Goal: Task Accomplishment & Management: Complete application form

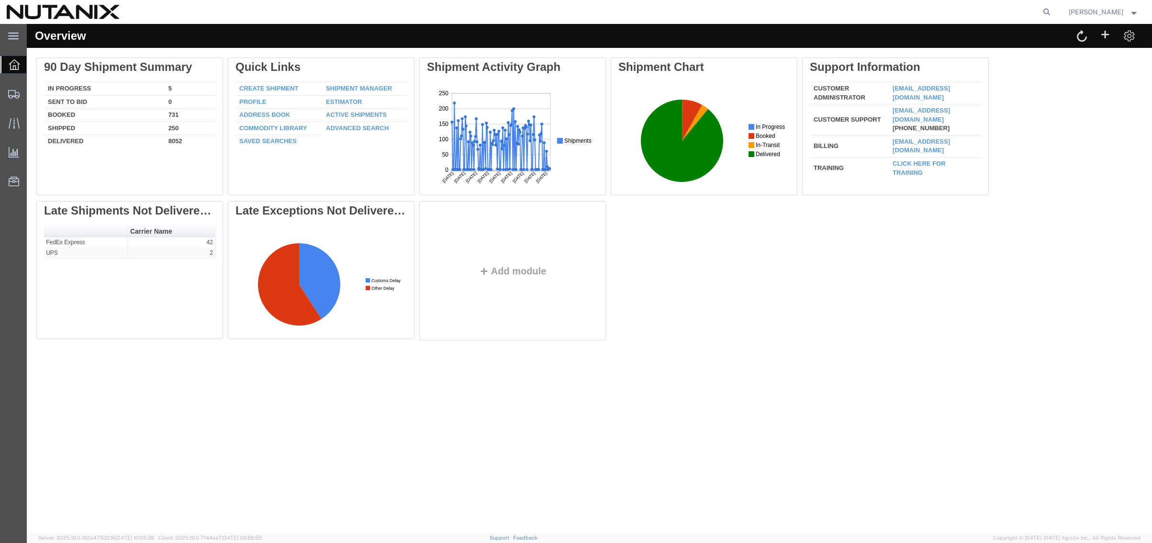
drag, startPoint x: 1042, startPoint y: 10, endPoint x: 962, endPoint y: 5, distance: 80.5
click at [1042, 10] on icon at bounding box center [1046, 11] width 13 height 13
click at [889, 11] on input "search" at bounding box center [894, 11] width 291 height 23
paste input "56820477"
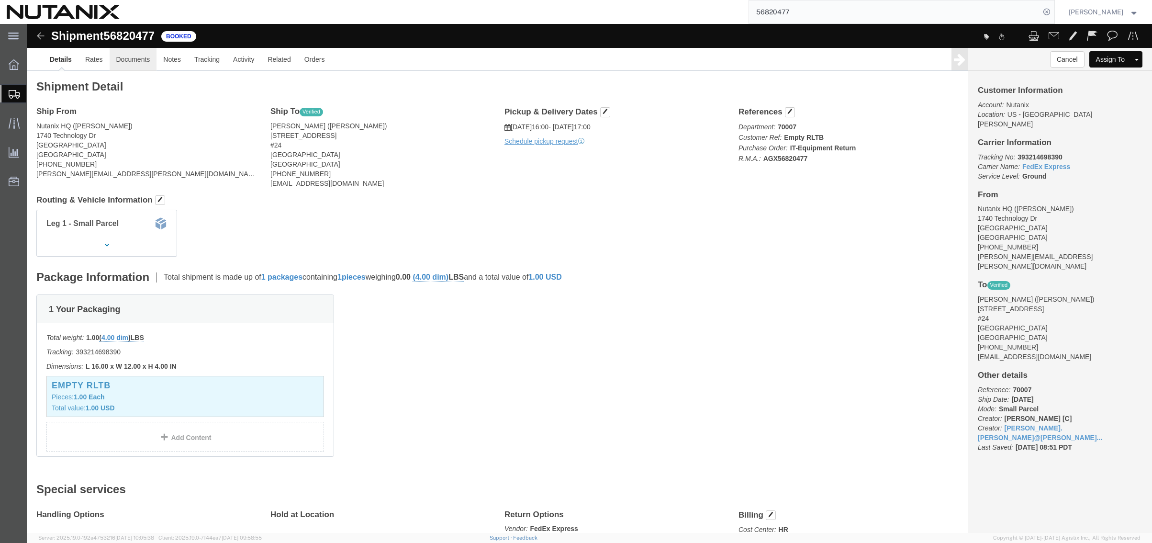
click link "Documents"
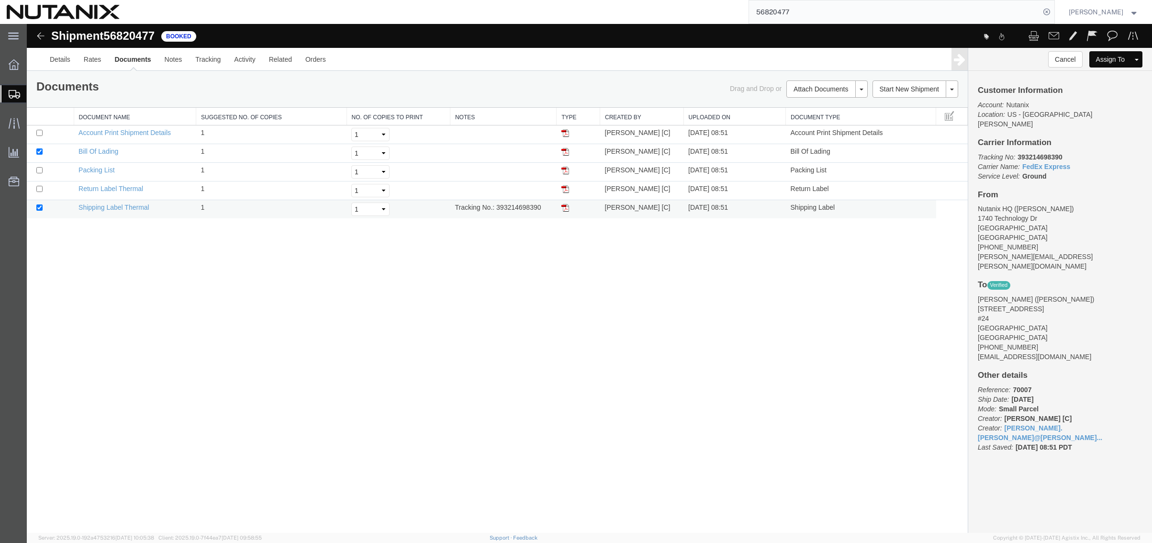
click at [564, 206] on img at bounding box center [565, 208] width 8 height 8
click at [566, 188] on img at bounding box center [565, 189] width 8 height 8
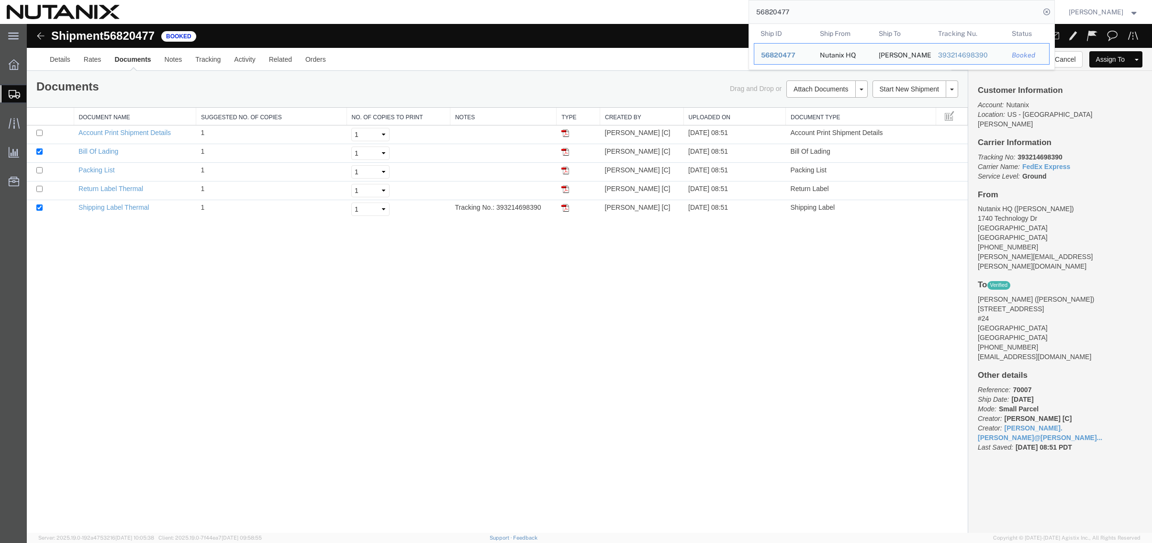
drag, startPoint x: 792, startPoint y: 13, endPoint x: 607, endPoint y: 8, distance: 184.3
click at [607, 8] on div "56820477 Ship ID Ship From Ship To Tracking Nu. Status Ship ID 56820477 Ship Fr…" at bounding box center [590, 12] width 929 height 24
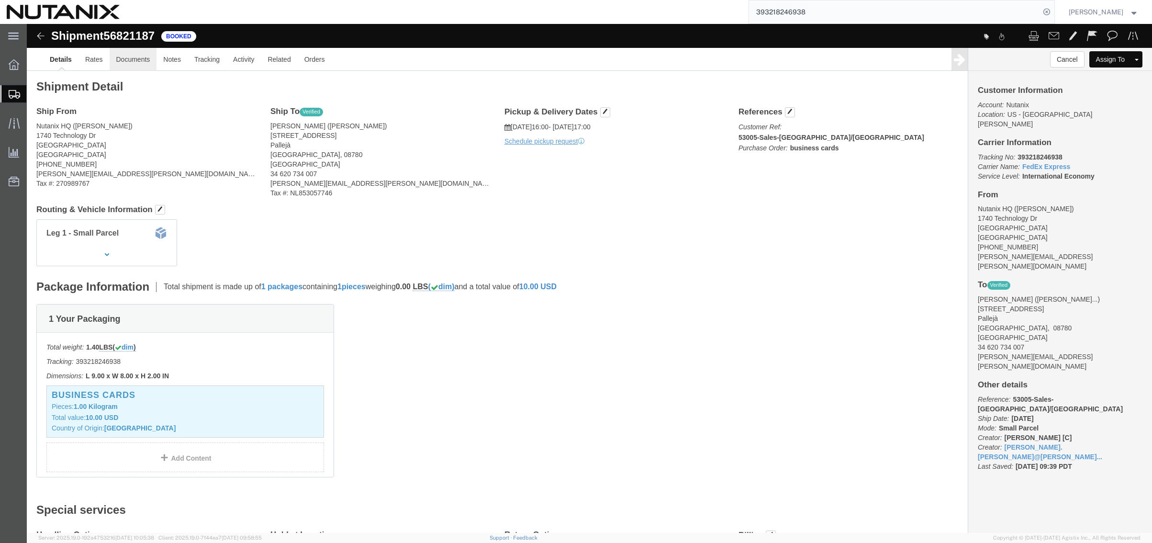
click link "Documents"
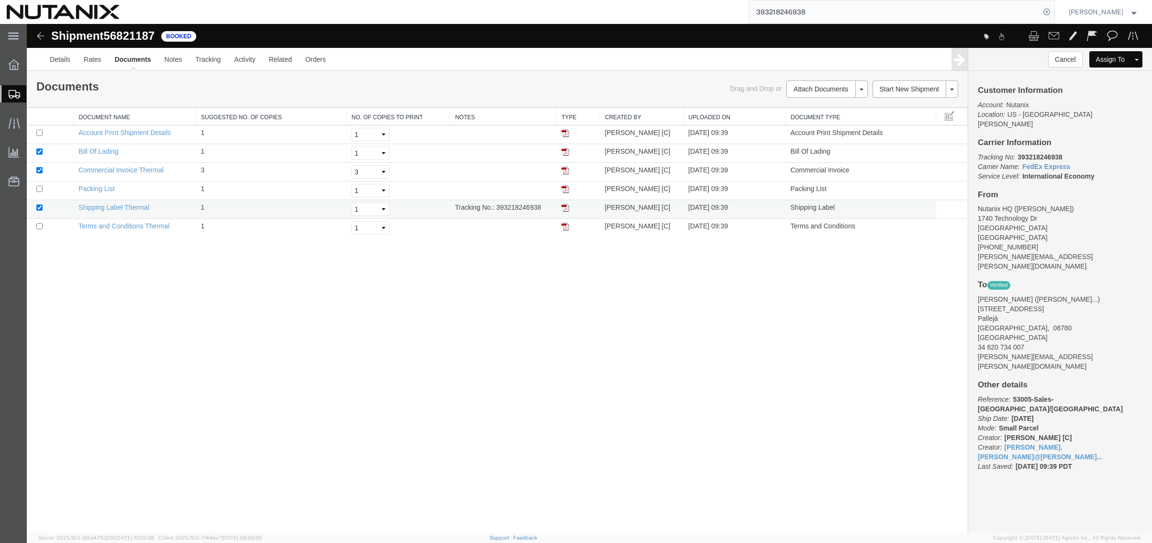
click at [566, 208] on img at bounding box center [565, 208] width 8 height 8
drag, startPoint x: 778, startPoint y: 7, endPoint x: 784, endPoint y: 8, distance: 6.3
click at [778, 7] on input "393218246938" at bounding box center [894, 11] width 291 height 23
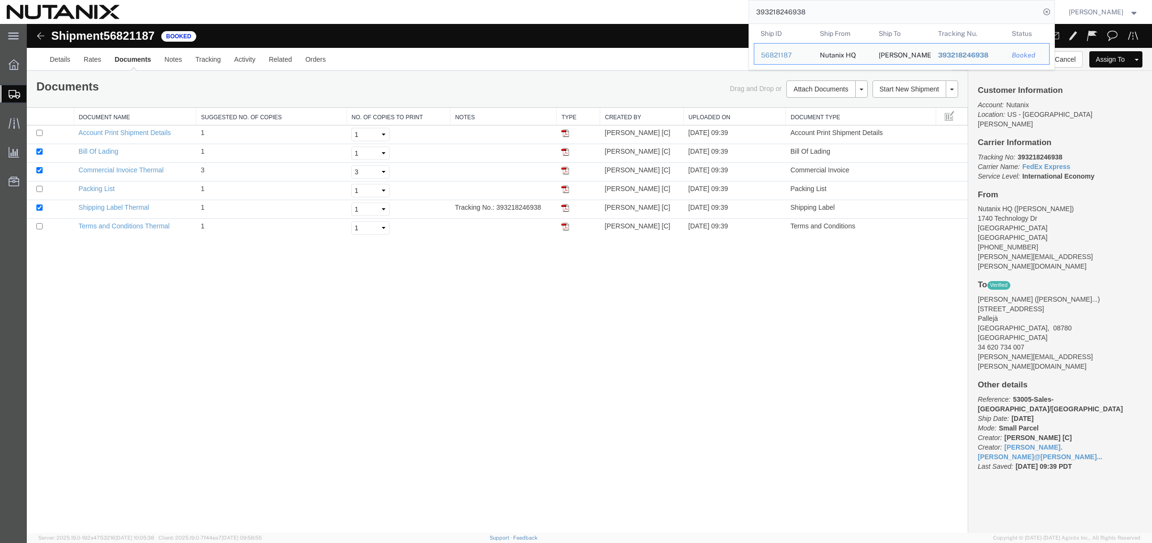
click at [811, 10] on input "393218246938" at bounding box center [894, 11] width 291 height 23
drag, startPoint x: 811, startPoint y: 10, endPoint x: 629, endPoint y: 9, distance: 182.4
click at [629, 9] on div "393218246938 Ship ID Ship From Ship To Tracking Nu. Status Ship ID 56821187 Shi…" at bounding box center [590, 12] width 929 height 24
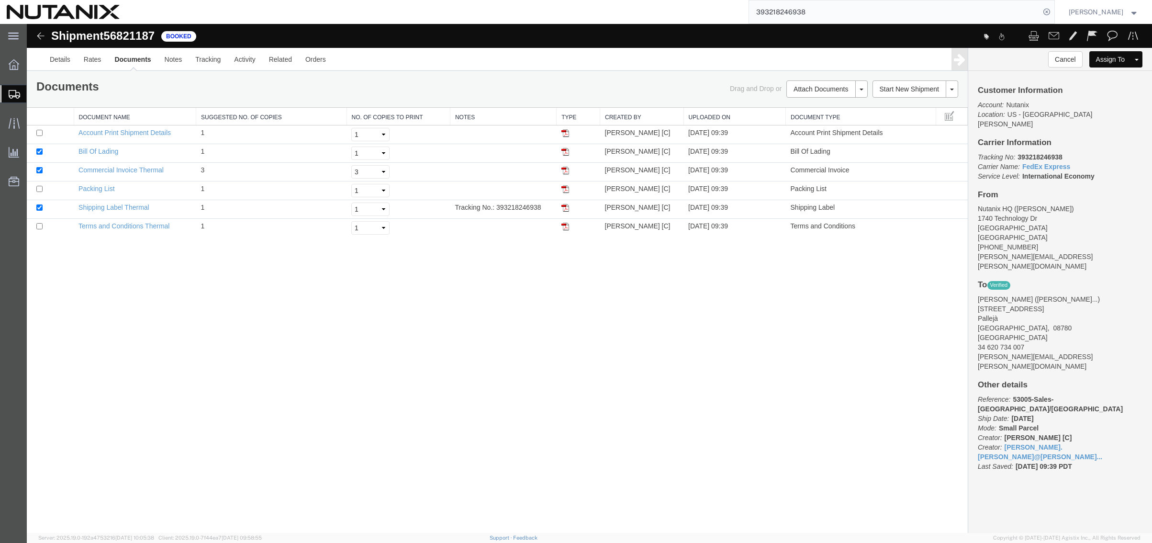
paste input "2821729317"
type input "392821729317"
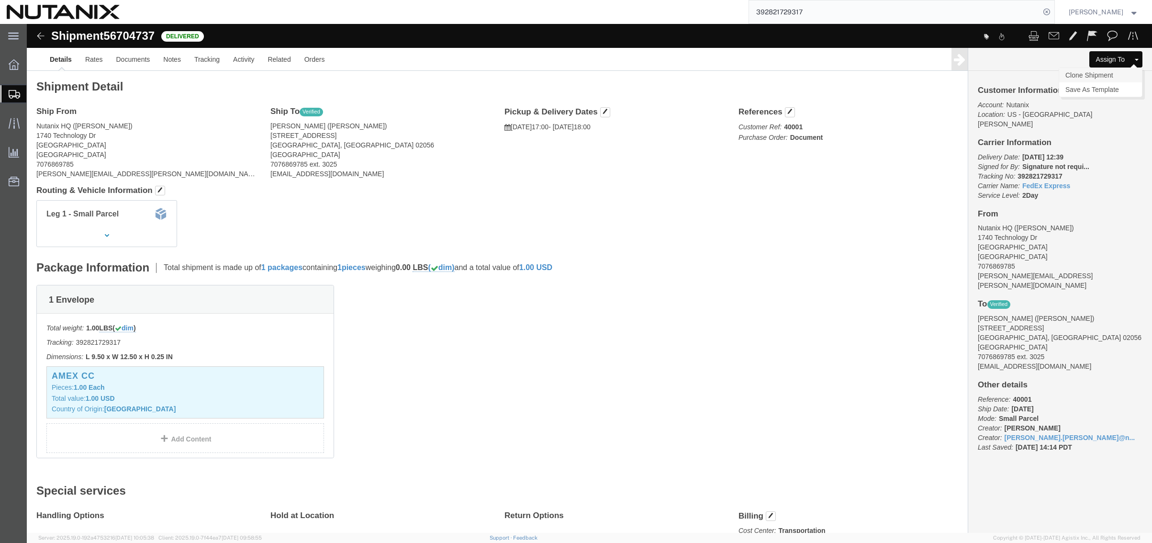
click link "Clone Shipment"
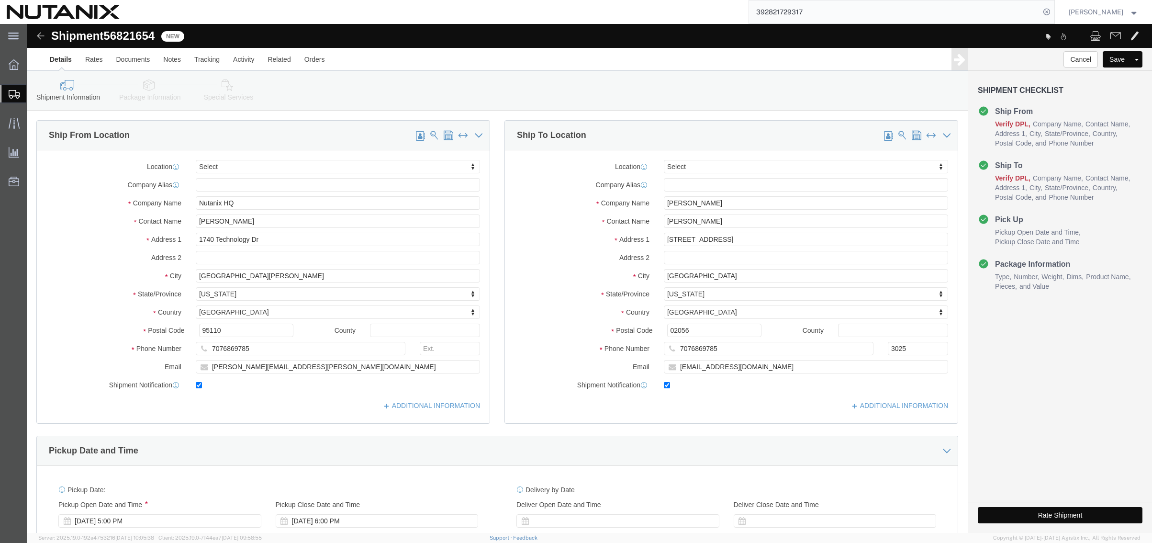
select select
drag, startPoint x: 699, startPoint y: 179, endPoint x: 499, endPoint y: 169, distance: 200.3
click div "Location My Profile Location [GEOGRAPHIC_DATA] - [GEOGRAPHIC_DATA] [GEOGRAPHIC_…"
type input "[PERSON_NAME]"
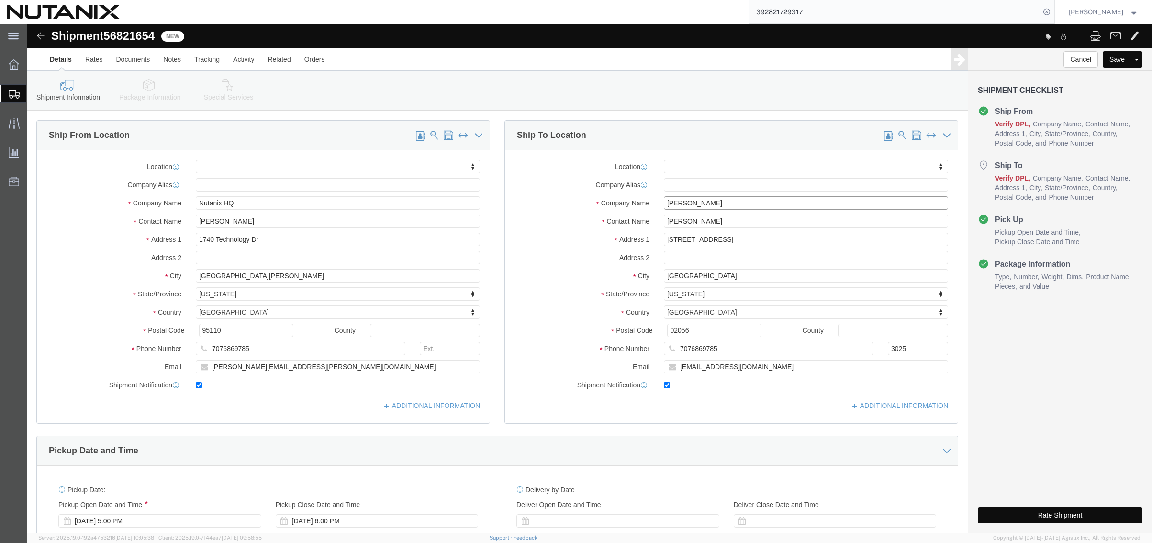
drag, startPoint x: 681, startPoint y: 179, endPoint x: 575, endPoint y: 181, distance: 106.3
click div "Company Name [PERSON_NAME]"
click input "[PERSON_NAME]"
drag, startPoint x: 715, startPoint y: 200, endPoint x: 486, endPoint y: 182, distance: 229.4
click div "Location My Profile Location [GEOGRAPHIC_DATA] - [GEOGRAPHIC_DATA] [GEOGRAPHIC_…"
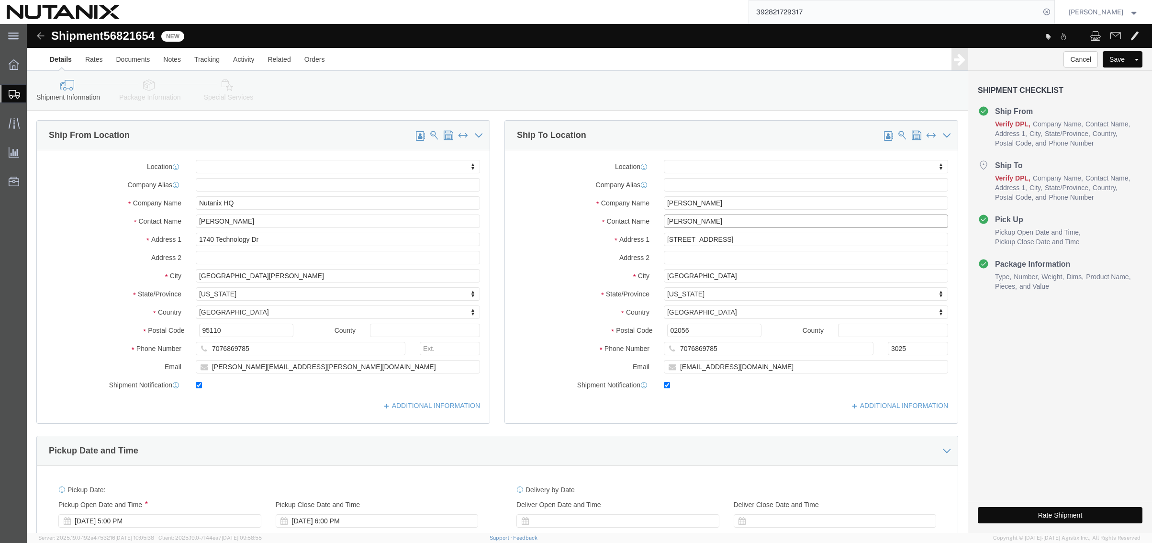
paste input "[PERSON_NAME]"
type input "[PERSON_NAME] Primus43 [PERSON_NAME]"
select select
drag, startPoint x: 757, startPoint y: 196, endPoint x: 675, endPoint y: 196, distance: 82.3
click input "[PERSON_NAME] Primus43 [PERSON_NAME]"
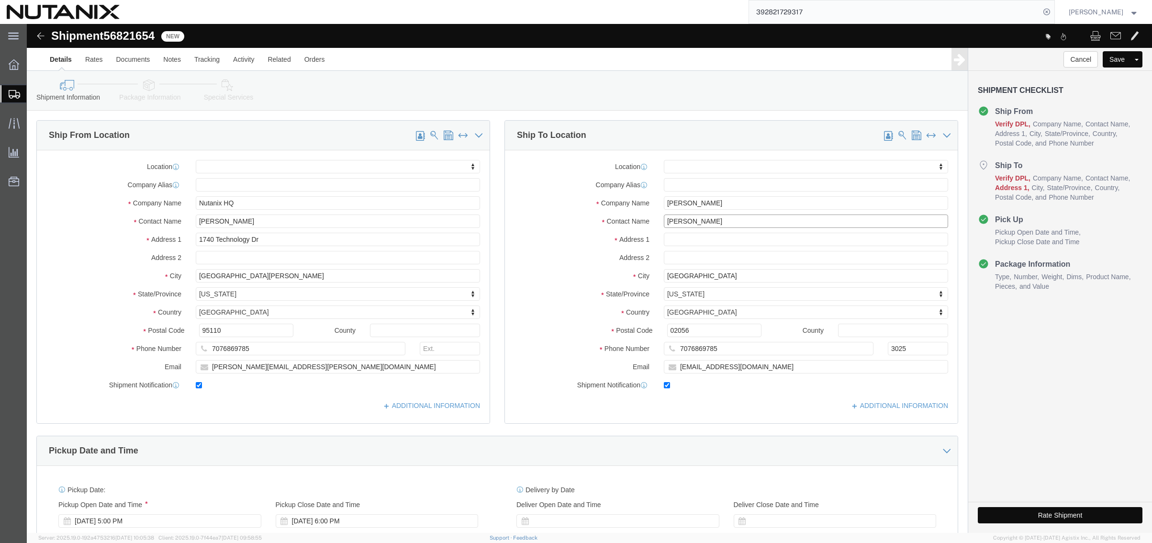
type input "[PERSON_NAME]"
paste input "[STREET_ADDRESS][PERSON_NAME]"
type input "[STREET_ADDRESS][PERSON_NAME]"
select select
type input "[GEOGRAPHIC_DATA]"
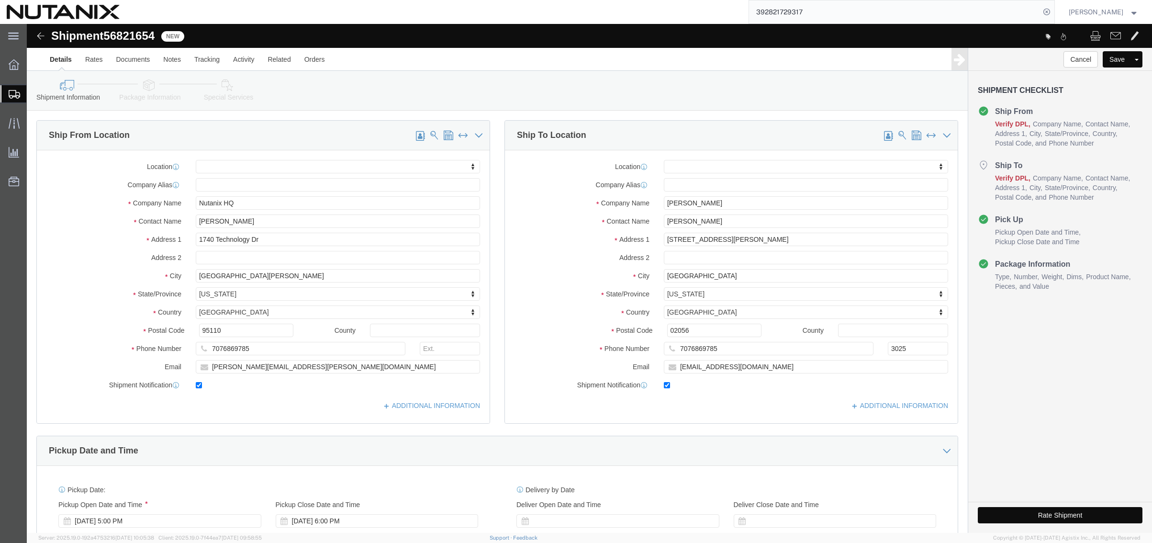
select select
type input "n"
type input "ne"
type input "new j"
select select
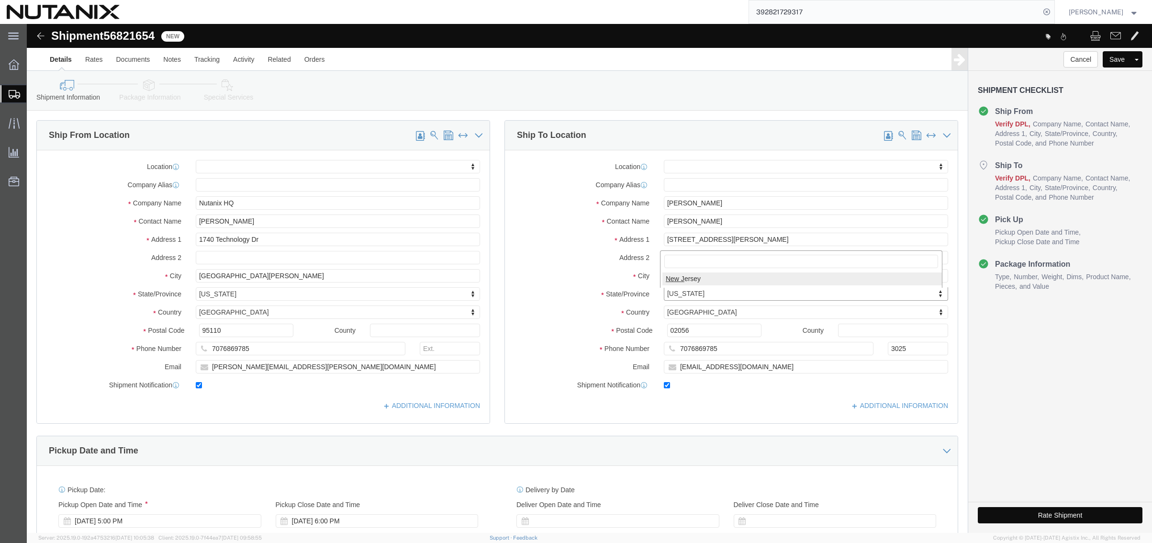
select select "NJ"
type input "08873"
select select
click input "7076869785"
drag, startPoint x: 696, startPoint y: 326, endPoint x: 513, endPoint y: 330, distance: 182.9
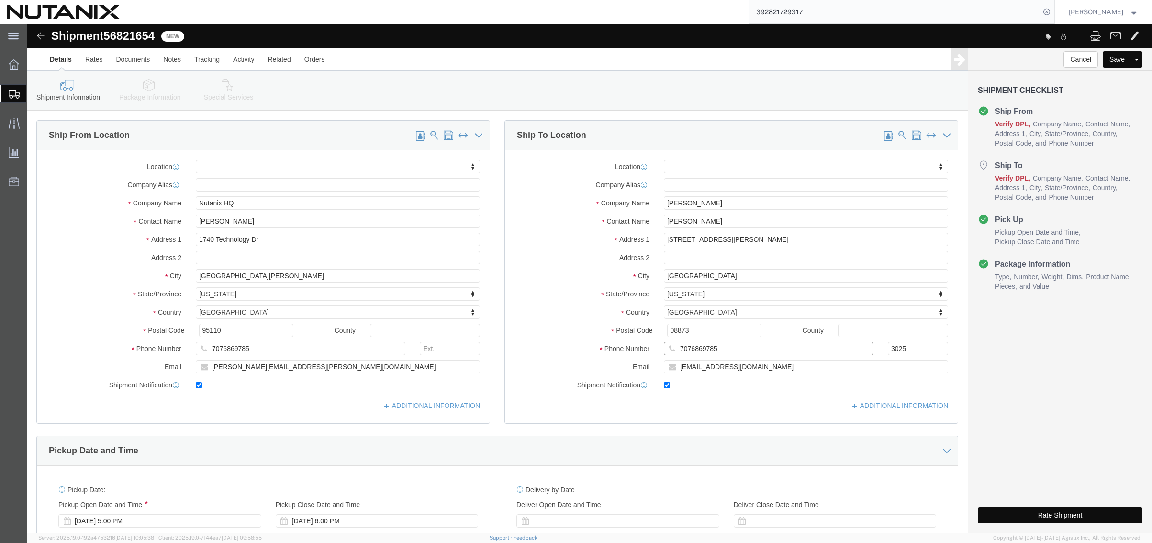
click div "Phone Number 7076869785 3025"
paste input "+1 (732) 221286"
click input "[PHONE_NUMBER]"
type input "[PHONE_NUMBER]"
click input "[EMAIL_ADDRESS][DOMAIN_NAME]"
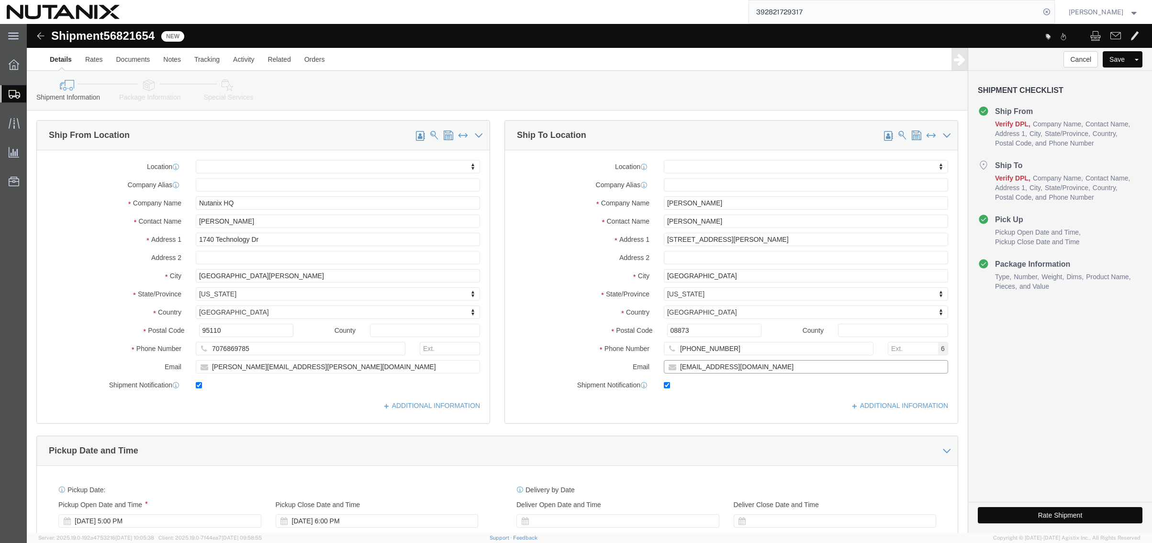
drag, startPoint x: 766, startPoint y: 343, endPoint x: 579, endPoint y: 345, distance: 187.2
click div "Email [EMAIL_ADDRESS][DOMAIN_NAME]"
paste input "[PERSON_NAME].primus"
type input "[PERSON_NAME][EMAIL_ADDRESS][DOMAIN_NAME]"
click div "Pickup Date and Time"
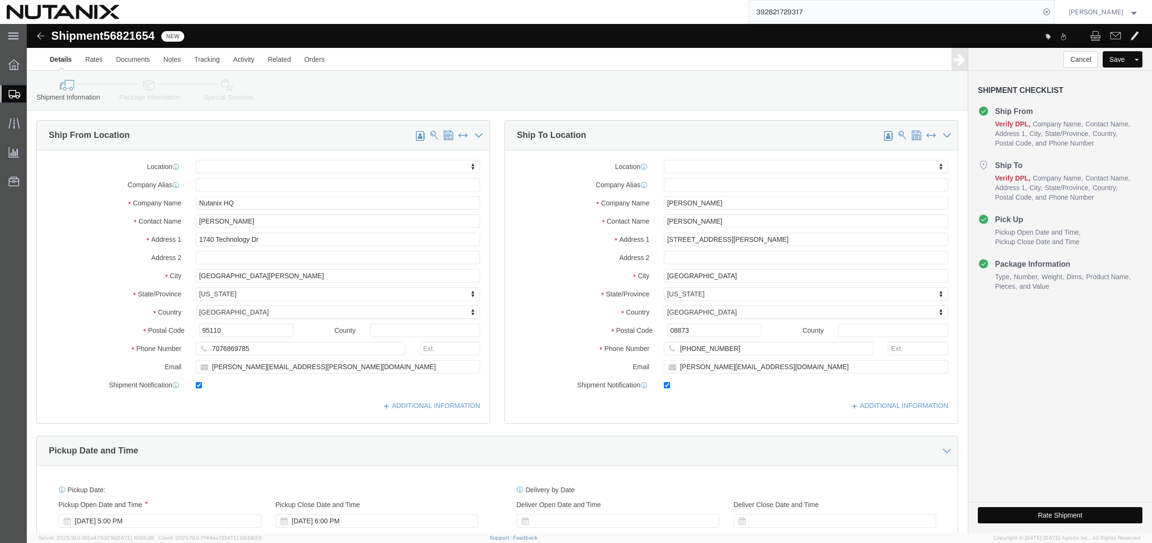
click div "Ship To Location Location My Profile Location [GEOGRAPHIC_DATA] - [GEOGRAPHIC_D…"
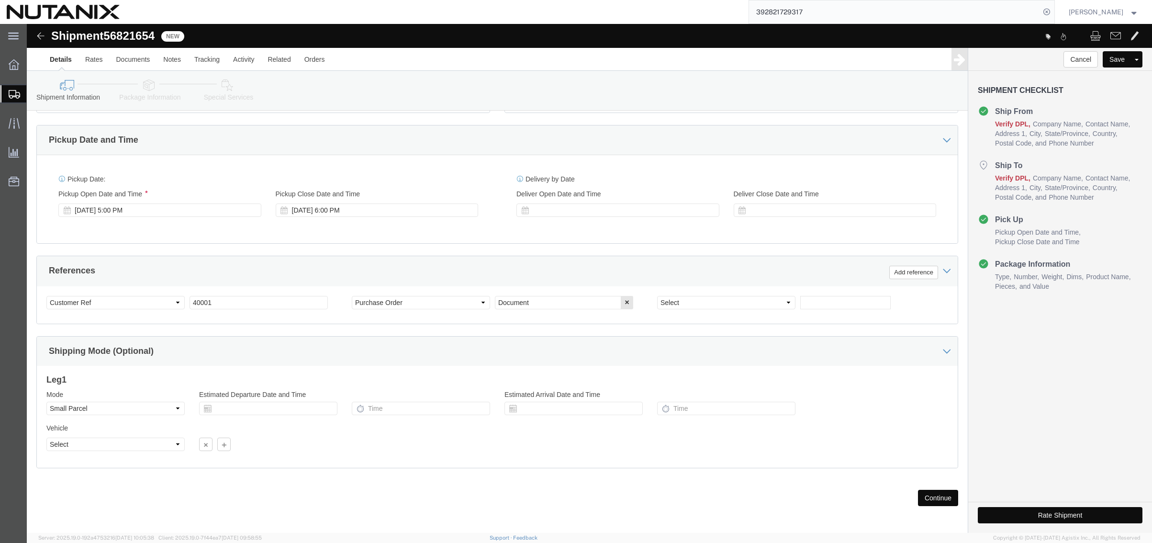
scroll to position [313, 0]
click button "Continue"
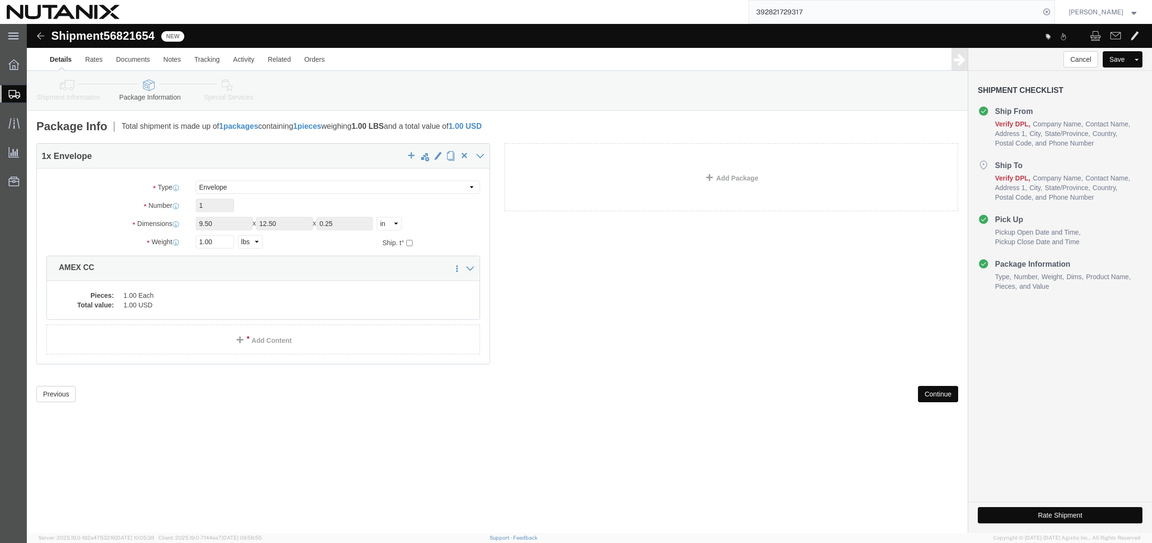
click button "Continue"
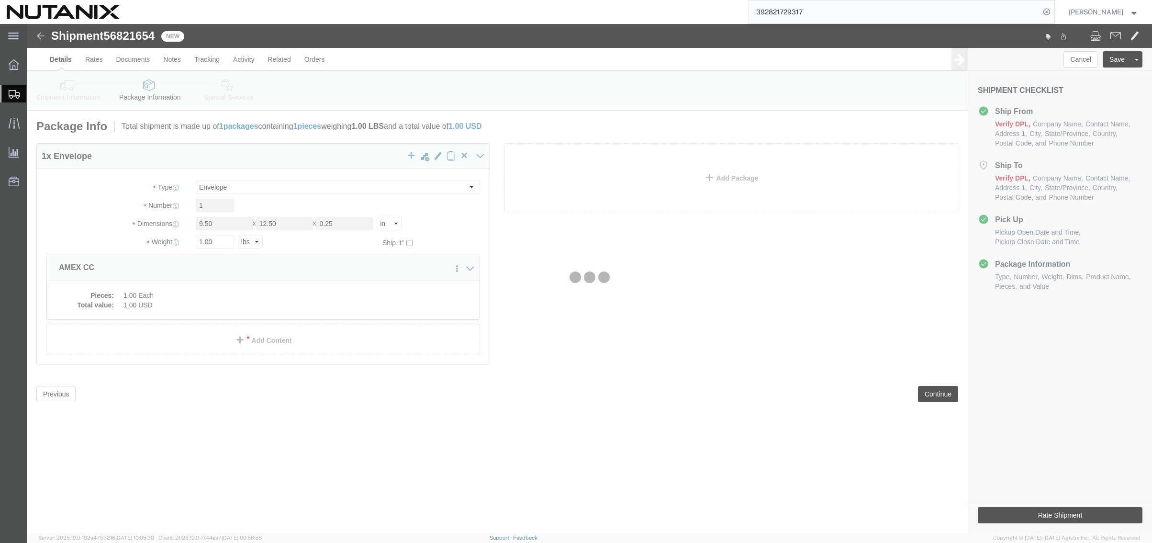
select select
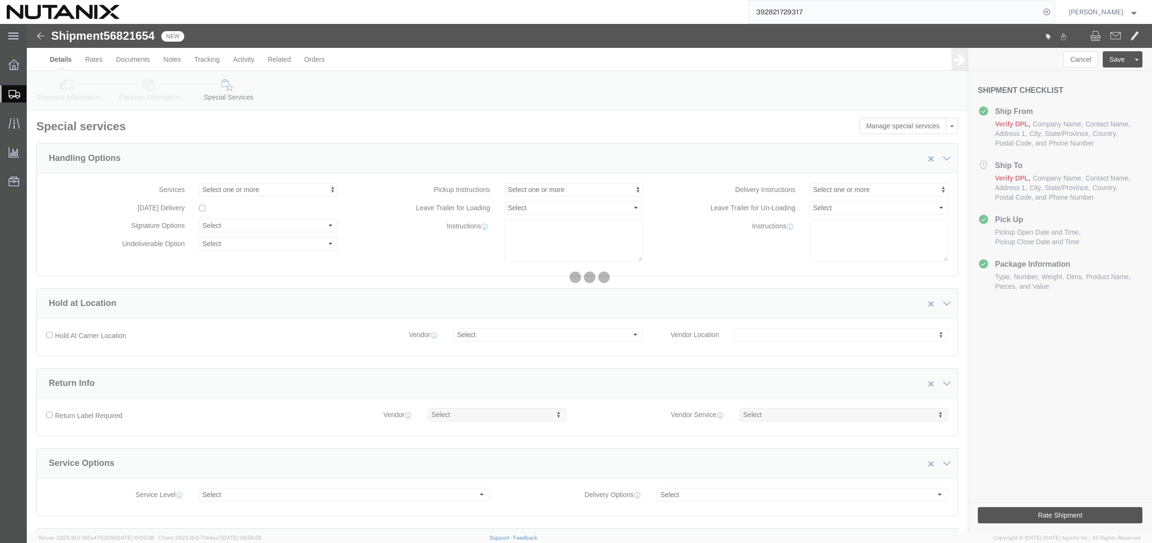
select select "COSTCENTER"
select select "48694"
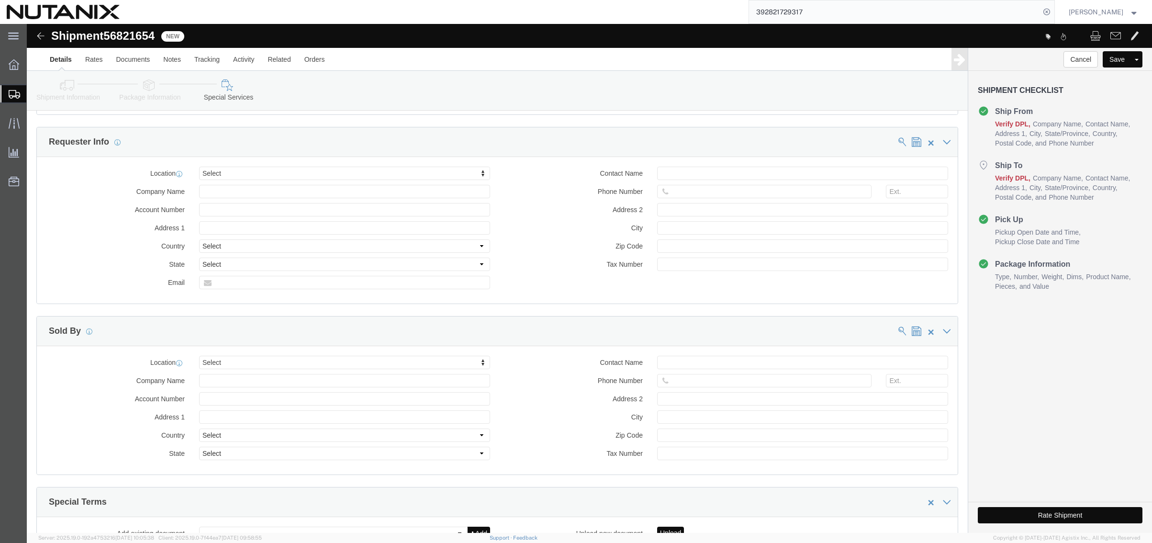
scroll to position [766, 0]
click button "Rate Shipment"
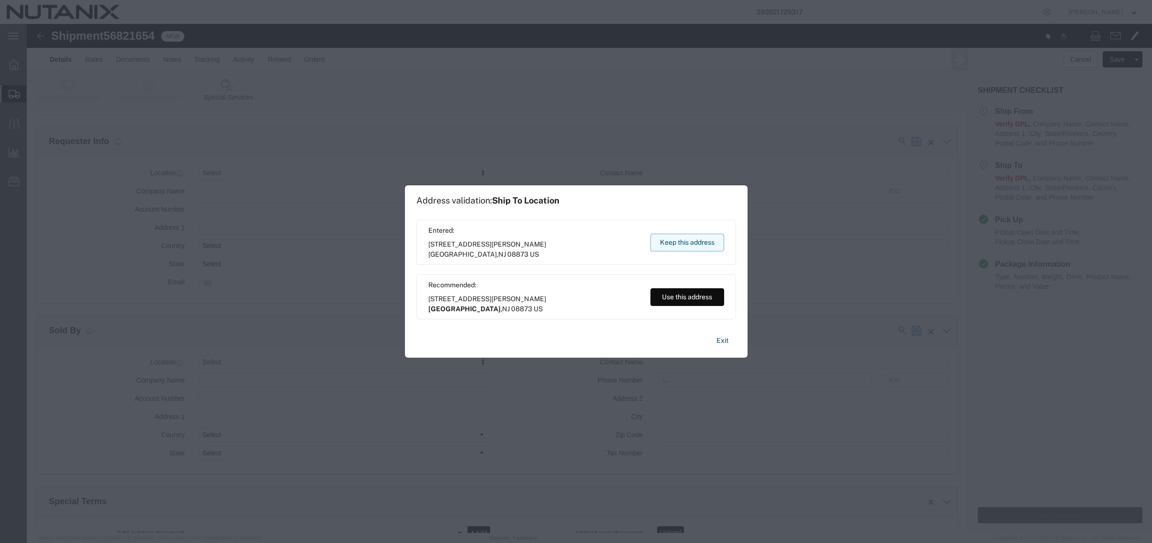
click at [704, 241] on button "Keep this address" at bounding box center [687, 243] width 74 height 18
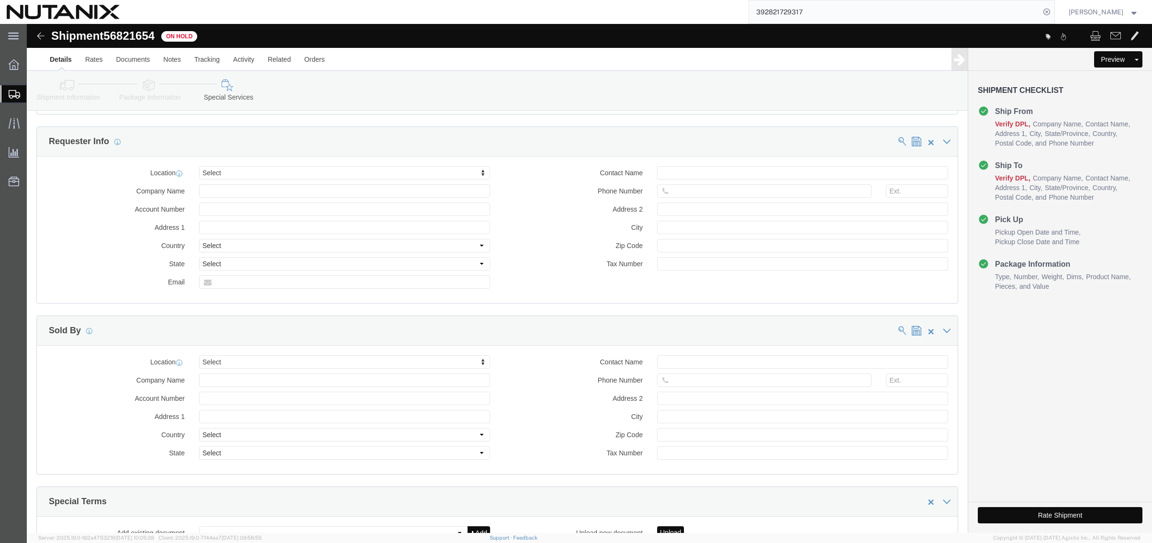
click button "Rate Shipment"
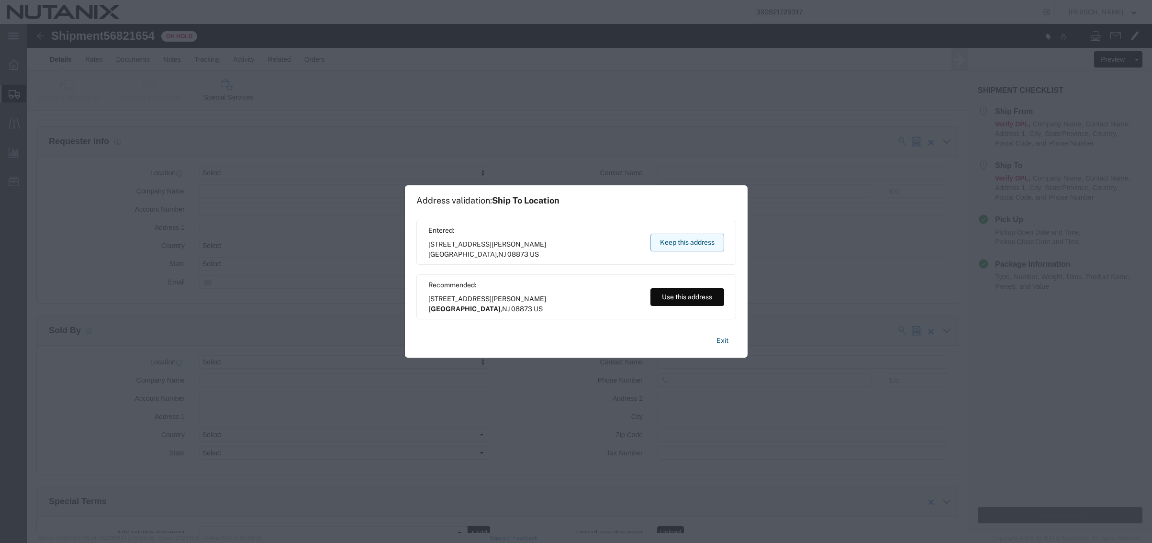
click at [683, 240] on button "Keep this address" at bounding box center [687, 243] width 74 height 18
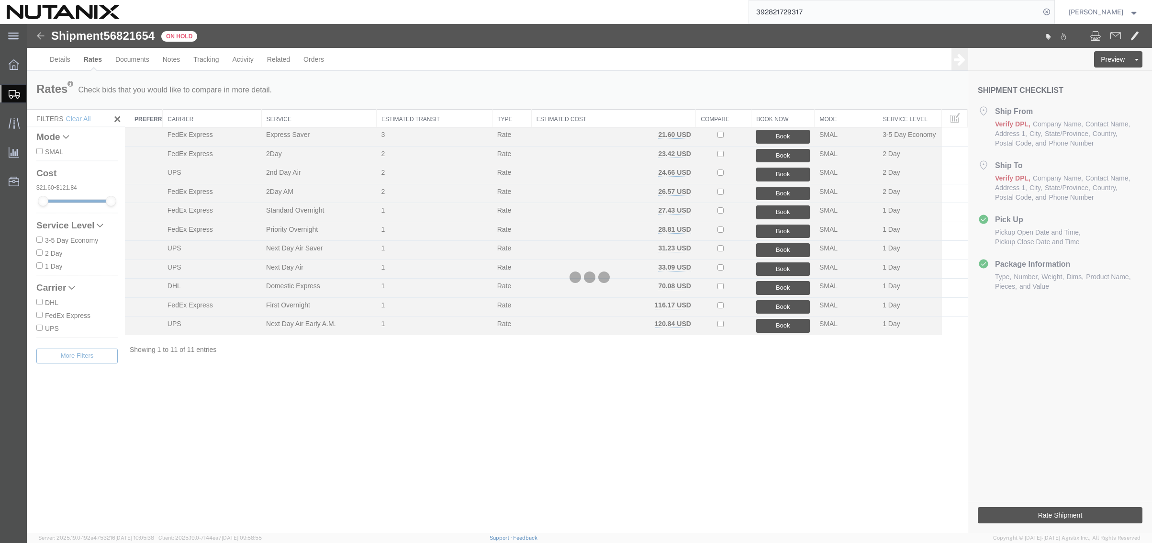
scroll to position [0, 0]
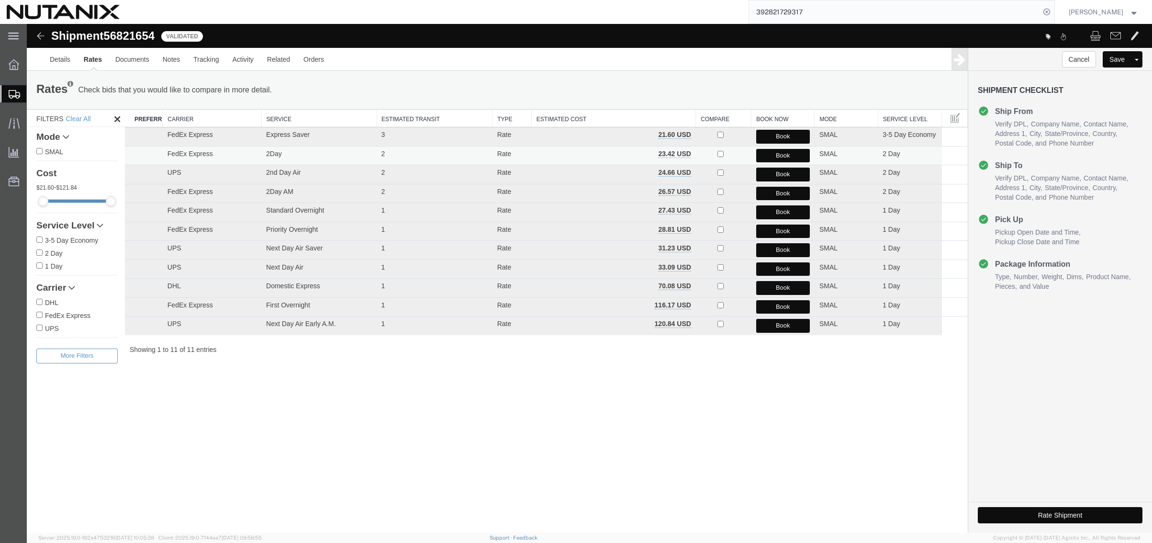
click at [778, 154] on button "Book" at bounding box center [783, 156] width 54 height 14
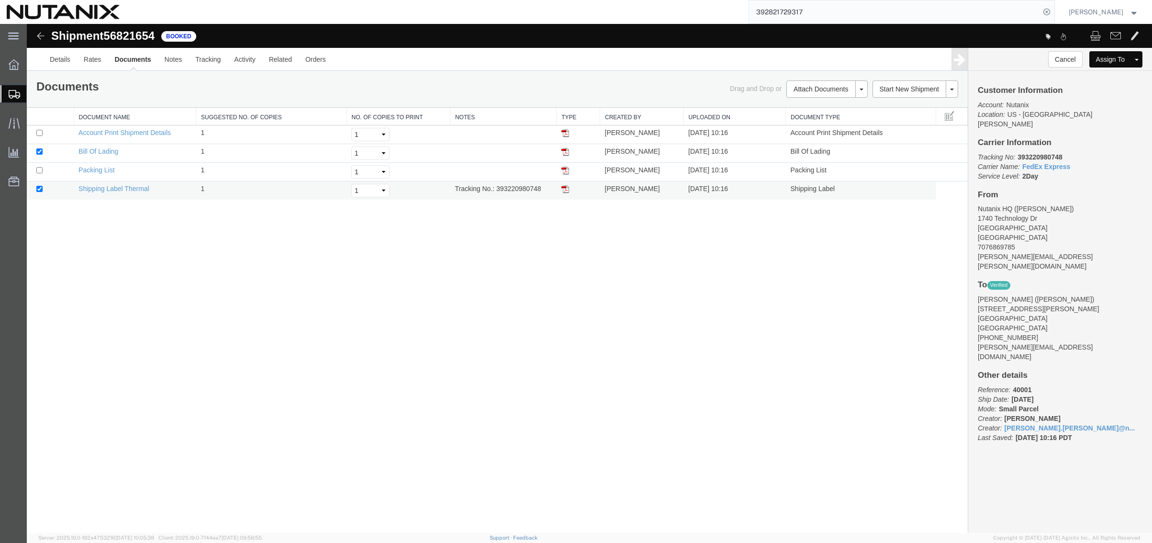
click at [568, 189] on img at bounding box center [565, 189] width 8 height 8
click at [0, 0] on span "Shipment Manager" at bounding box center [0, 0] width 0 height 0
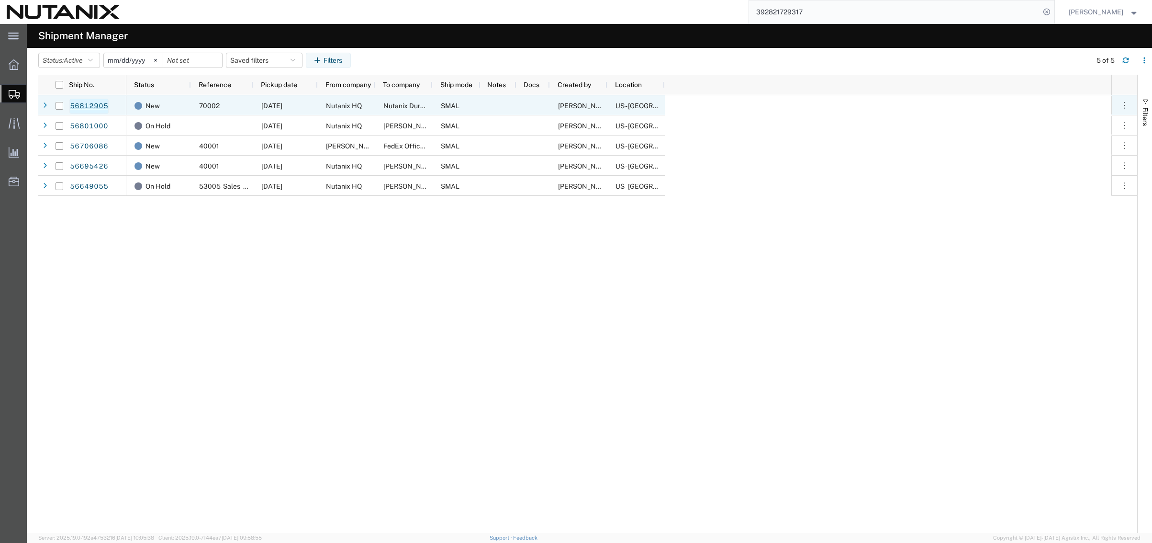
click at [93, 105] on link "56812905" at bounding box center [88, 106] width 39 height 15
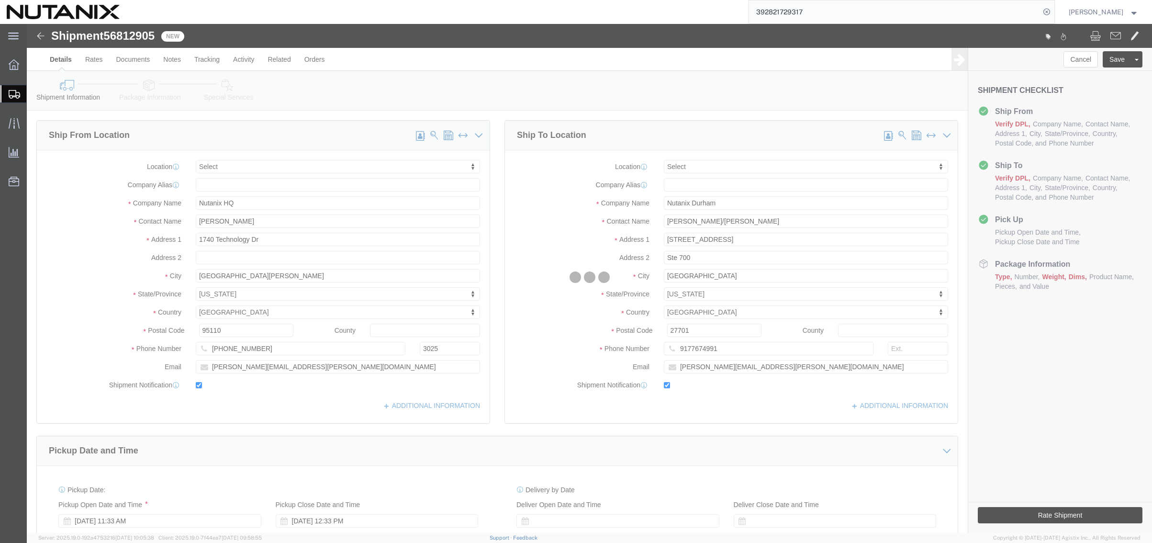
select select
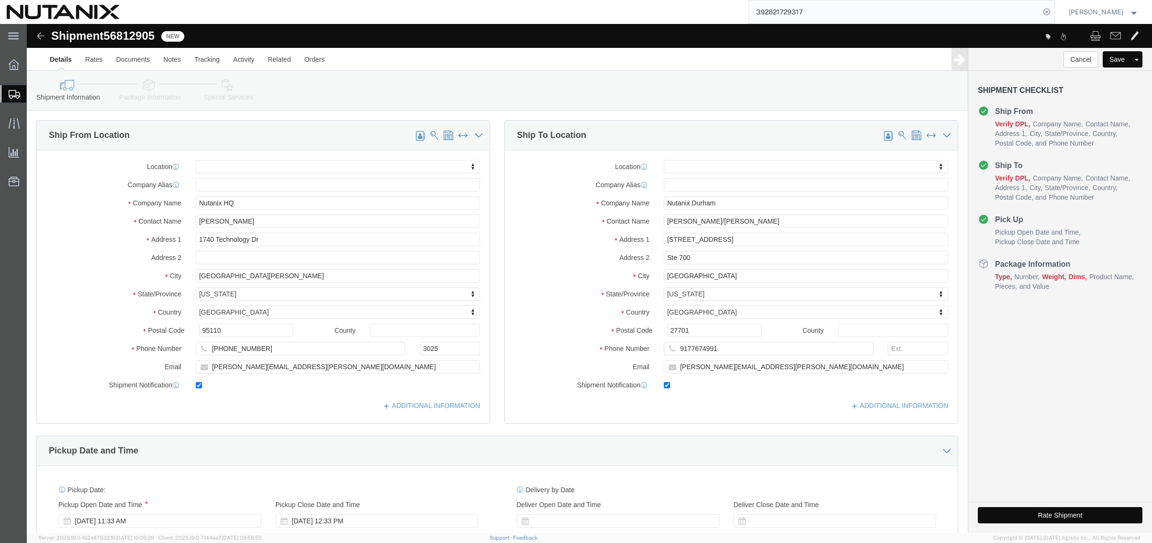
click icon
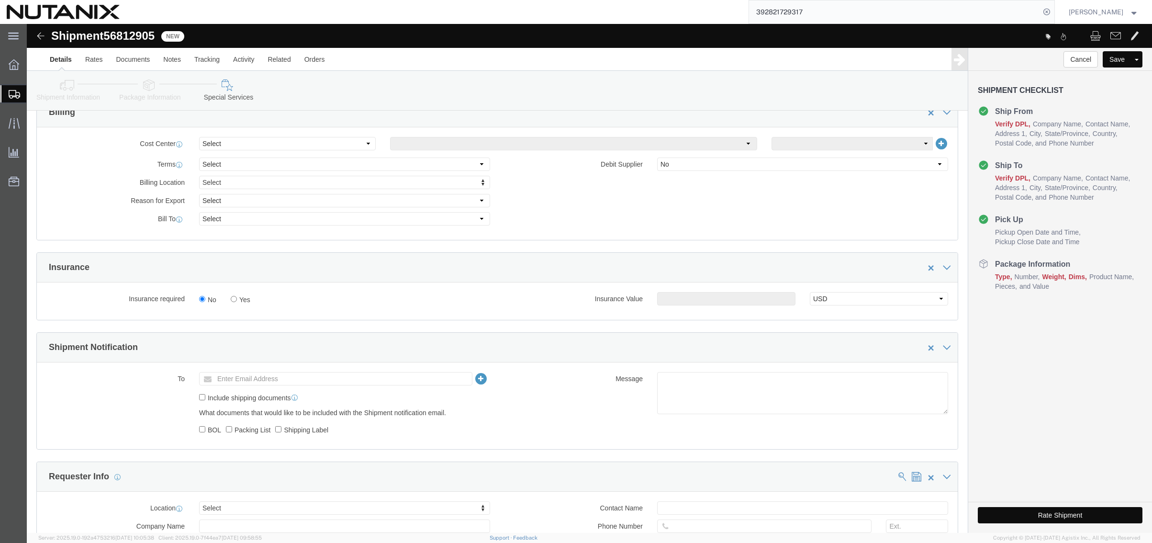
click link "Shipment Information"
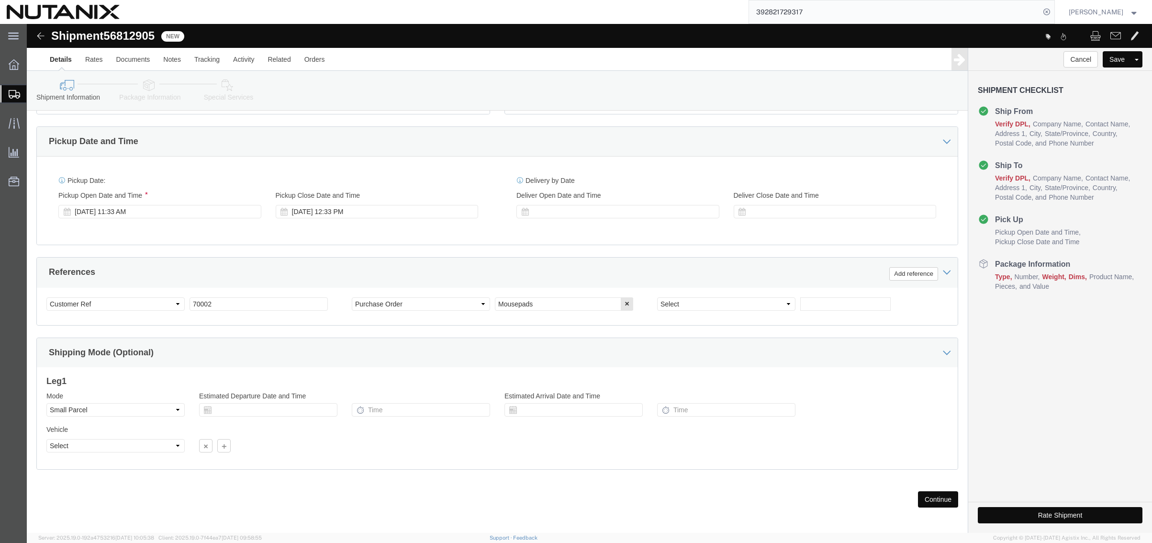
scroll to position [313, 0]
click div "[DATE] 11:33 AM"
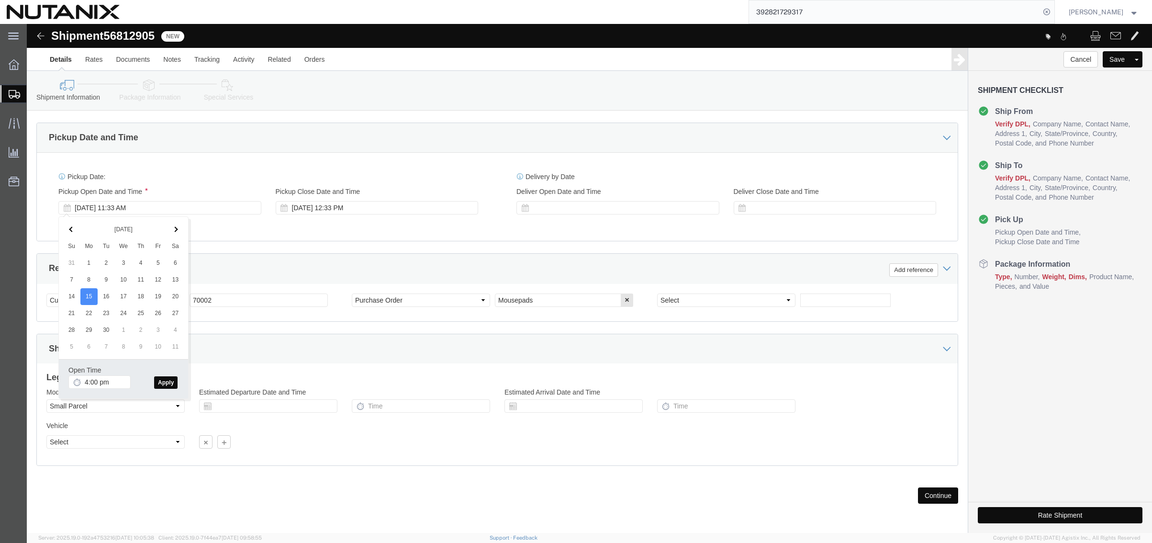
type input "4:00 PM"
click button "Apply"
click button "Continue"
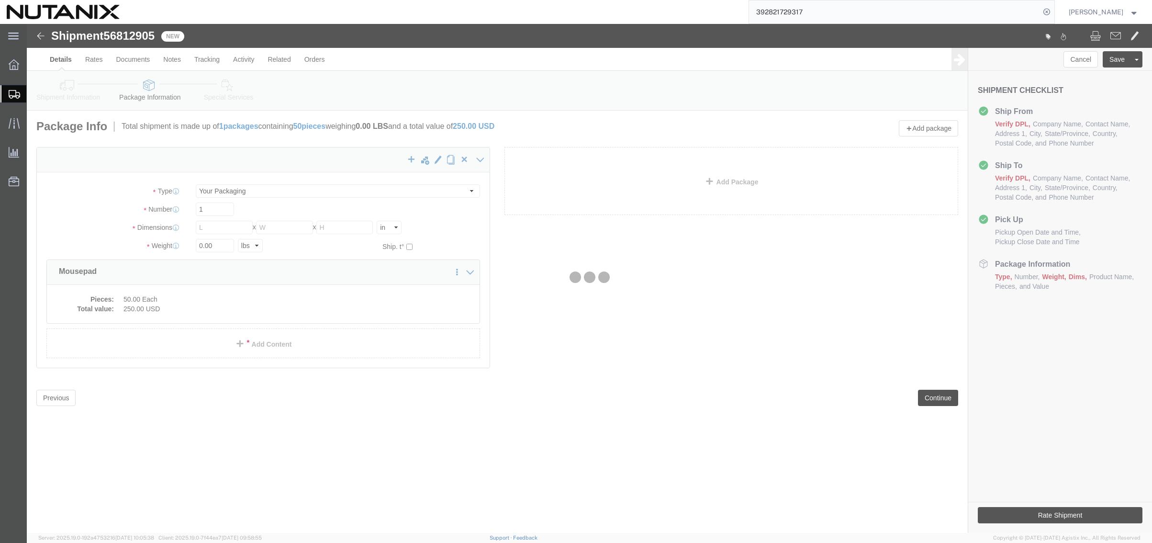
scroll to position [0, 0]
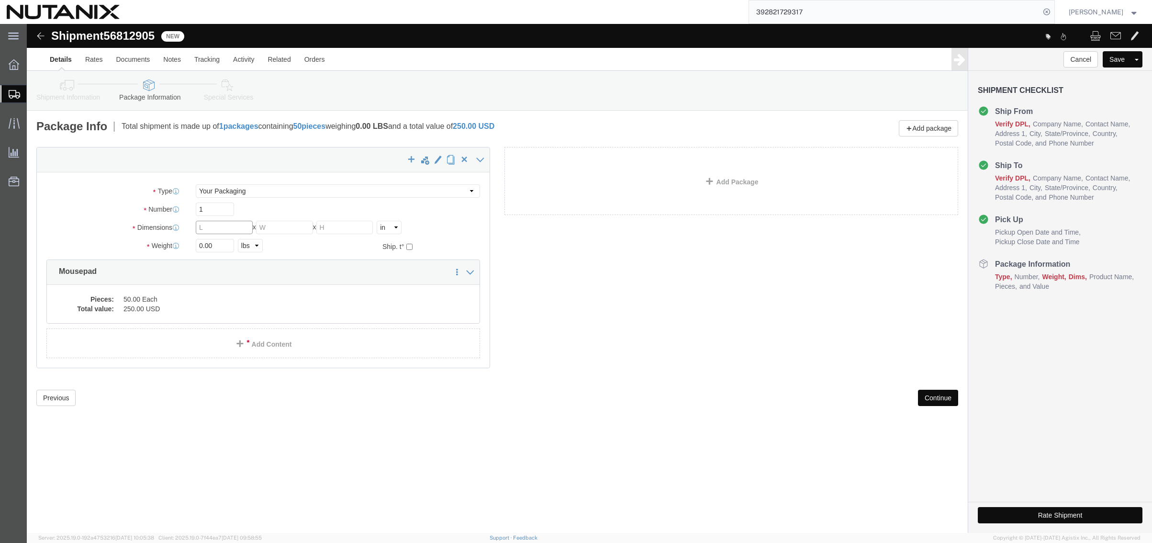
click input "text"
type input "12"
type input "10"
type input "6"
type input "5"
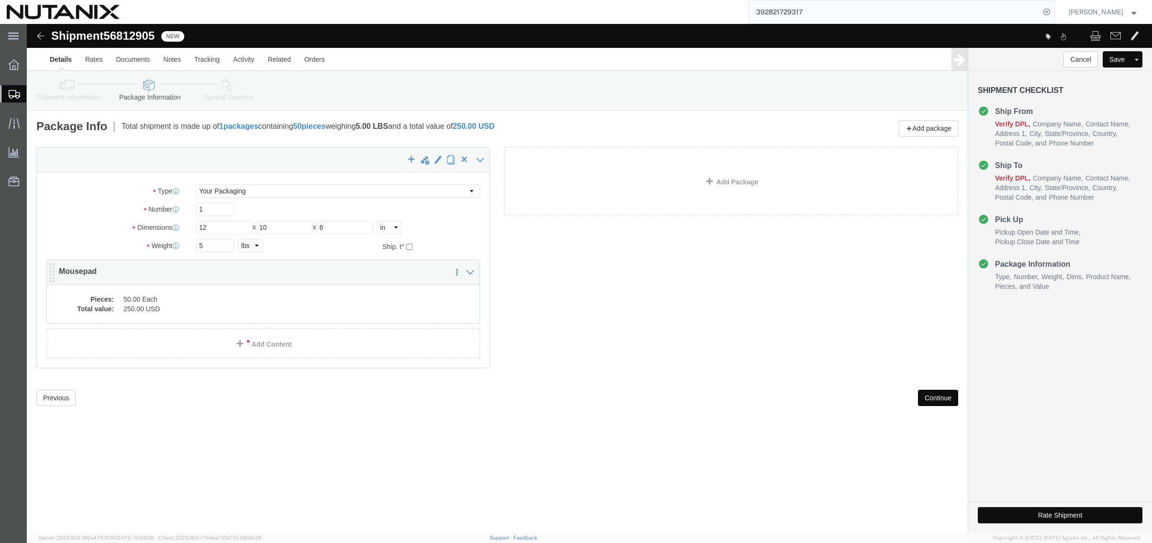
click div "Pieces: 50.00 Each Total value: 250.00 USD"
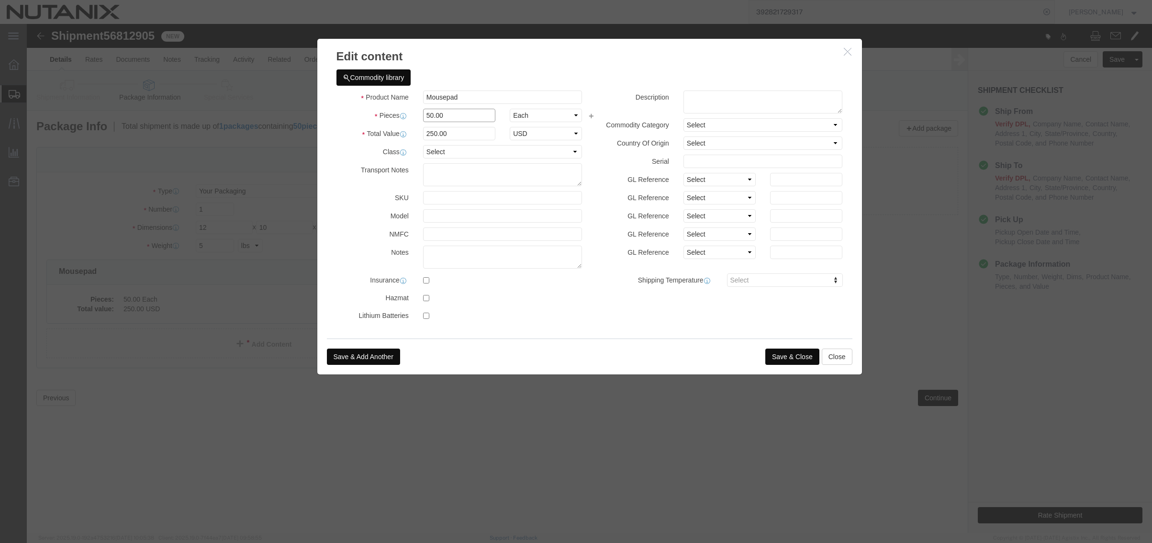
drag, startPoint x: 425, startPoint y: 95, endPoint x: 257, endPoint y: 78, distance: 169.4
click div "Edit content Commodity library Product Name Mousepad Pieces 50.00 Select Bag Ba…"
type input "40"
type input "200"
click button "Save & Close"
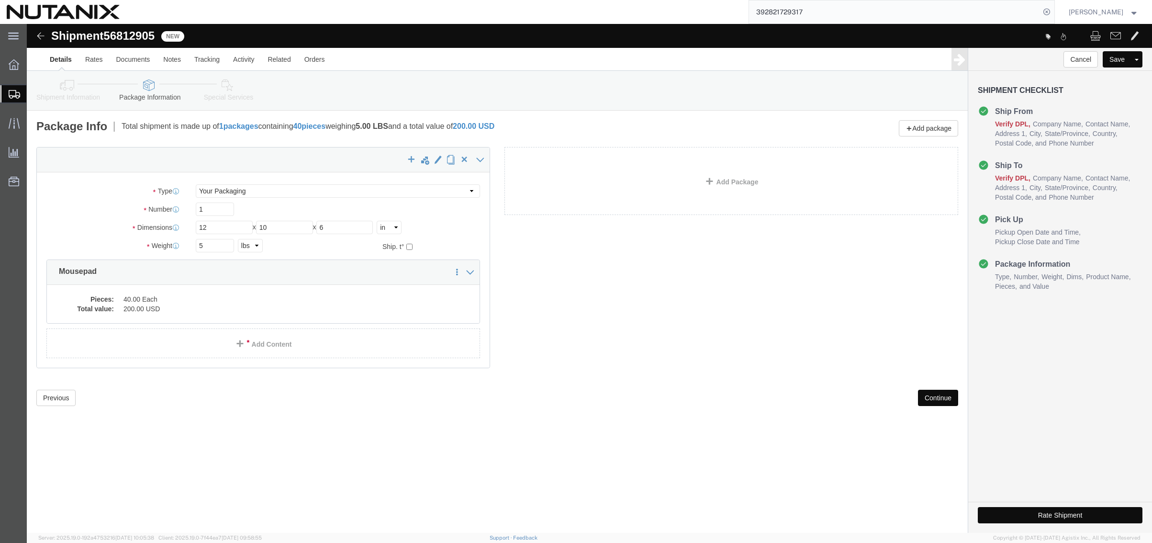
click button "Continue"
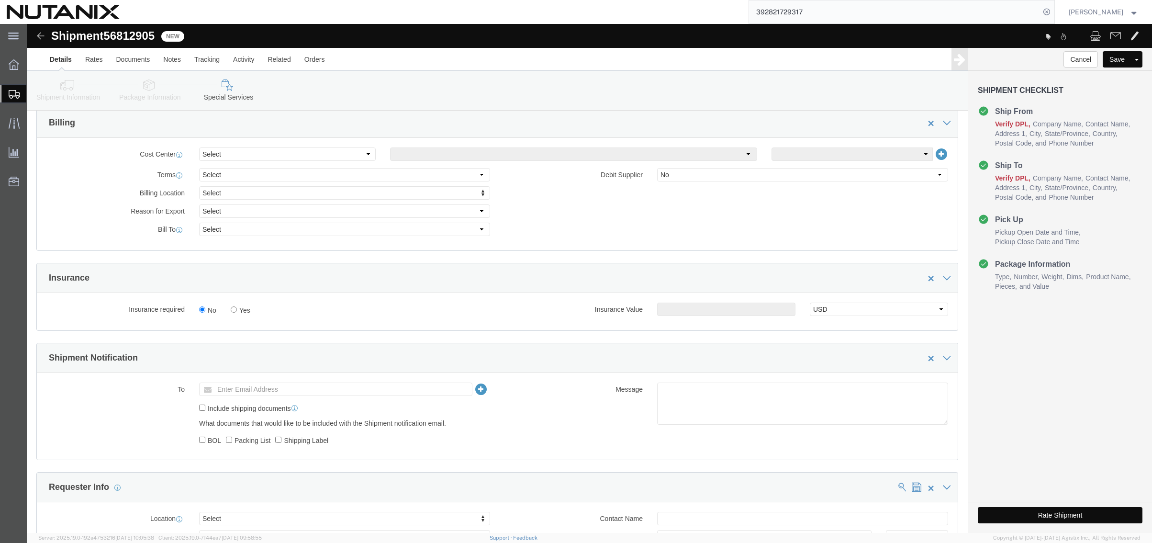
scroll to position [431, 0]
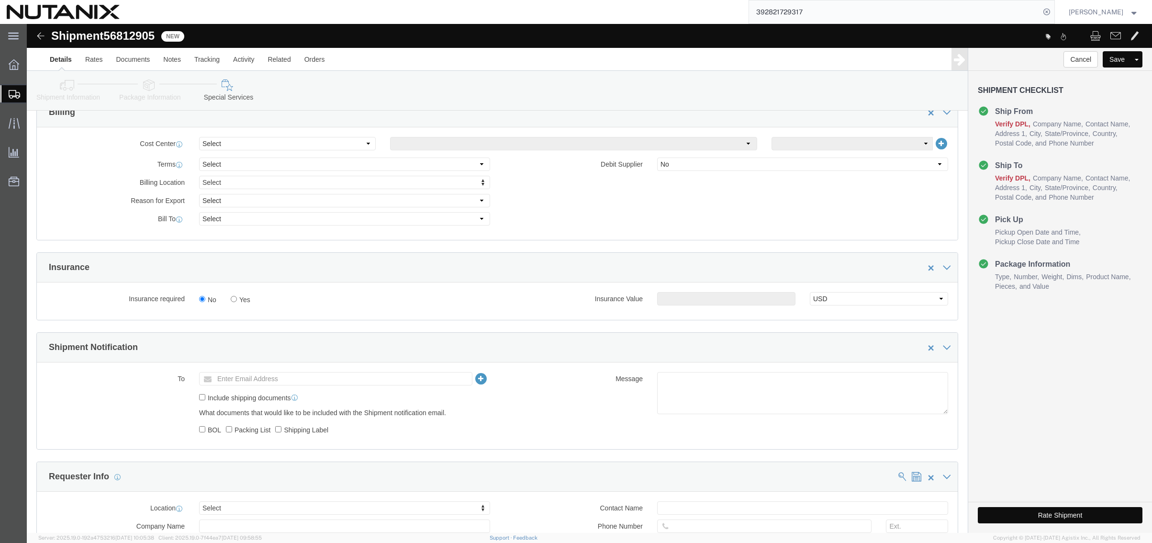
click button "Rate Shipment"
click div "Manage special services Handling Options Hold at Location Return Info Service O…"
click button "Rate Shipment"
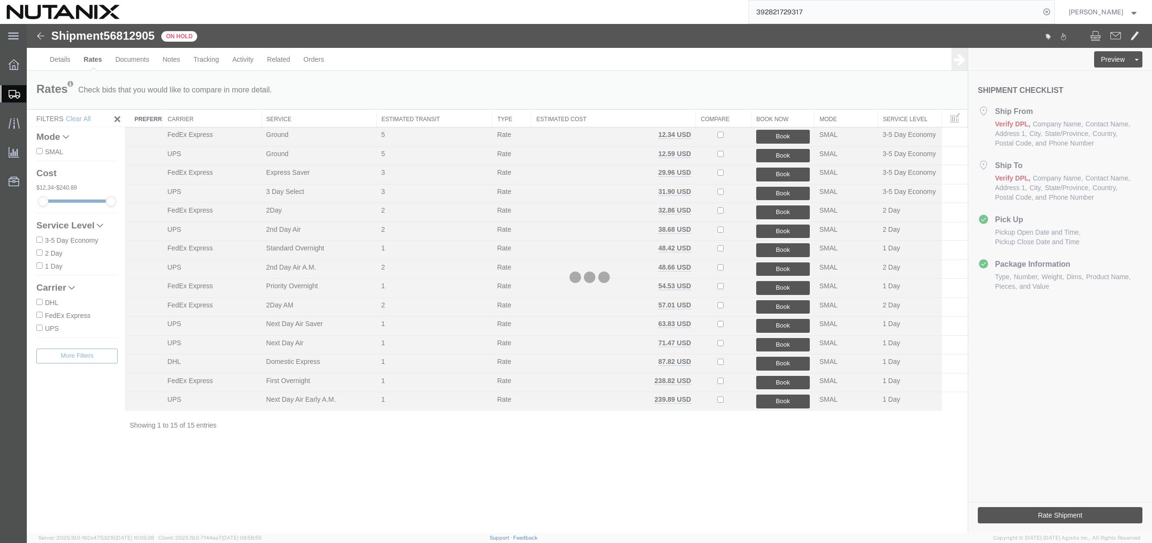
scroll to position [0, 0]
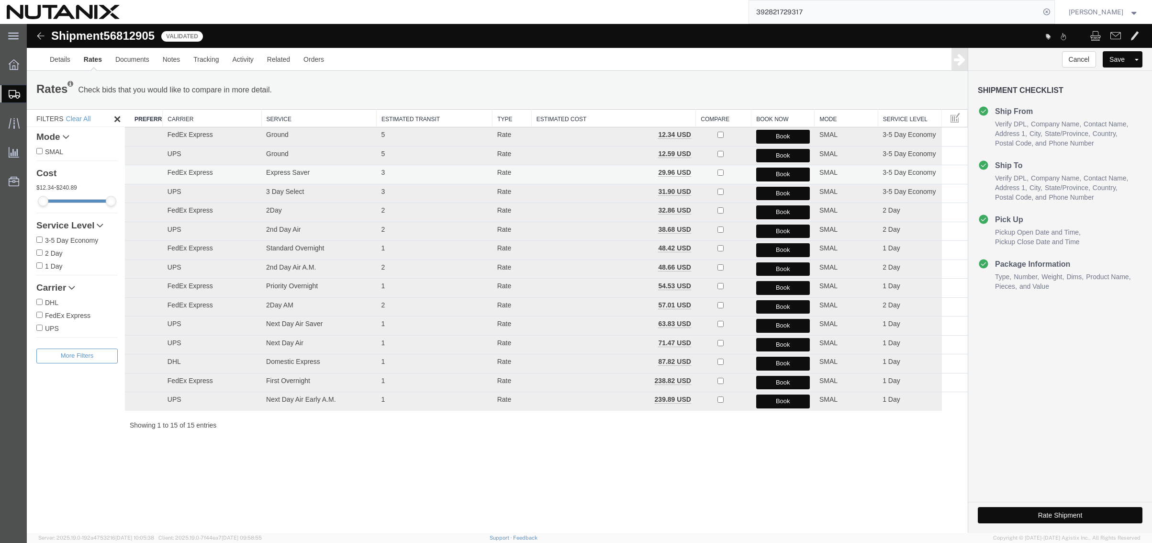
click at [791, 172] on button "Book" at bounding box center [783, 175] width 54 height 14
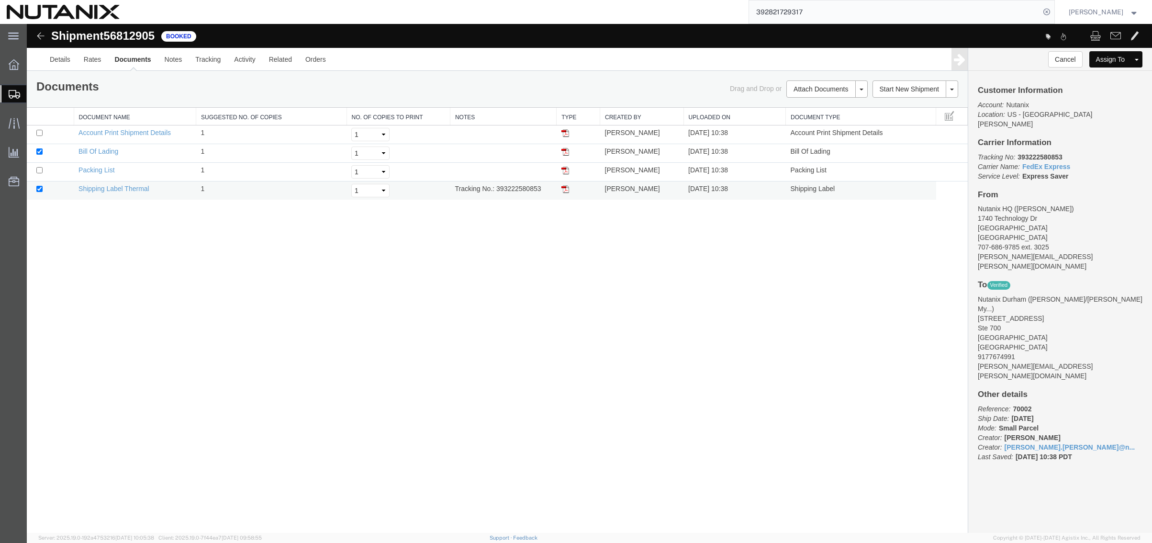
click at [566, 190] on img at bounding box center [565, 189] width 8 height 8
click at [1071, 75] on link "Clone Shipment" at bounding box center [1100, 75] width 83 height 14
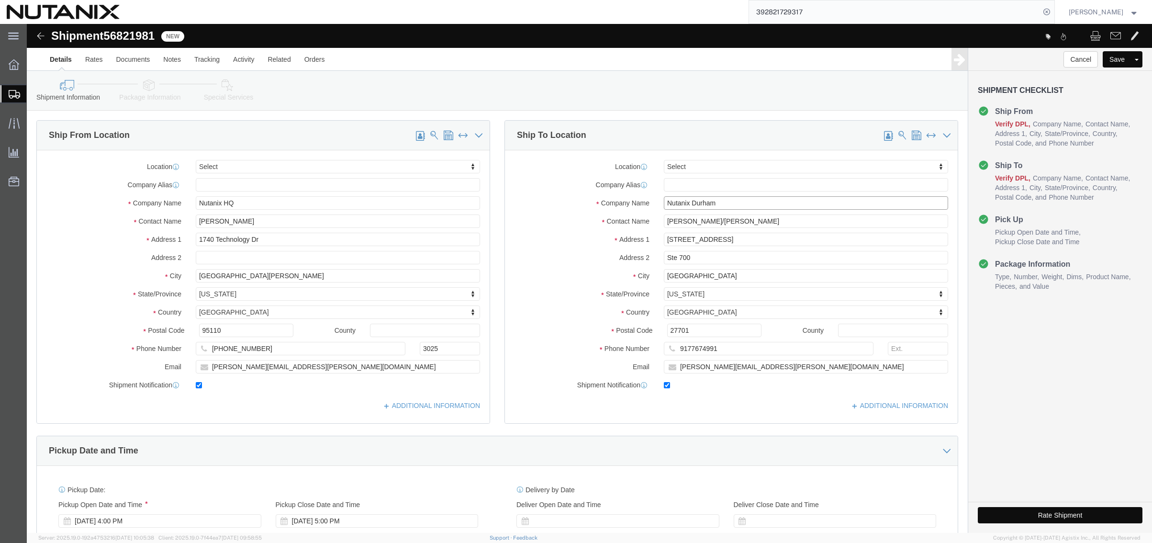
drag, startPoint x: 714, startPoint y: 179, endPoint x: 572, endPoint y: 179, distance: 141.7
click div "Company Name Nutanix [GEOGRAPHIC_DATA]"
paste input "[PERSON_NAME]"
type input "[PERSON_NAME]"
drag, startPoint x: 804, startPoint y: 204, endPoint x: 766, endPoint y: 204, distance: 38.3
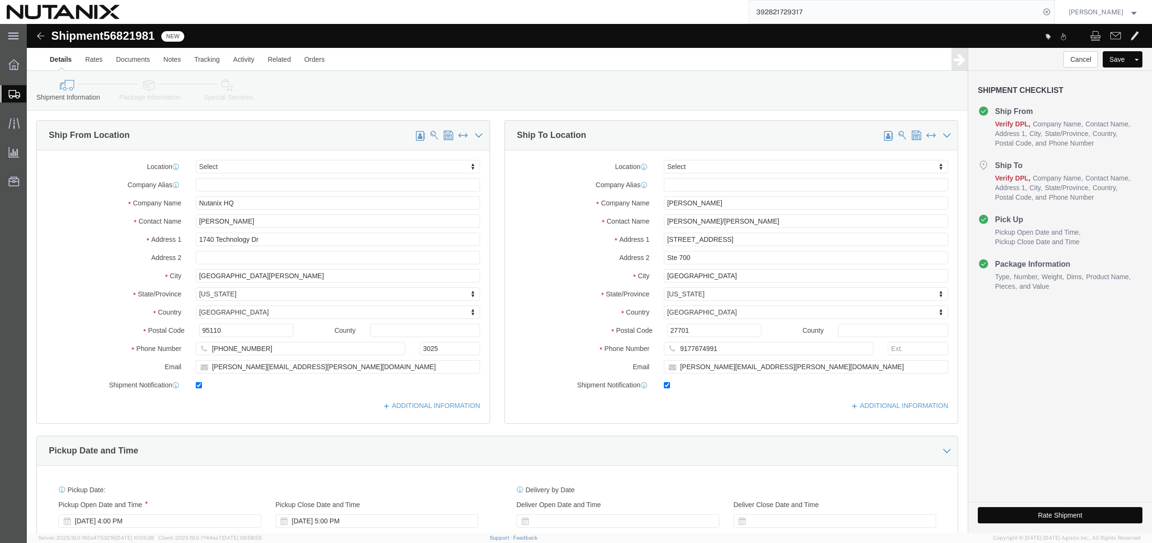
click div "Location Select Select My Profile Location [GEOGRAPHIC_DATA] - [GEOGRAPHIC_DATA…"
click input "[PERSON_NAME]/[PERSON_NAME]"
drag, startPoint x: 767, startPoint y: 199, endPoint x: 433, endPoint y: 196, distance: 334.1
click div "Ship From Location Location Select Select My Profile Location [GEOGRAPHIC_DATA]…"
paste input "[PERSON_NAME]"
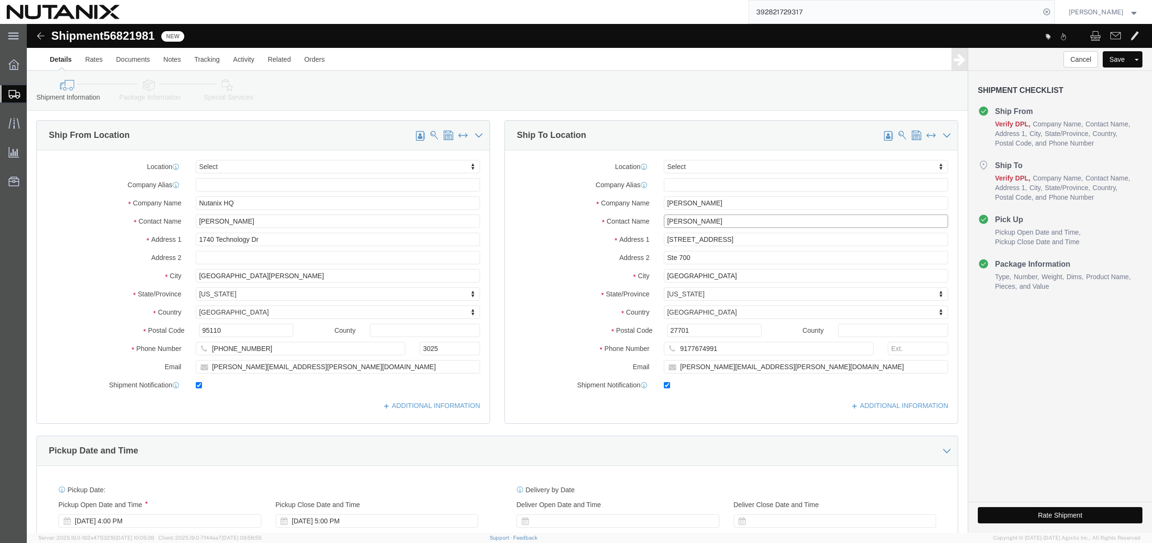
type input "[PERSON_NAME]"
drag, startPoint x: 697, startPoint y: 219, endPoint x: 504, endPoint y: 221, distance: 193.9
click div "Address [STREET_ADDRESS]"
paste input "[STREET_ADDRESS]"
type input "[STREET_ADDRESS]"
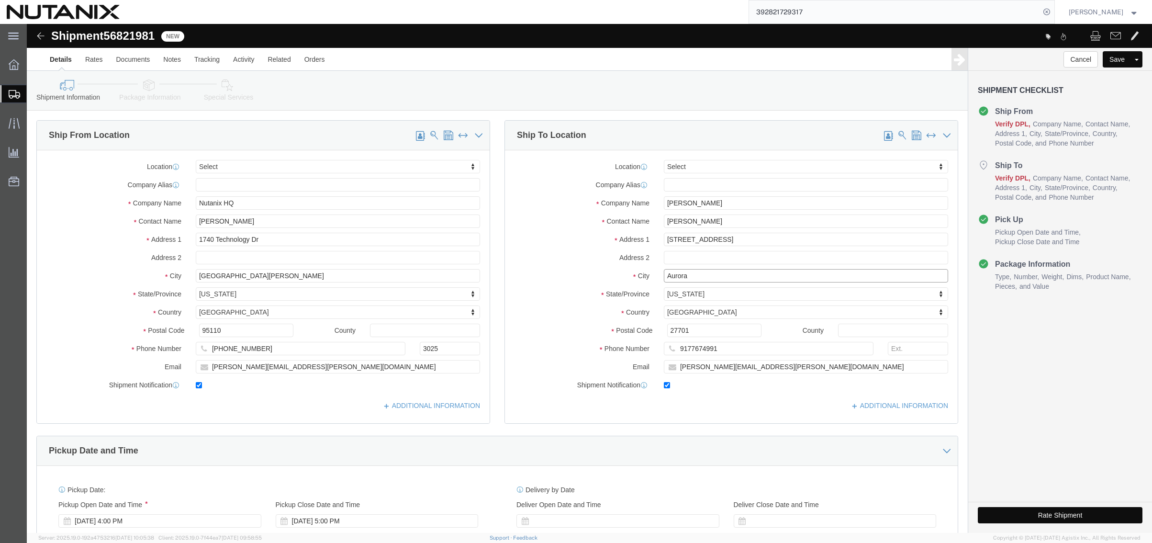
type input "Aurora"
type input "c"
type input "color"
select select "CO"
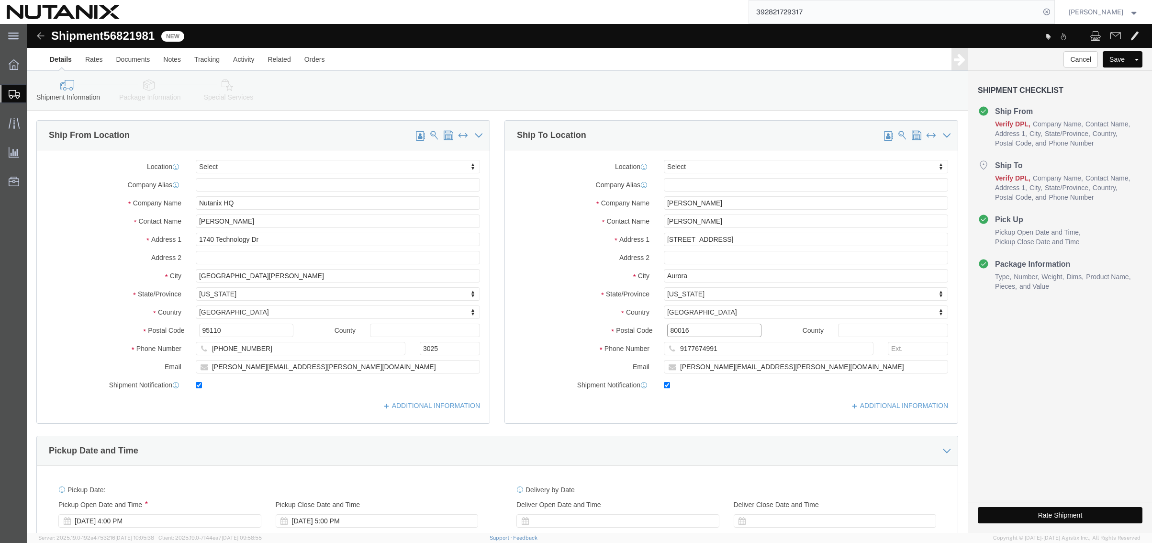
type input "80016"
drag, startPoint x: 743, startPoint y: 340, endPoint x: 582, endPoint y: 342, distance: 161.3
click div "Email [PERSON_NAME][EMAIL_ADDRESS][PERSON_NAME][DOMAIN_NAME]"
paste input "rehan.[PERSON_NAME]"
type input "[EMAIL_ADDRESS][PERSON_NAME][DOMAIN_NAME]"
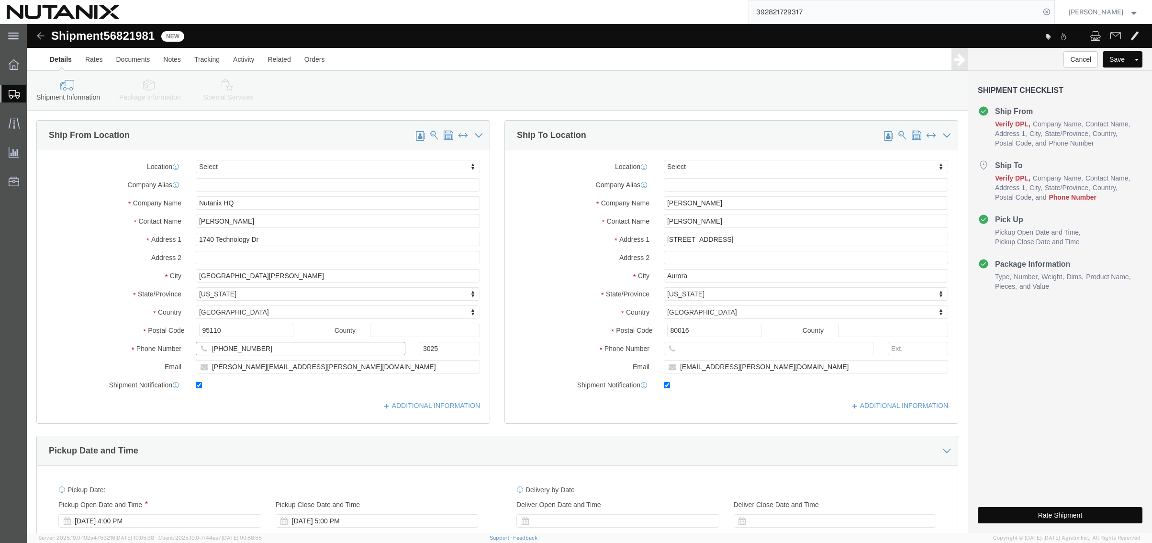
drag, startPoint x: 268, startPoint y: 322, endPoint x: 57, endPoint y: 314, distance: 210.2
click div "Location Select Select My Profile Location [GEOGRAPHIC_DATA] - [GEOGRAPHIC_DATA…"
click input "text"
paste input "[PHONE_NUMBER]"
type input "[PHONE_NUMBER]"
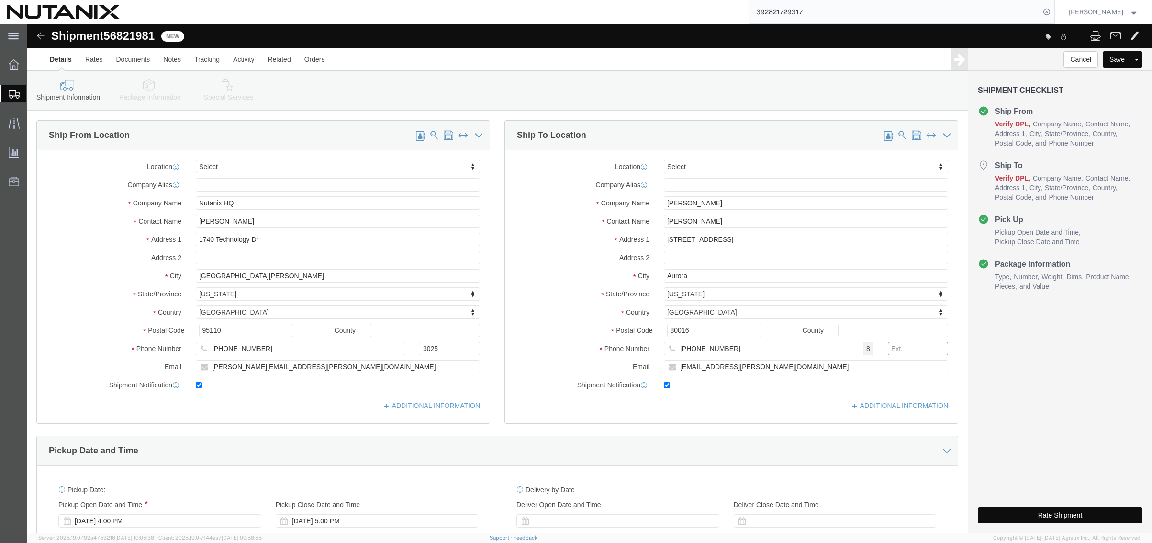
click input "text"
type input "3025"
click div "Pickup Date and Time"
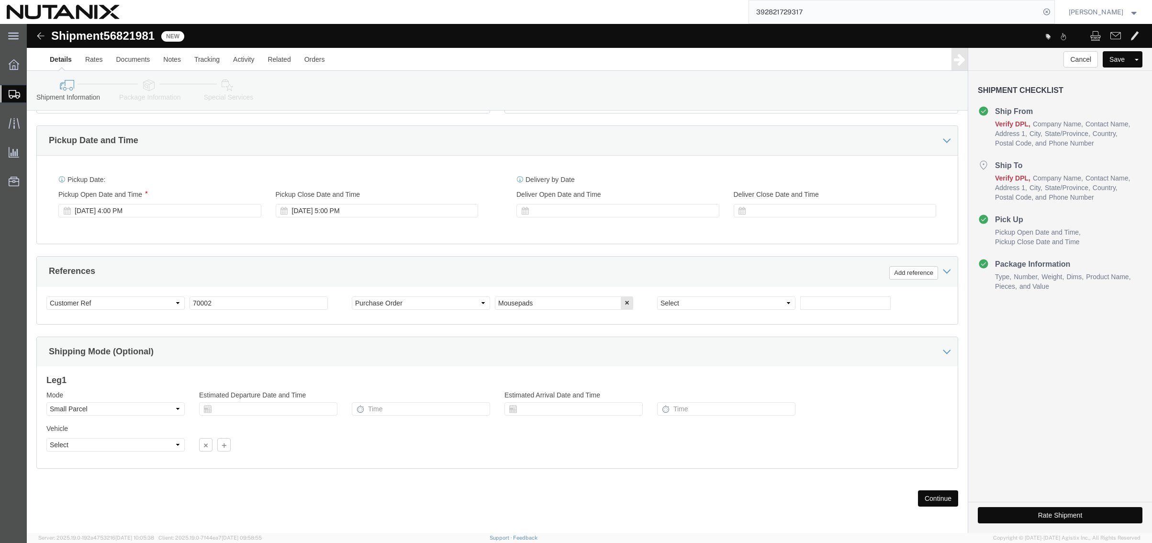
scroll to position [313, 0]
drag, startPoint x: 200, startPoint y: 275, endPoint x: 74, endPoint y: 263, distance: 126.9
click div "Select Account Type Activity ID Airline Appointment Number ASN Batch Request # …"
paste input "53501"
type input "53501"
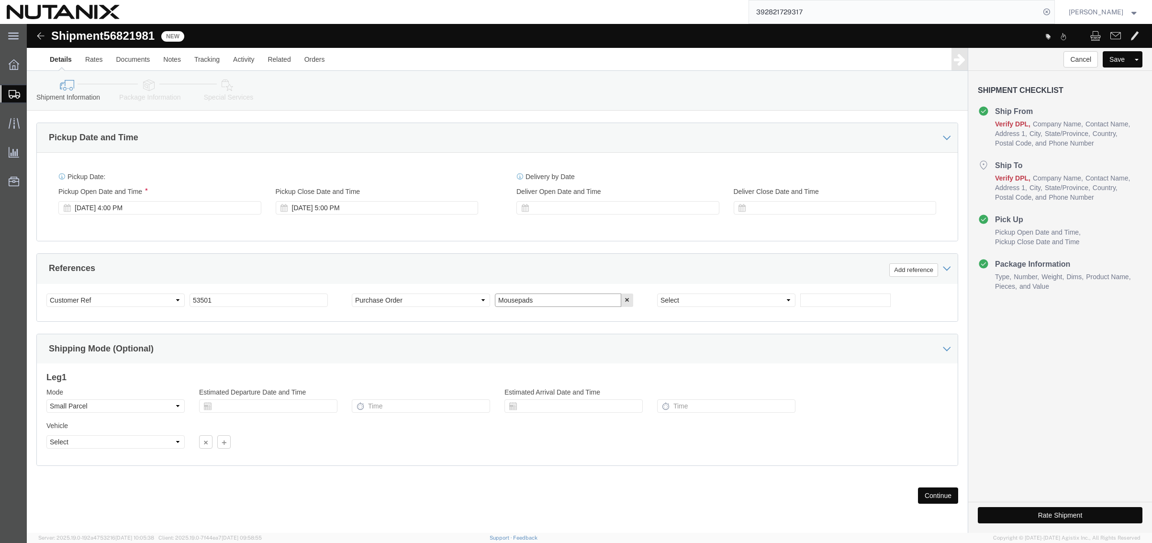
click input "Mousepads"
drag, startPoint x: 540, startPoint y: 277, endPoint x: 404, endPoint y: 275, distance: 135.5
click div "Select Account Type Activity ID Airline Appointment Number ASN Batch Request # …"
type input "Documents"
click button "Continue"
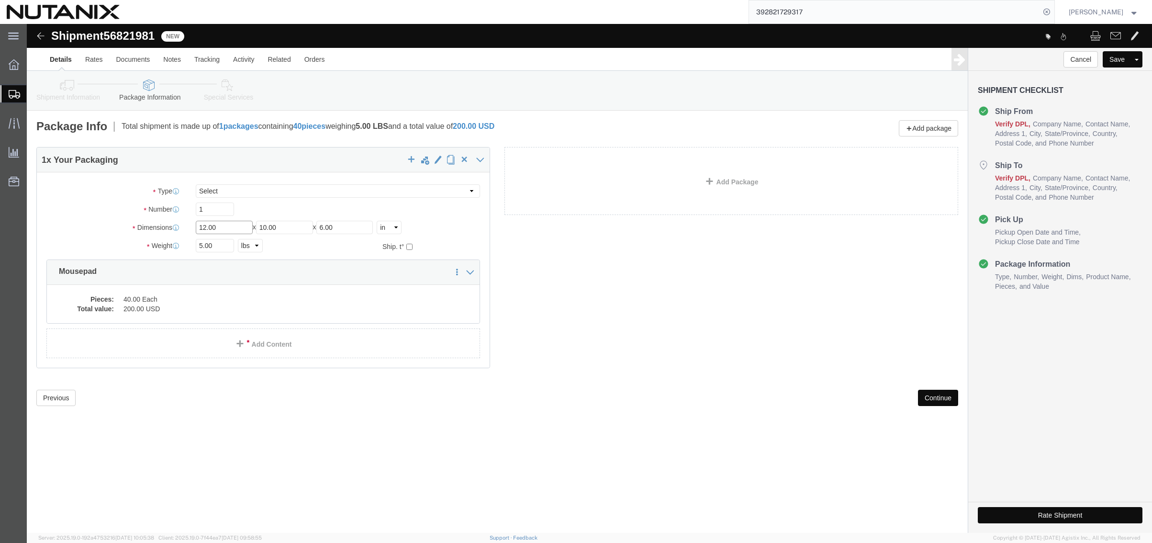
drag, startPoint x: 209, startPoint y: 206, endPoint x: 37, endPoint y: 192, distance: 171.9
click div "Package Type Select Envelope Large Box Medium Box PAK Rack Small Box Tube Your …"
click select "Select Envelope Large Box Medium Box PAK Rack Small Box Tube Your Packaging"
select select "ENV"
click select "Select Envelope Large Box Medium Box PAK Rack Small Box Tube Your Packaging"
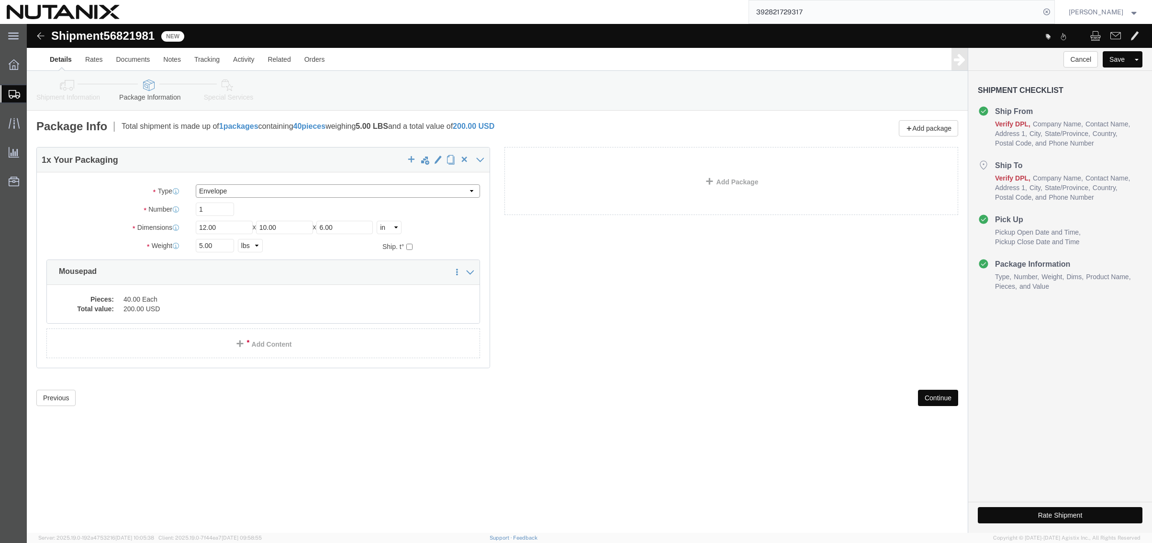
type input "9.50"
type input "12.50"
type input "0.25"
type input "1"
click dd "40.00 Each"
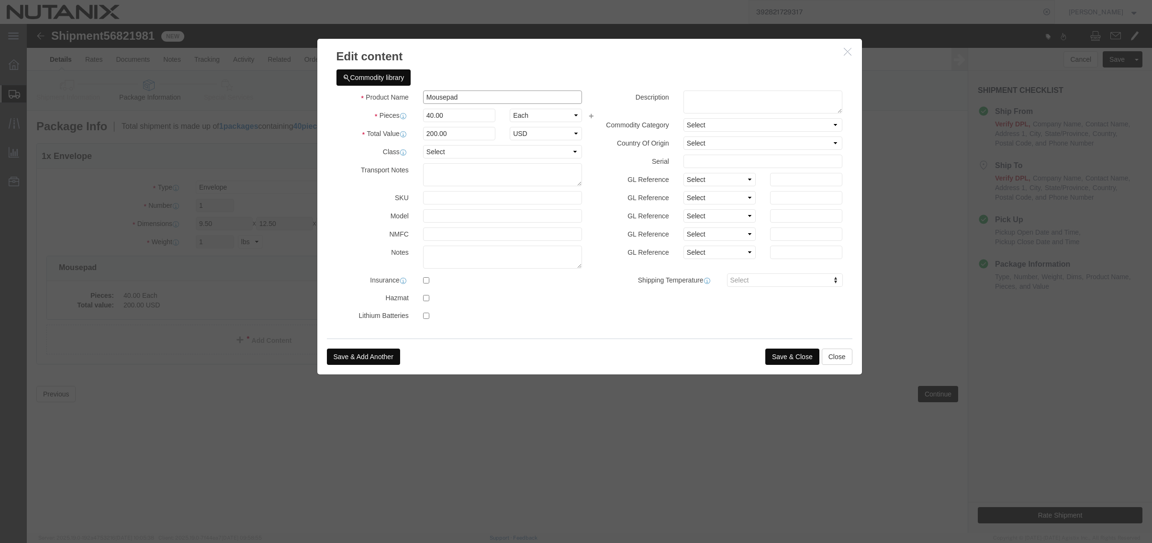
drag, startPoint x: 441, startPoint y: 75, endPoint x: 213, endPoint y: 56, distance: 229.1
click div "Edit content Commodity library Product Name Mousepad Pieces 40.00 Select Bag Ba…"
type input "AMEX cc"
type input "1"
type input "5"
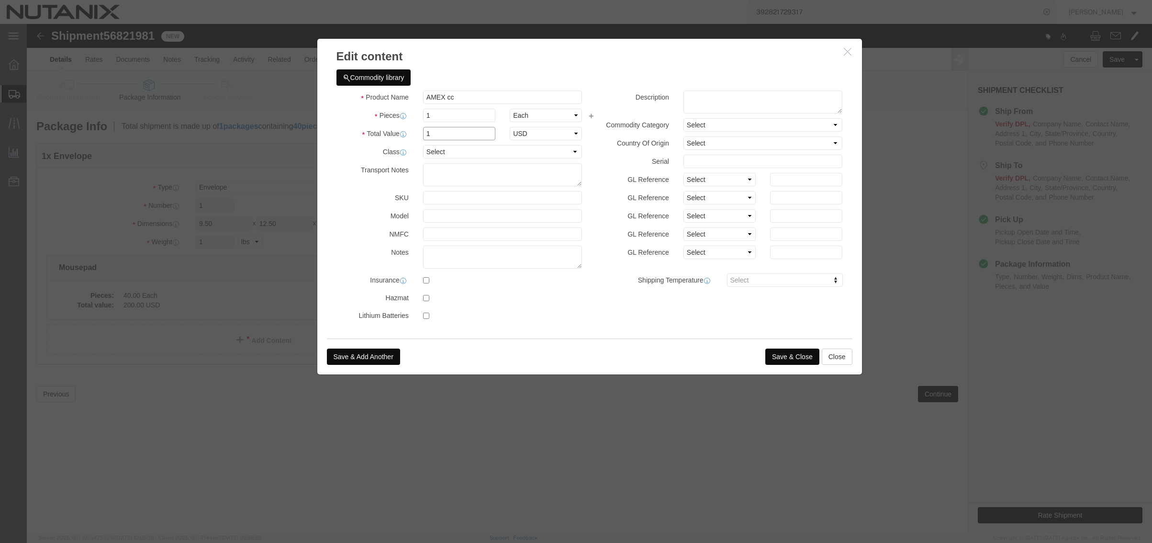
type input "1"
select select "USD"
click button "Save & Close"
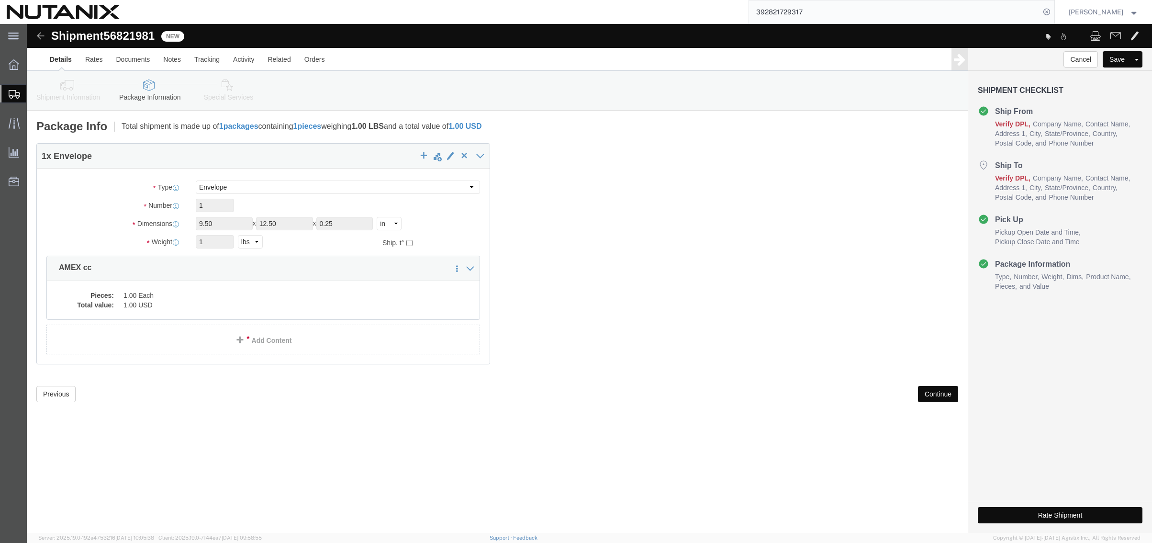
click button "Continue"
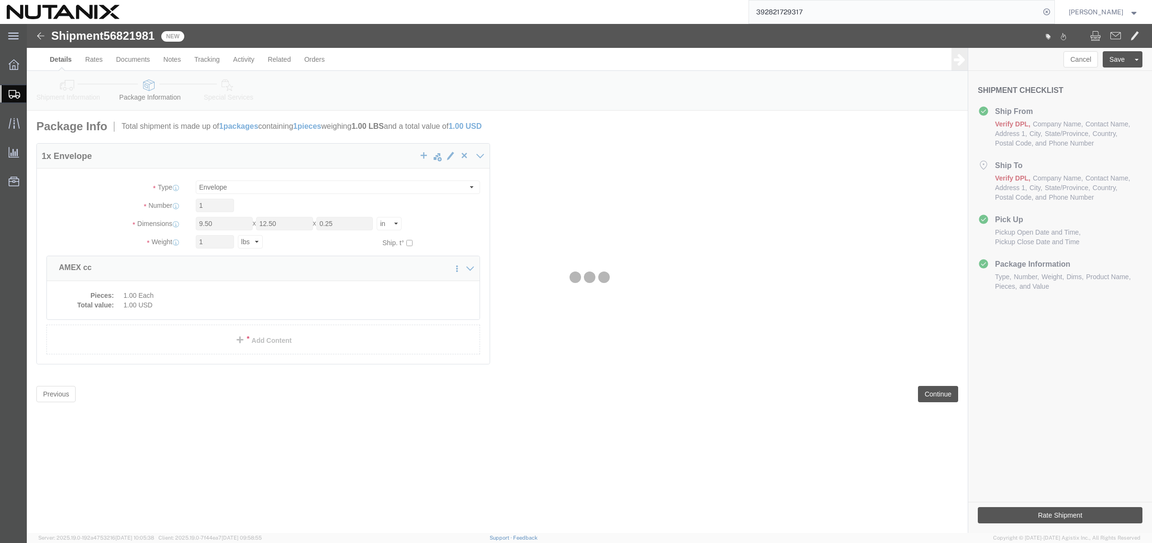
select select
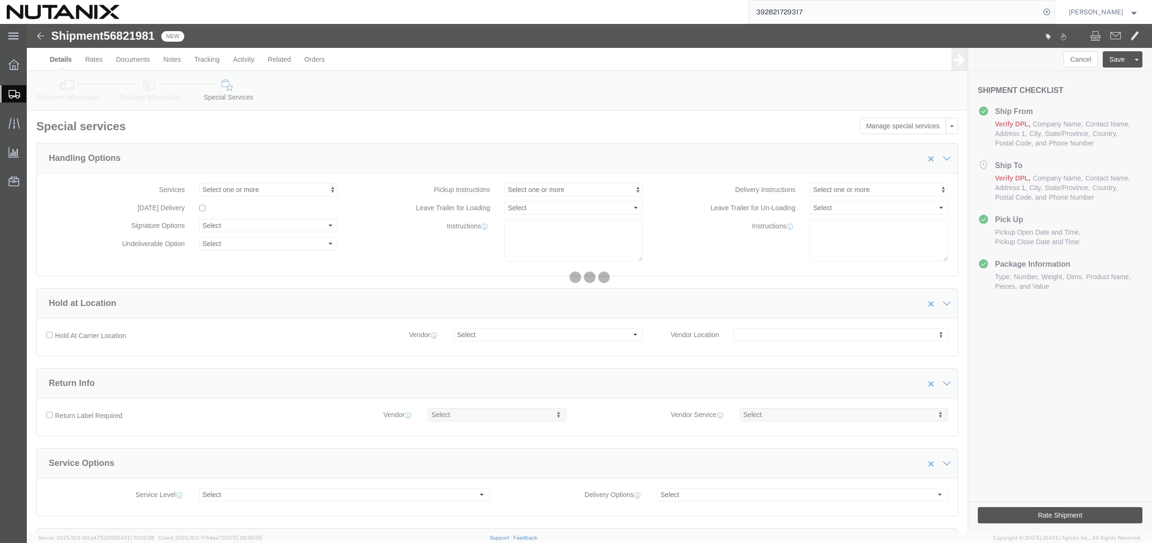
select select "COSTCENTER"
select select "48694"
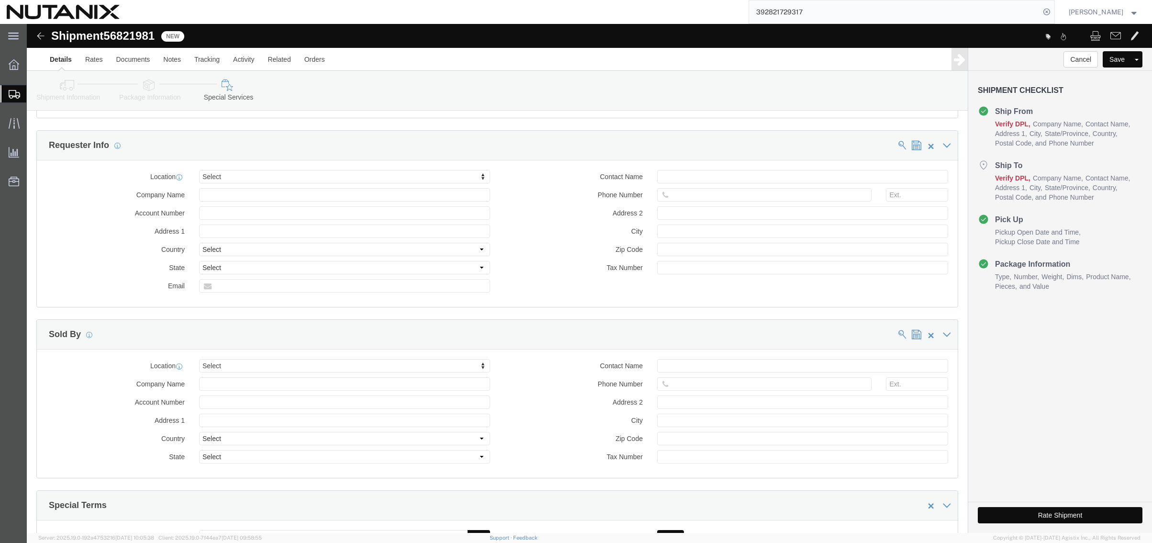
scroll to position [766, 0]
click button "Rate Shipment"
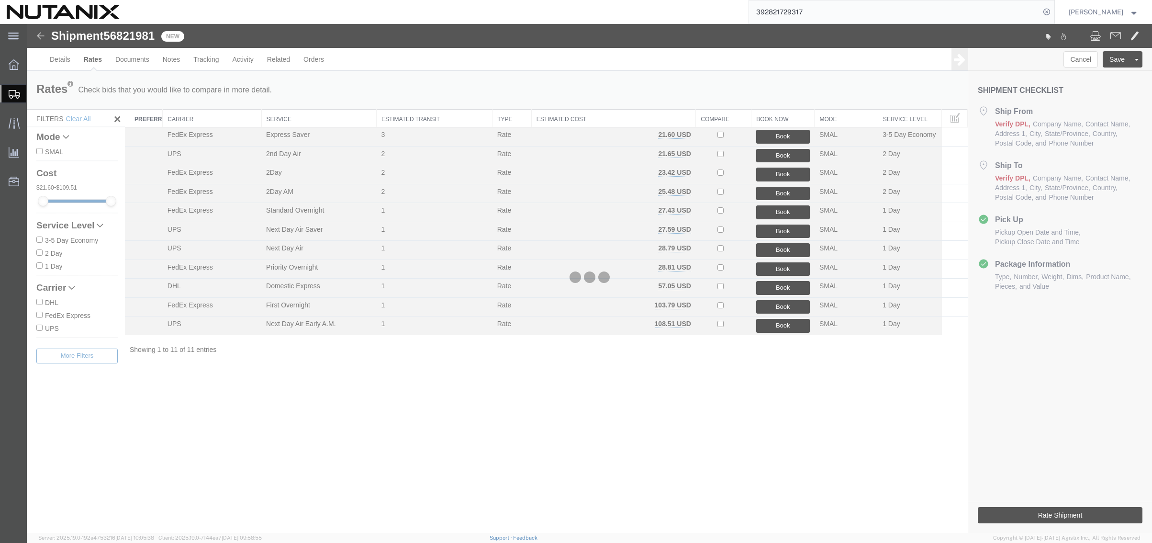
scroll to position [0, 0]
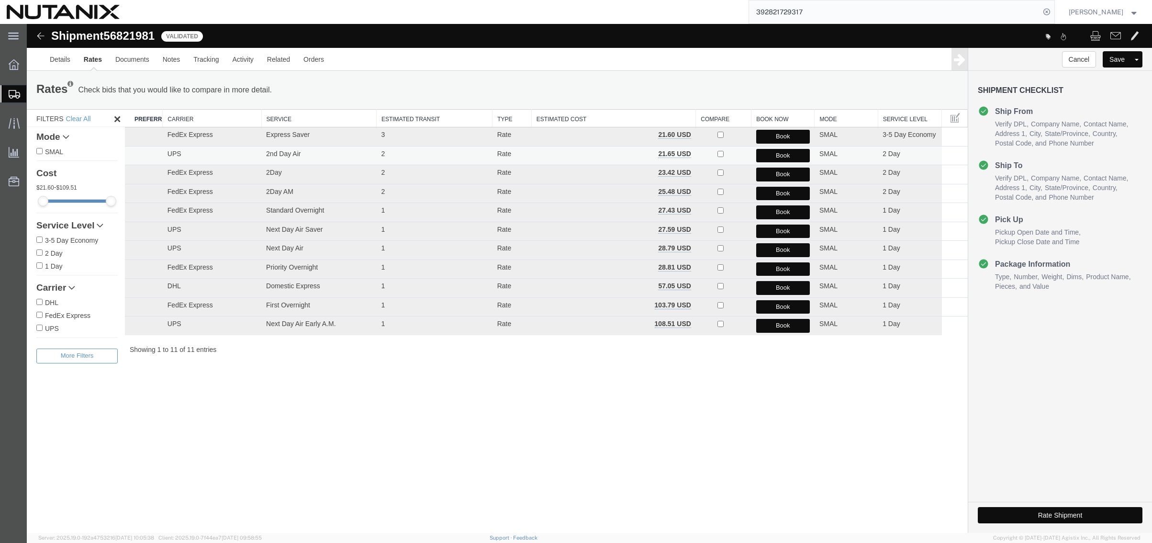
click at [782, 154] on button "Book" at bounding box center [783, 156] width 54 height 14
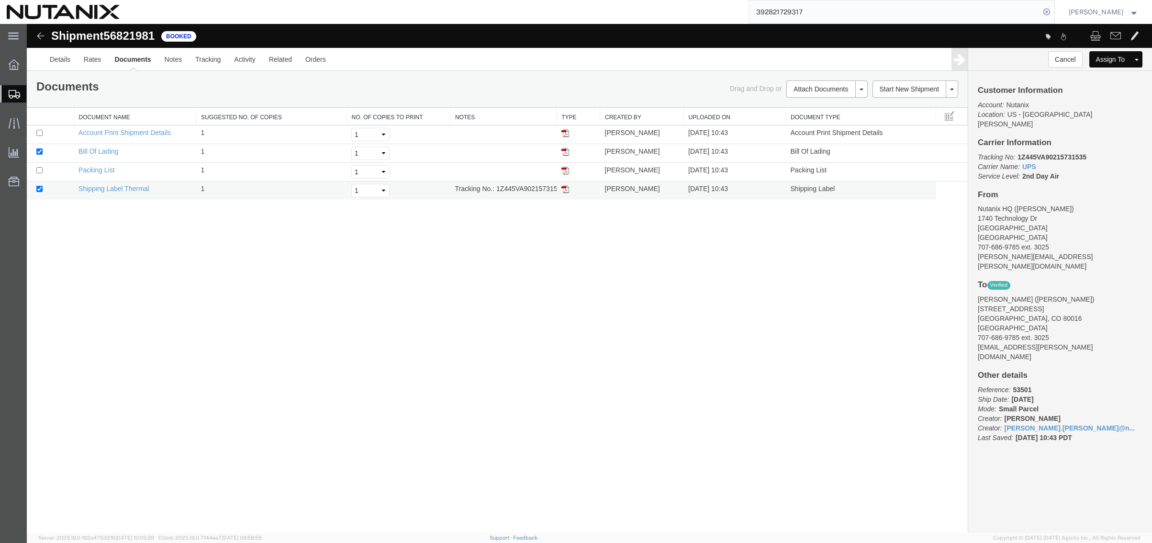
click at [566, 190] on img at bounding box center [565, 189] width 8 height 8
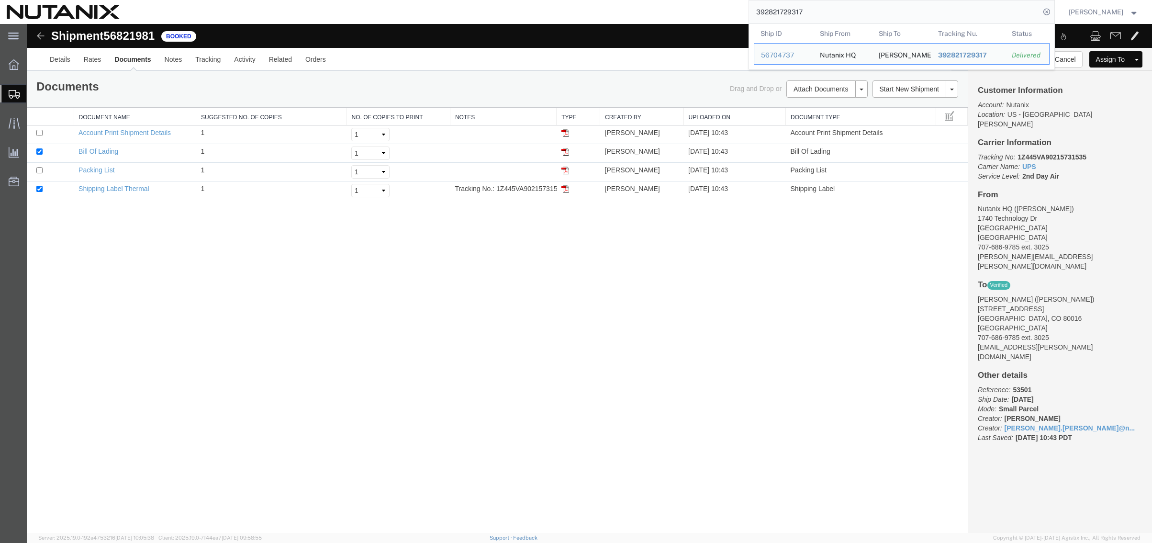
drag, startPoint x: 828, startPoint y: 14, endPoint x: 679, endPoint y: 6, distance: 149.1
click at [679, 6] on div "392821729317 Ship ID Ship From Ship To Tracking Nu. Status Ship ID 56704737 Shi…" at bounding box center [590, 12] width 929 height 24
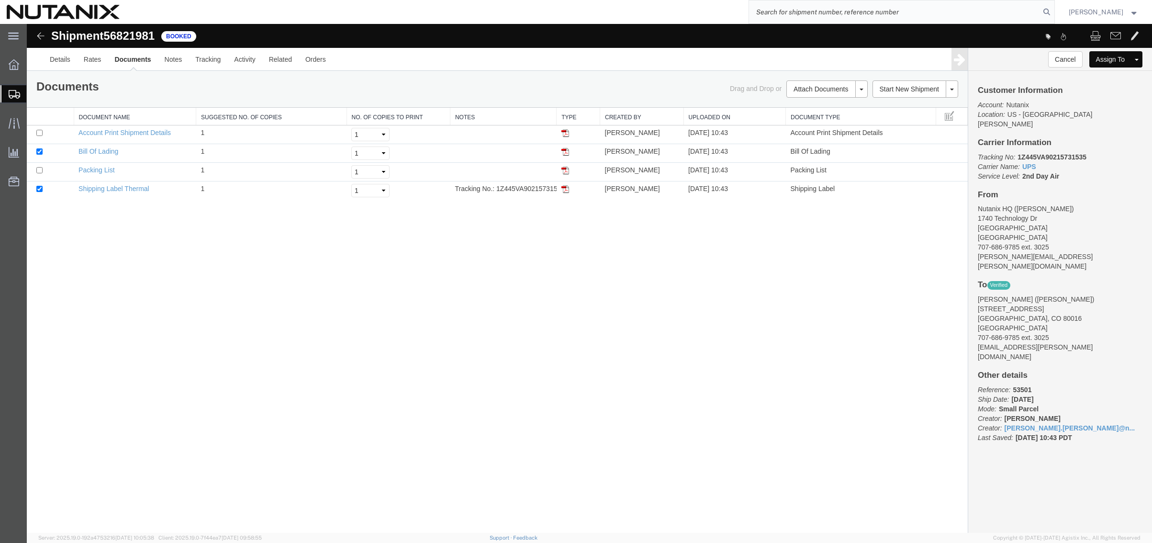
click at [0, 0] on span "Create Shipment" at bounding box center [0, 0] width 0 height 0
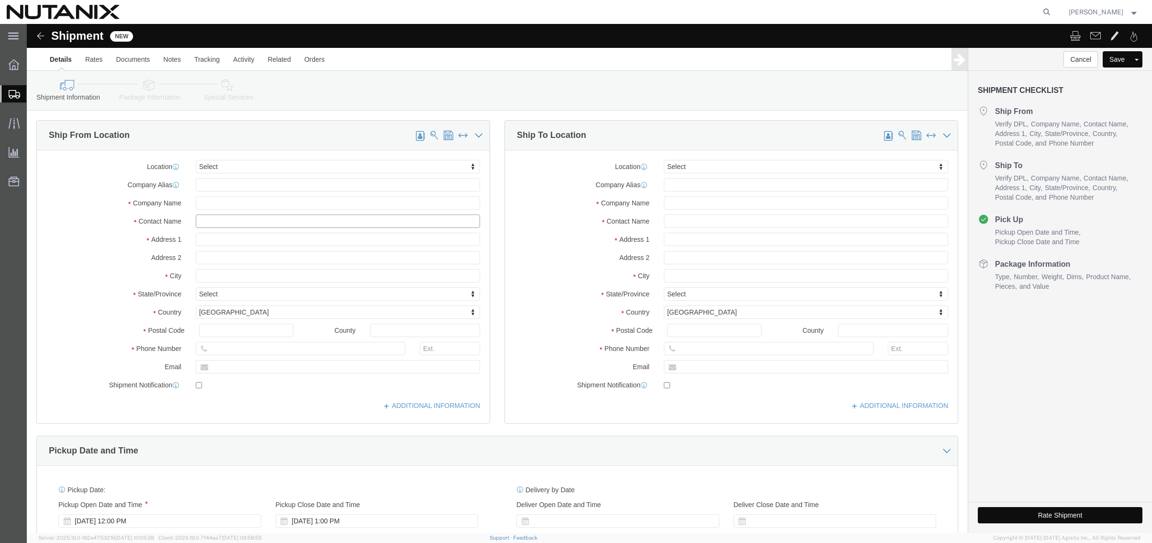
click input "text"
type input "[PERSON_NAME]"
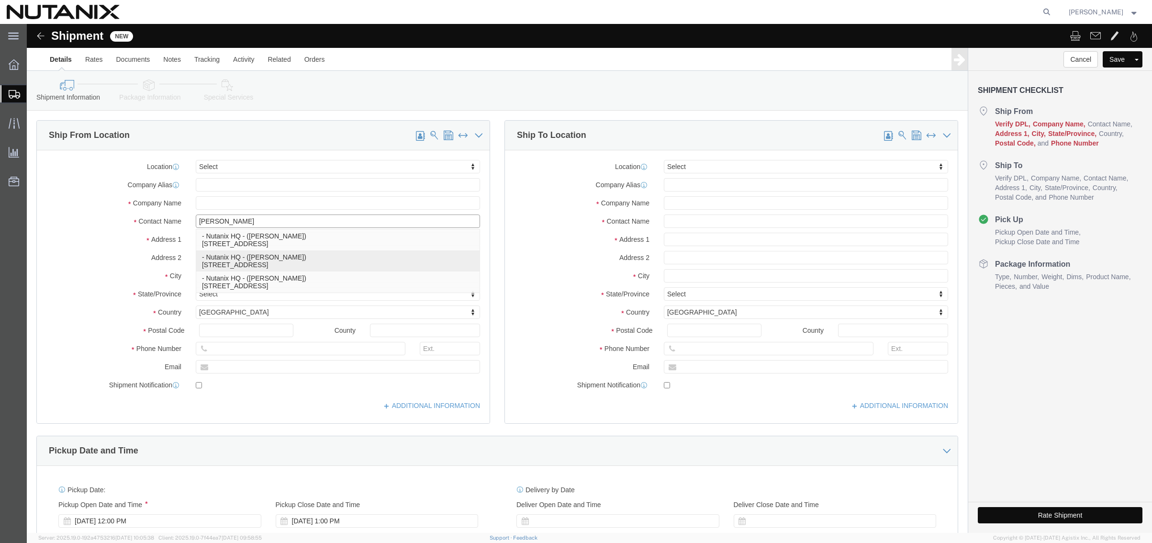
click p "- Nutanix HQ - ([PERSON_NAME]) [STREET_ADDRESS]"
type input "1740 Technology Dr"
type input "95110"
type input "[PHONE_NUMBER]"
type input "3025"
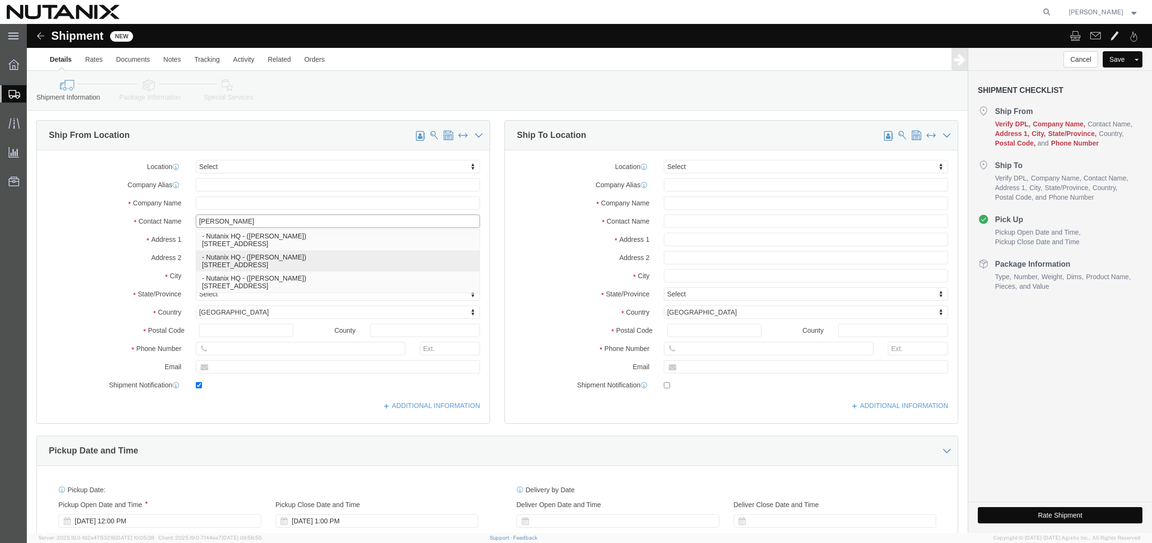
type input "[PERSON_NAME][EMAIL_ADDRESS][PERSON_NAME][DOMAIN_NAME]"
checkbox input "true"
type input "Nutanix HQ"
type input "[PERSON_NAME]"
type input "[GEOGRAPHIC_DATA][PERSON_NAME]"
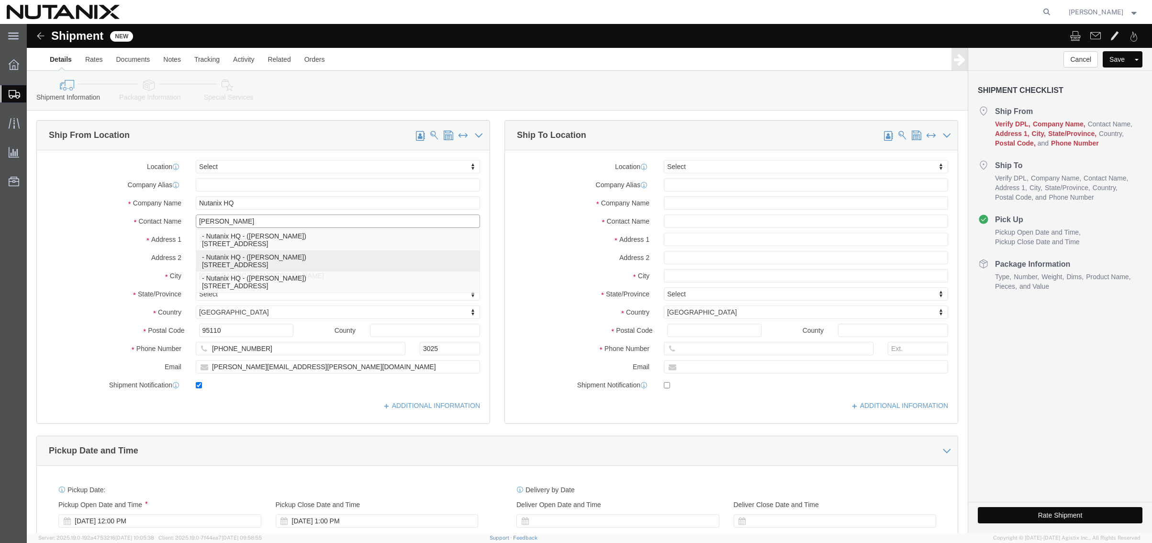
select select "CA"
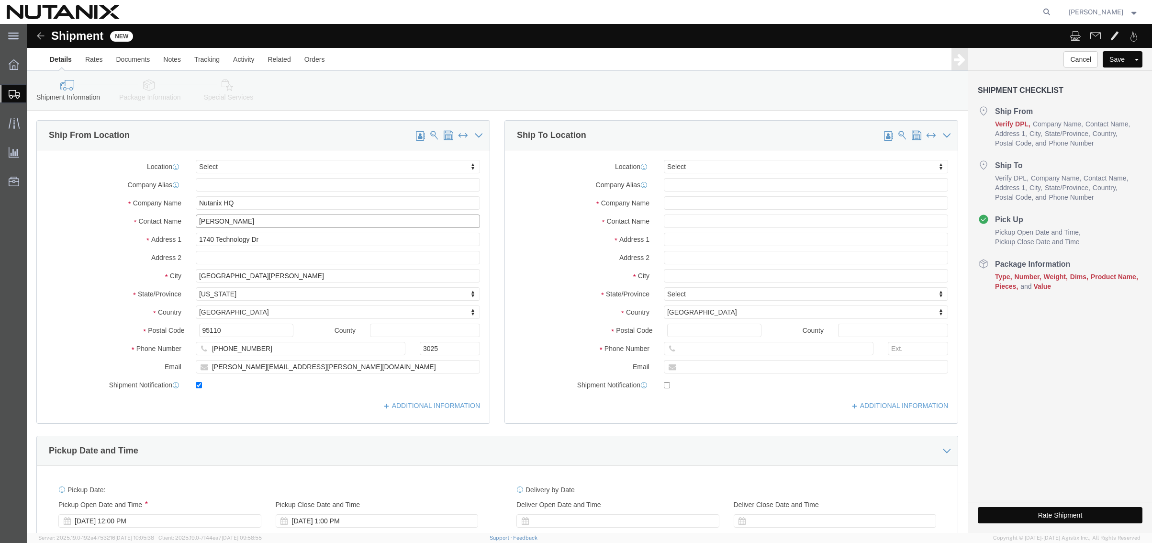
type input "[PERSON_NAME]"
click input "text"
type input "nutanix si"
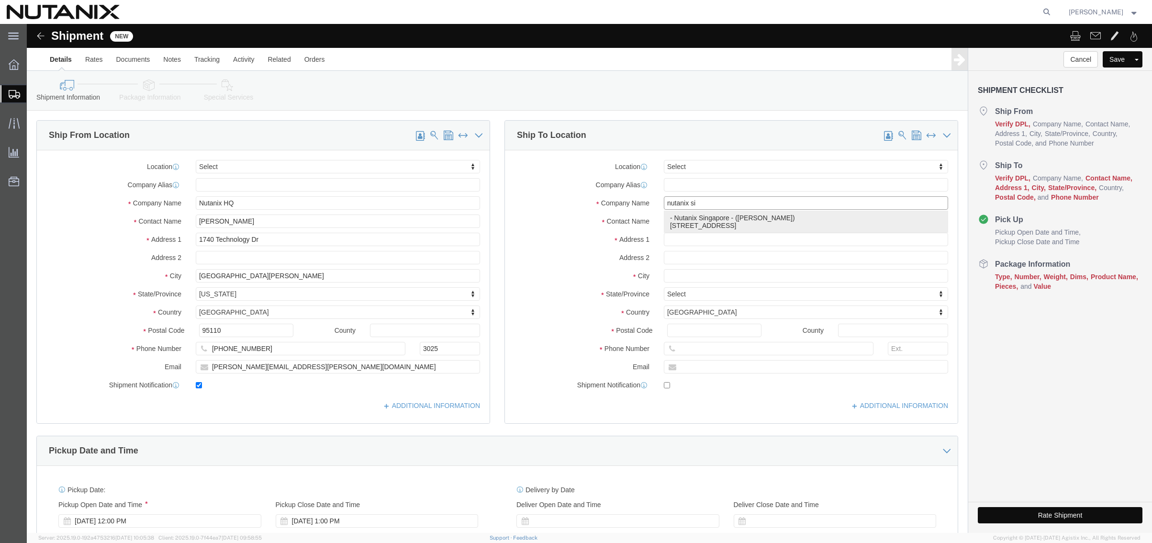
click p "- Nutanix Singapore - ([PERSON_NAME]) [STREET_ADDRESS]"
type input "[STREET_ADDRESS]"
type input "#31-01 [GEOGRAPHIC_DATA] 1"
select select "SG"
type input "038987"
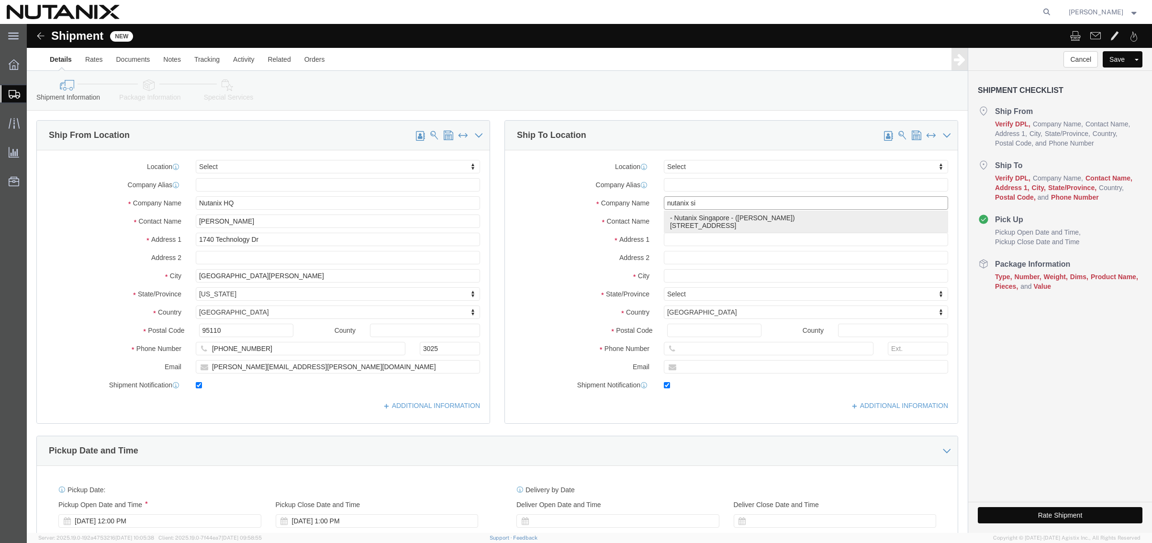
type input "4088402592"
type input "[PERSON_NAME][EMAIL_ADDRESS][PERSON_NAME][DOMAIN_NAME]"
checkbox input "true"
type input "Nutanix [GEOGRAPHIC_DATA]"
type input "[PERSON_NAME]"
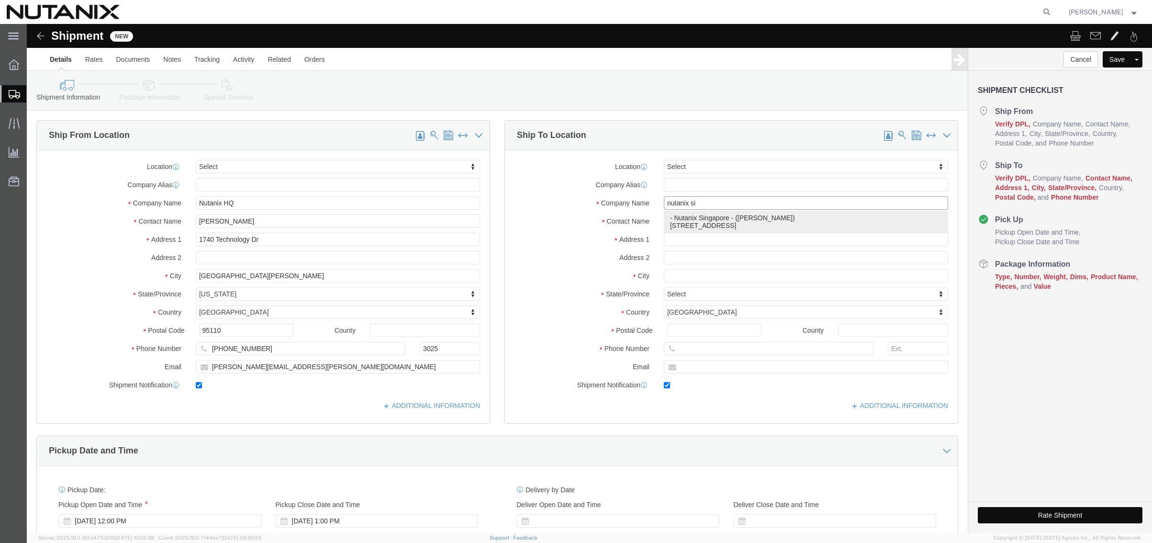
type input "[GEOGRAPHIC_DATA]"
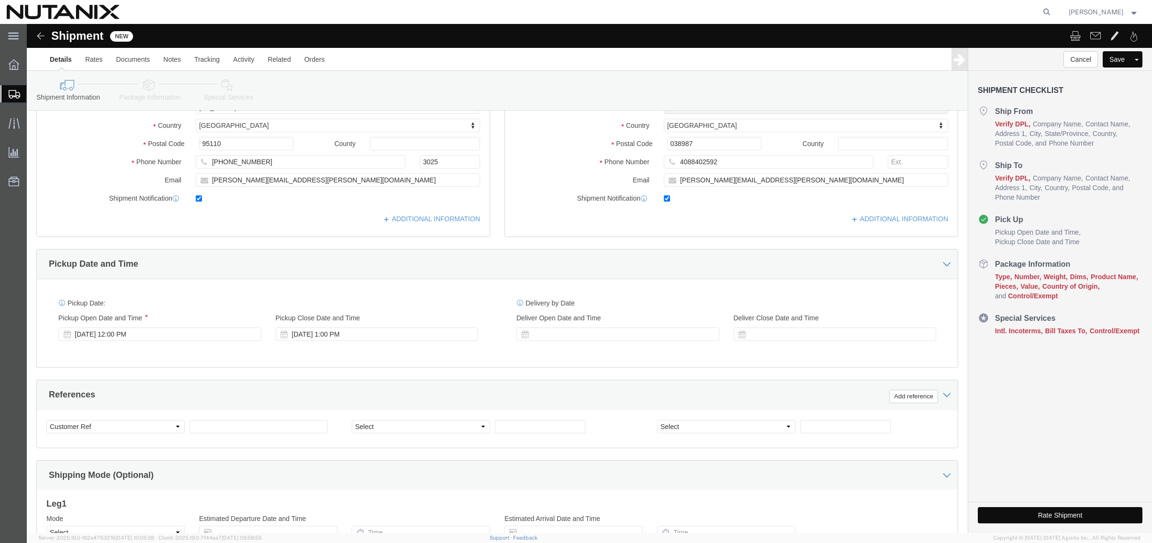
scroll to position [239, 0]
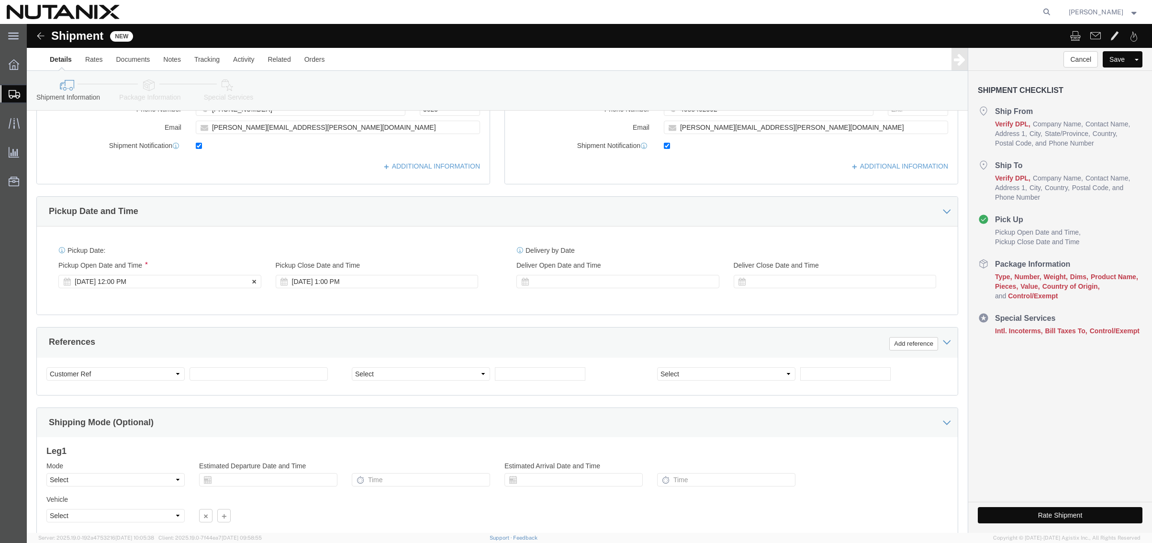
type input "Nutanix [GEOGRAPHIC_DATA]"
click div "[DATE] 12:00 PM"
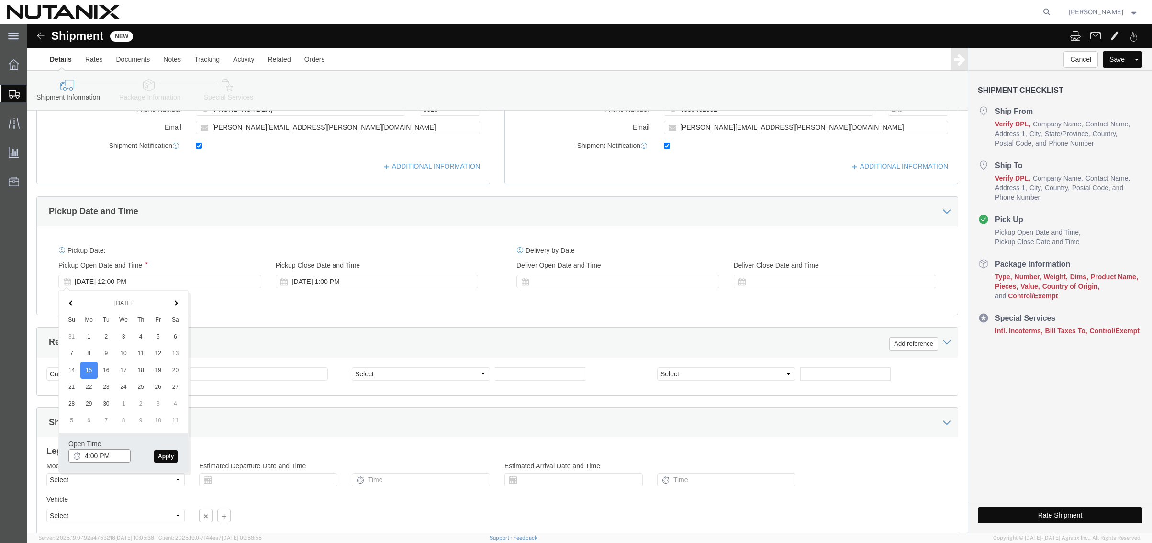
type input "4:00 PM"
click button "Apply"
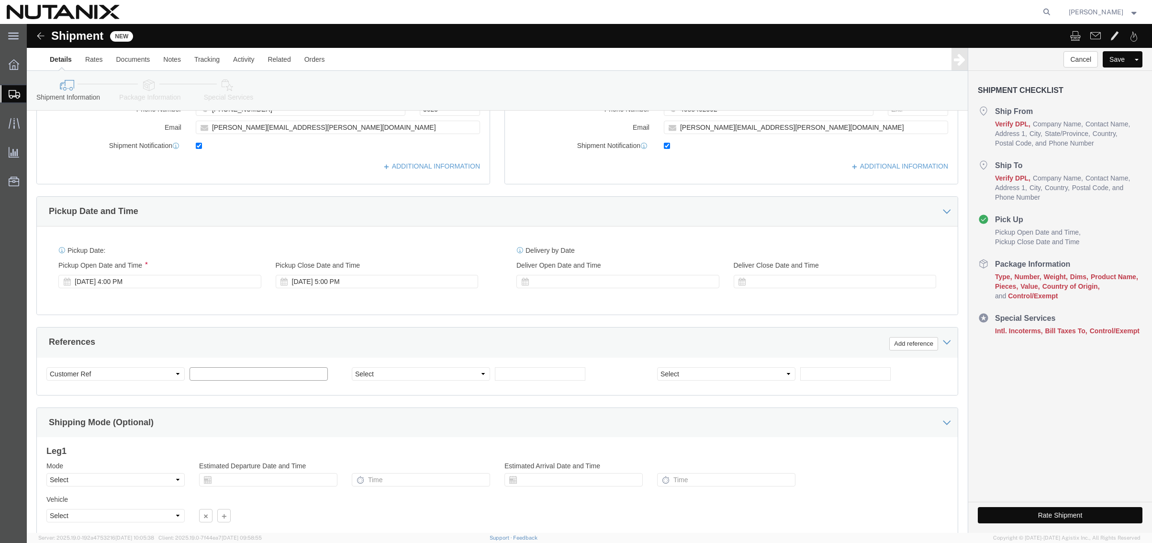
click input "text"
type input "79101"
click select "Select Account Type Activity ID Airline Appointment Number ASN Batch Request # …"
select select "PURCHORD"
click select "Select Account Type Activity ID Airline Appointment Number ASN Batch Request # …"
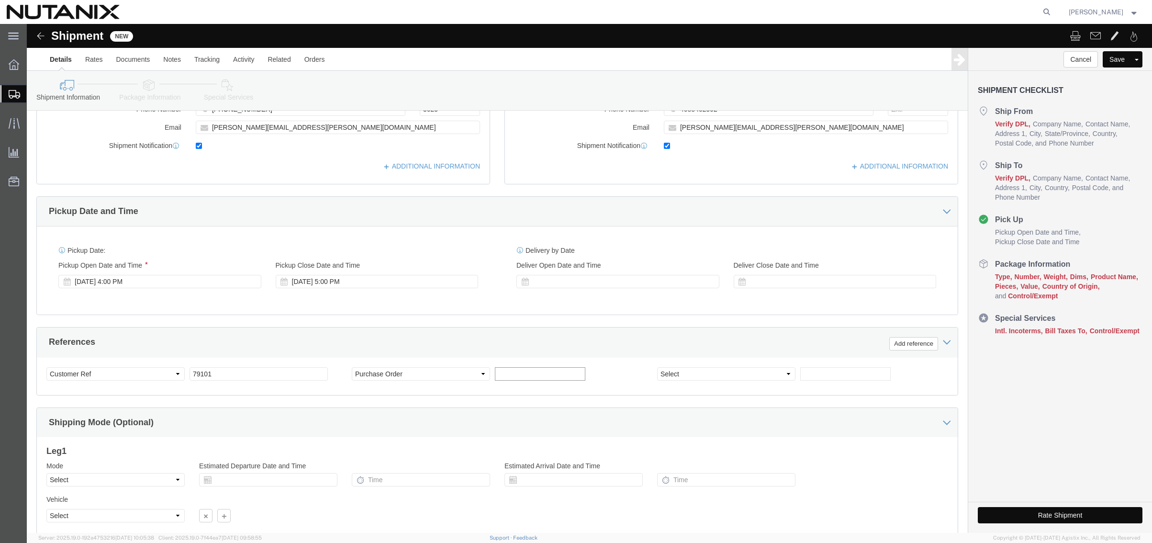
click input "text"
type input "Return Bag"
click select "Select Air Less than Truckload Multi-Leg Ocean Freight Rail Small Parcel Truckl…"
select select "SMAL"
click select "Select Air Less than Truckload Multi-Leg Ocean Freight Rail Small Parcel Truckl…"
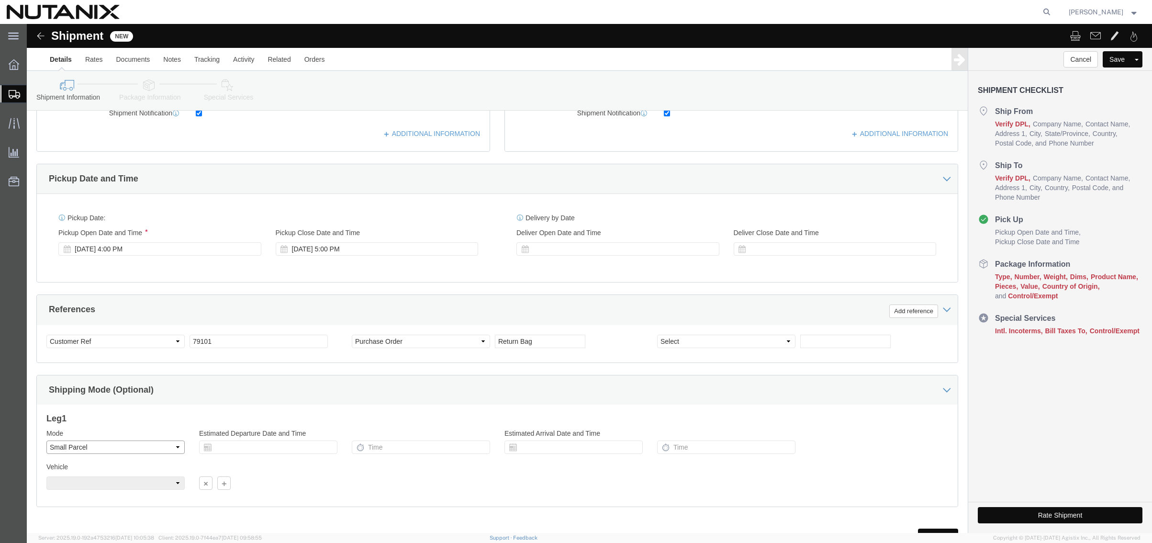
scroll to position [313, 0]
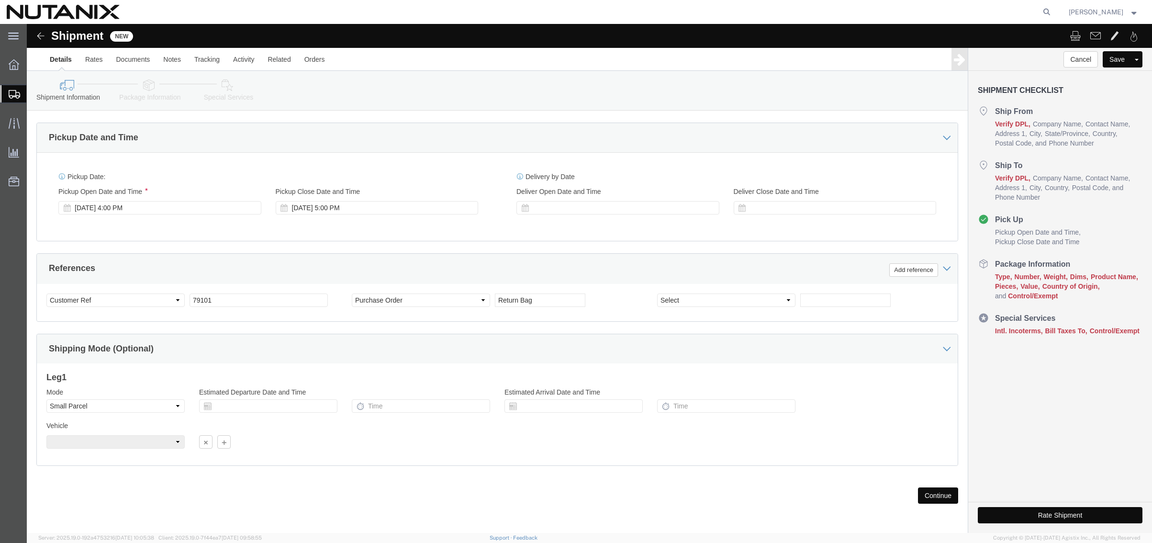
click button "Continue"
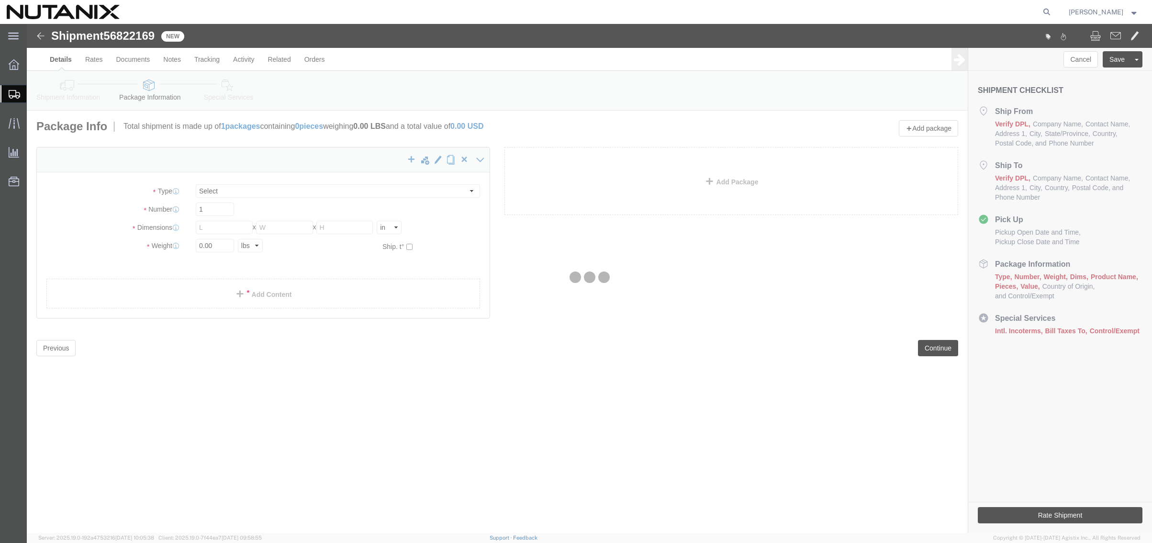
select select "YRPK"
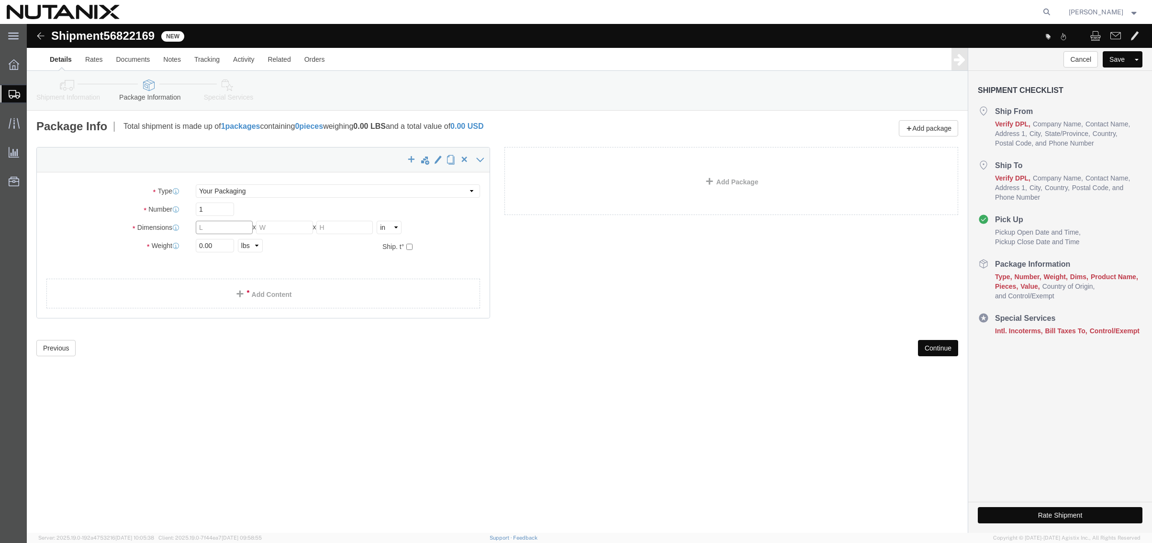
click input "text"
type input "14"
type input "10"
type input "2"
type input "1"
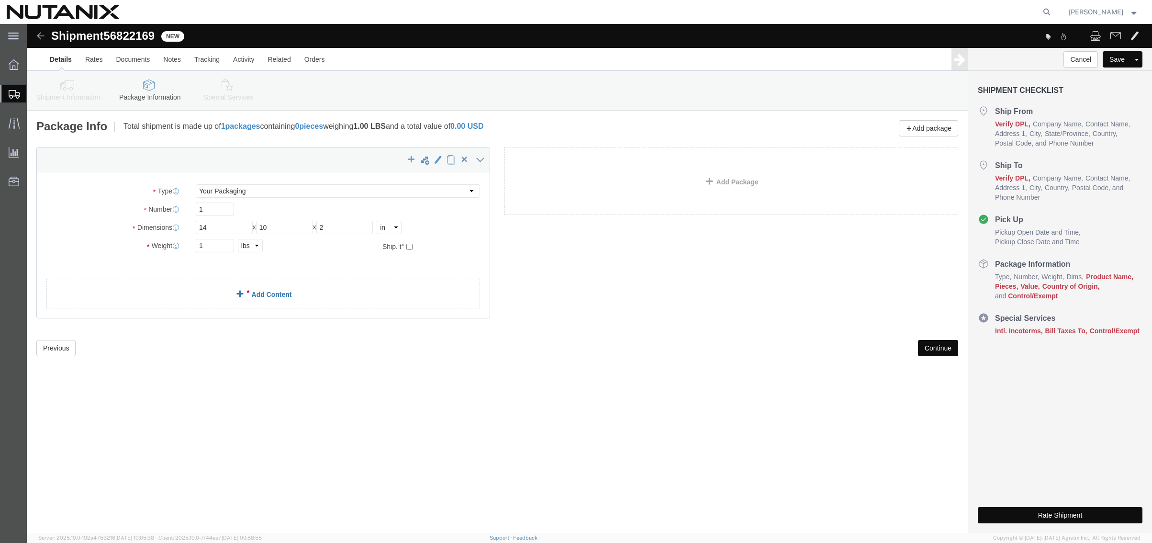
click span
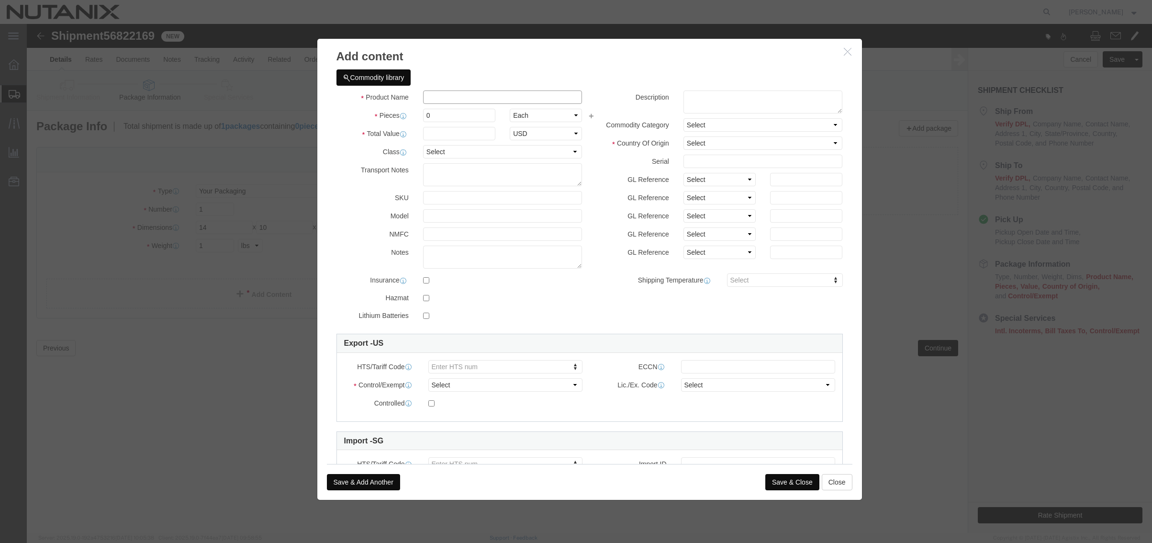
click input "text"
type input "S"
type input "Laptop Sleeve"
type input "1"
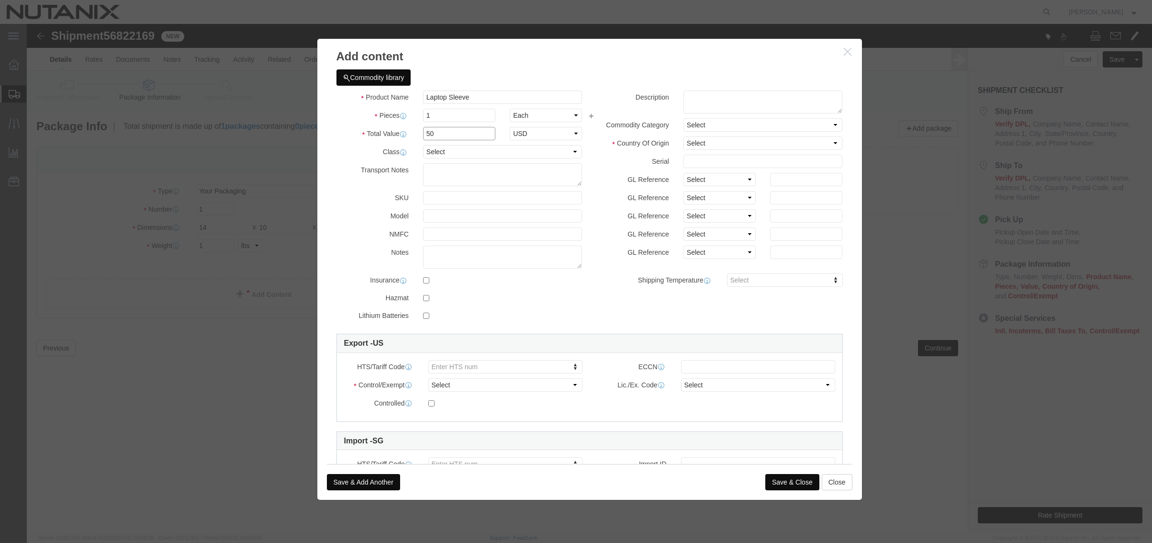
type input "50"
select select "USD"
type input "3926909900"
click select "Select ATF BIS DEA EPA FDA FTR ITAR OFAC Other (OPA)"
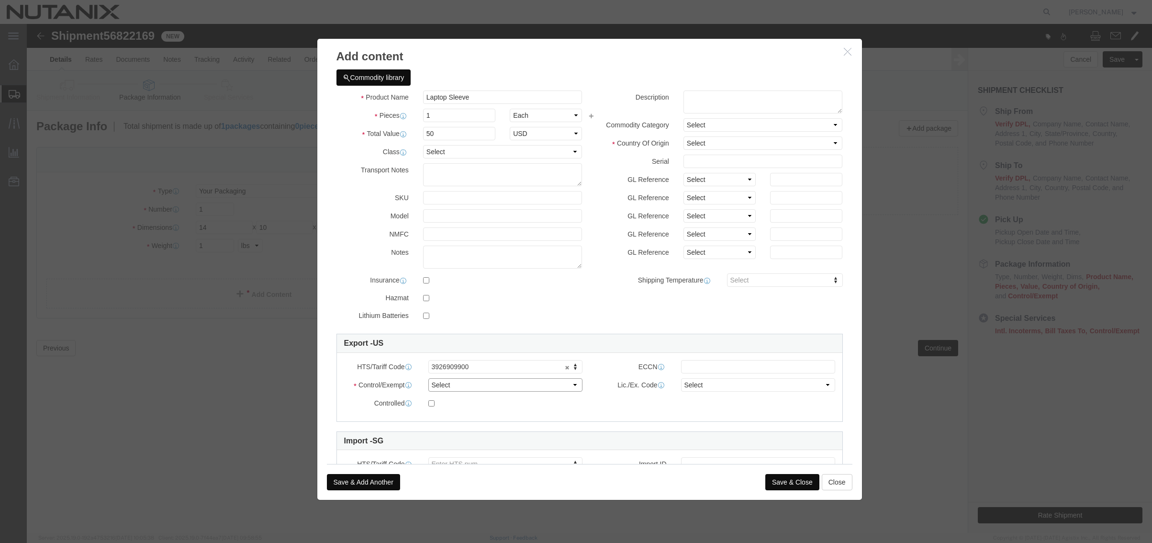
select select "FTR"
click select "Select ATF BIS DEA EPA FDA FTR ITAR OFAC Other (OPA)"
click select "Select 30.2(d)(2) 30.36 30.37(a) 30.37(f) 30.37(g) 30.37(h) 30.37(i) 30.37(j) 3…"
select select "30.37(a)"
click select "Select 30.2(d)(2) 30.36 30.37(a) 30.37(f) 30.37(g) 30.37(h) 30.37(i) 30.37(j) 3…"
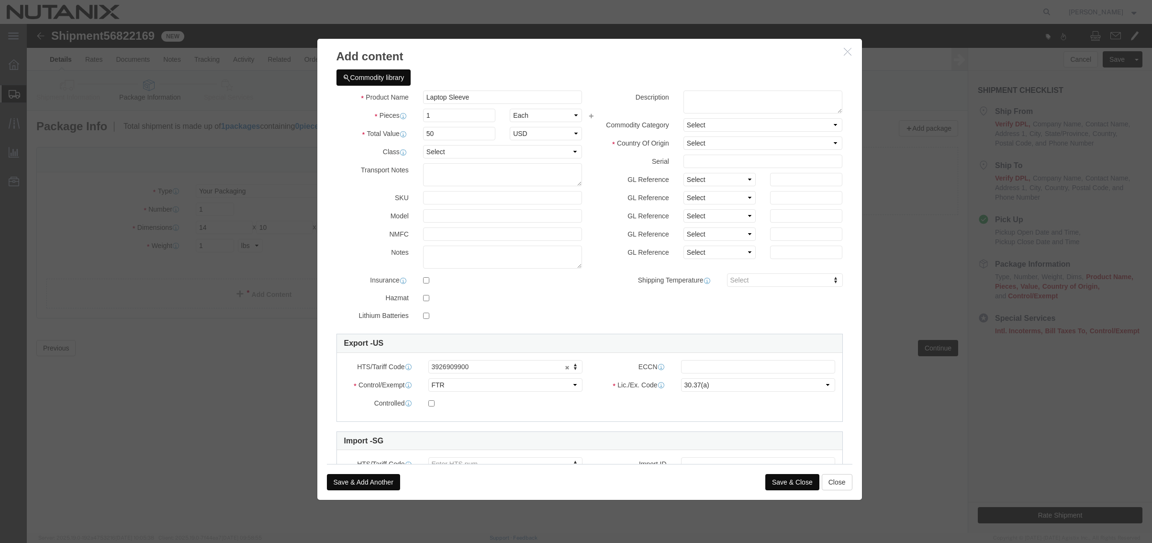
click button "Save & Close"
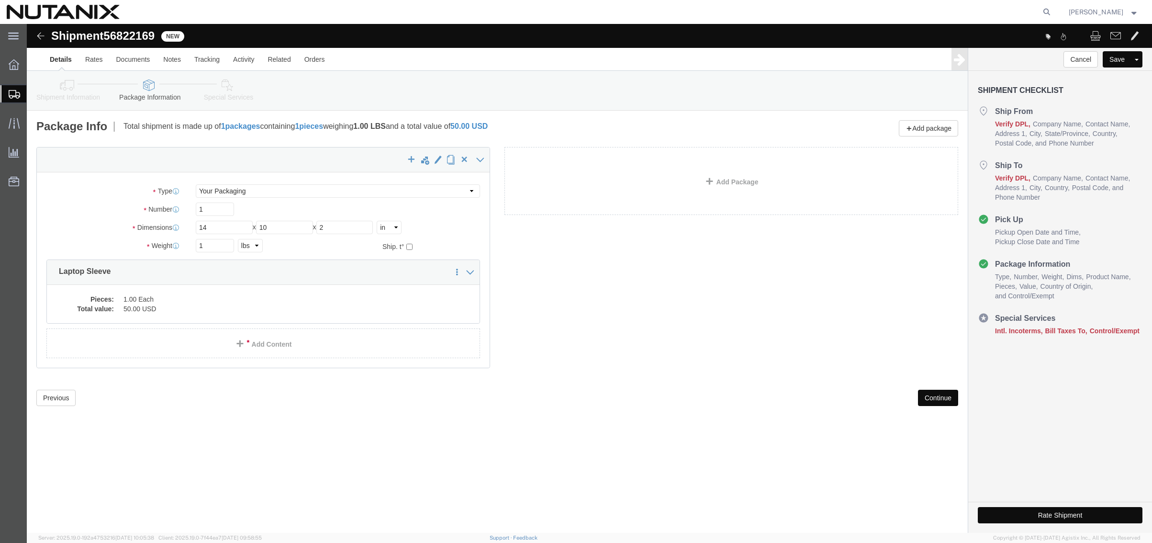
click button "Continue"
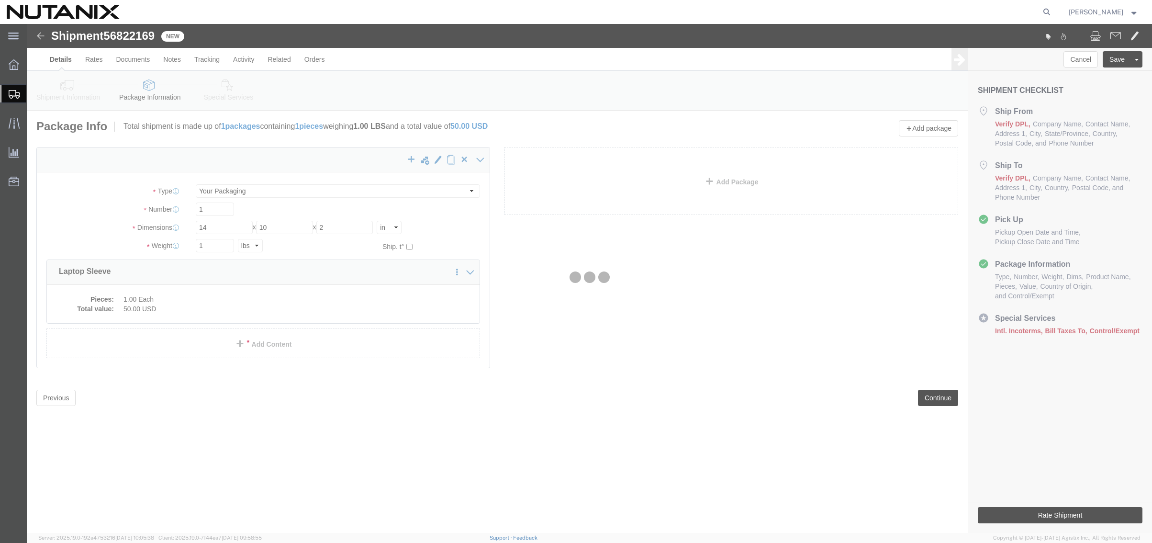
select select
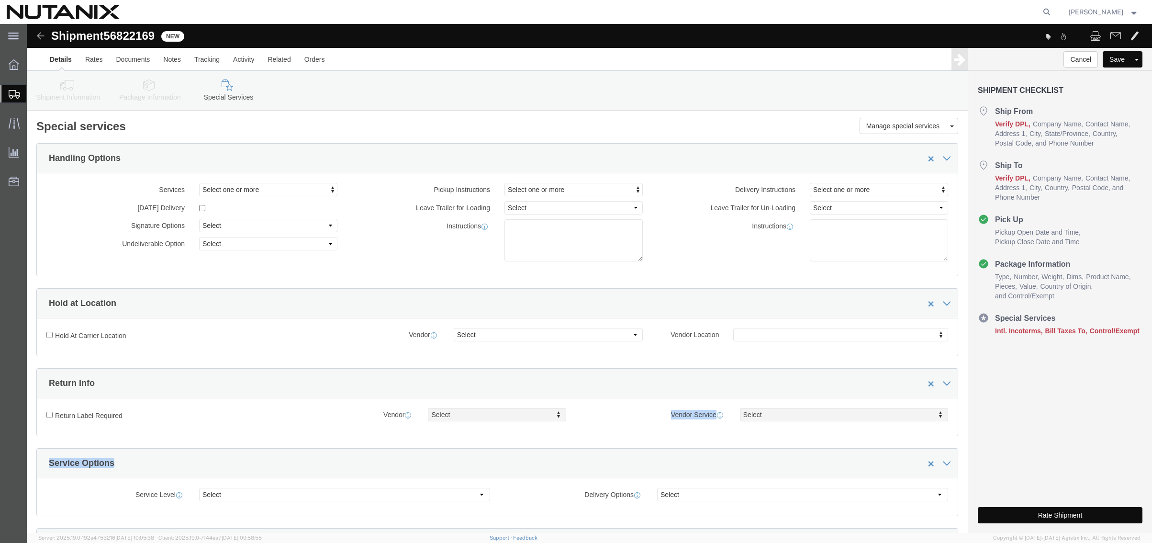
drag, startPoint x: 266, startPoint y: 439, endPoint x: 421, endPoint y: 334, distance: 187.3
click div "Manage special services Handling Options Hold at Location Return Info Service O…"
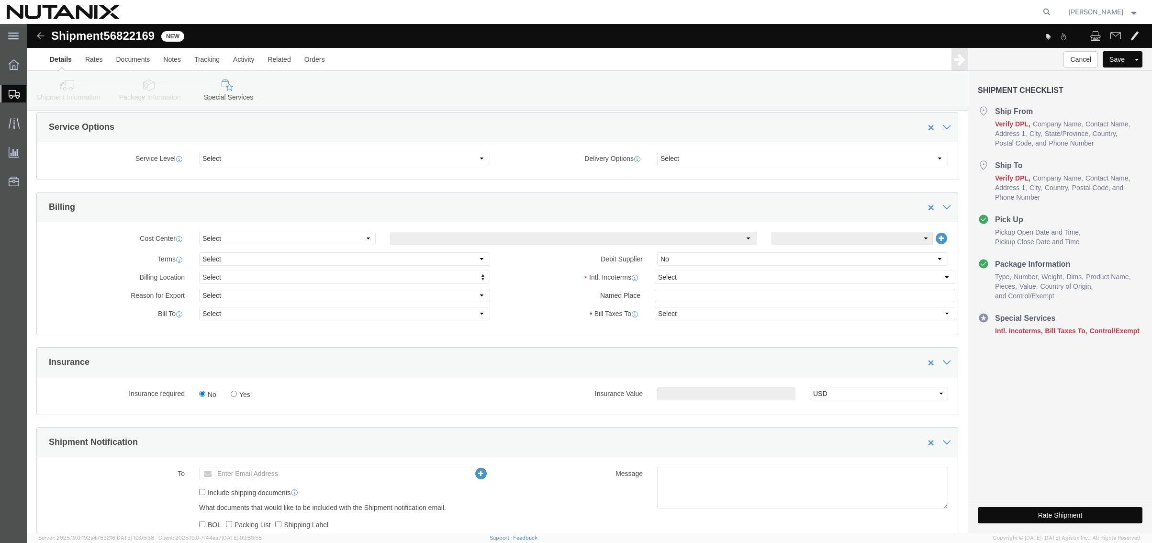
scroll to position [383, 0]
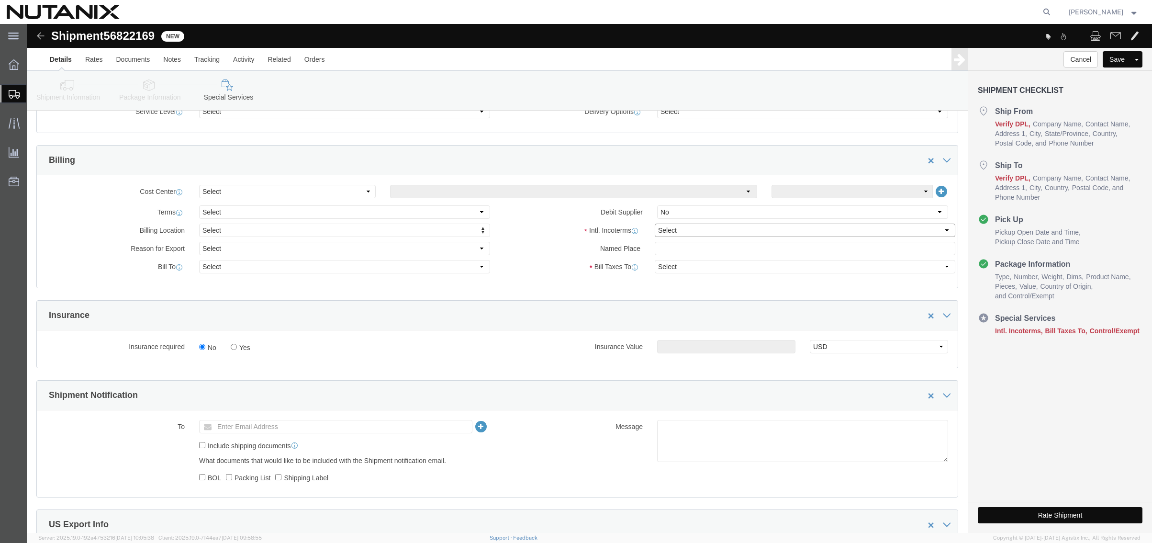
click select "Select Carriage Insurance Paid Carriage Paid To Cost and Freight Cost Insurance…"
select select "DDP"
click select "Select Carriage Insurance Paid Carriage Paid To Cost and Freight Cost Insurance…"
select select "SHIP"
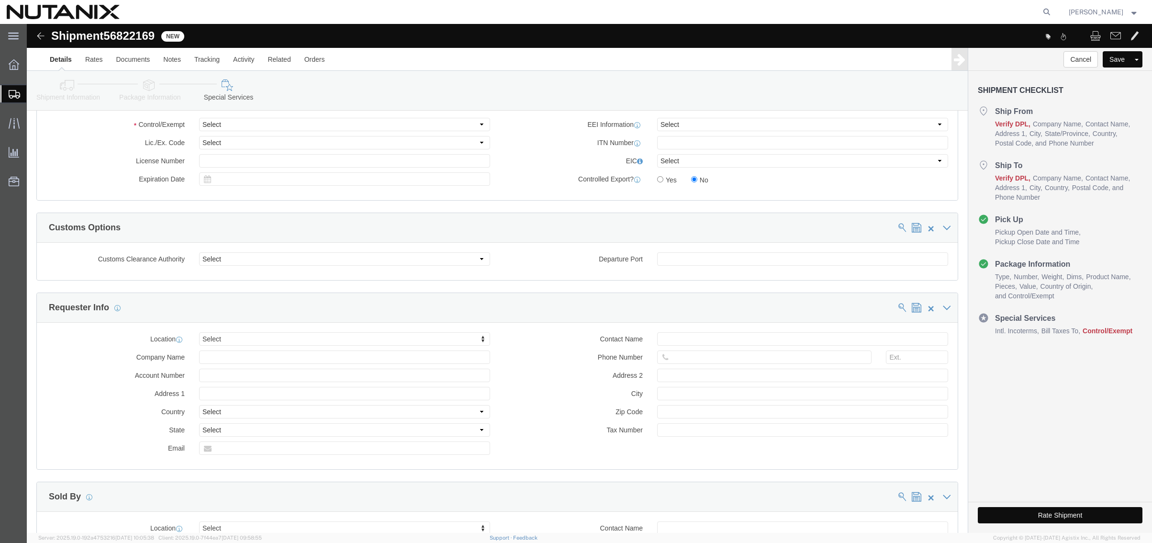
scroll to position [718, 0]
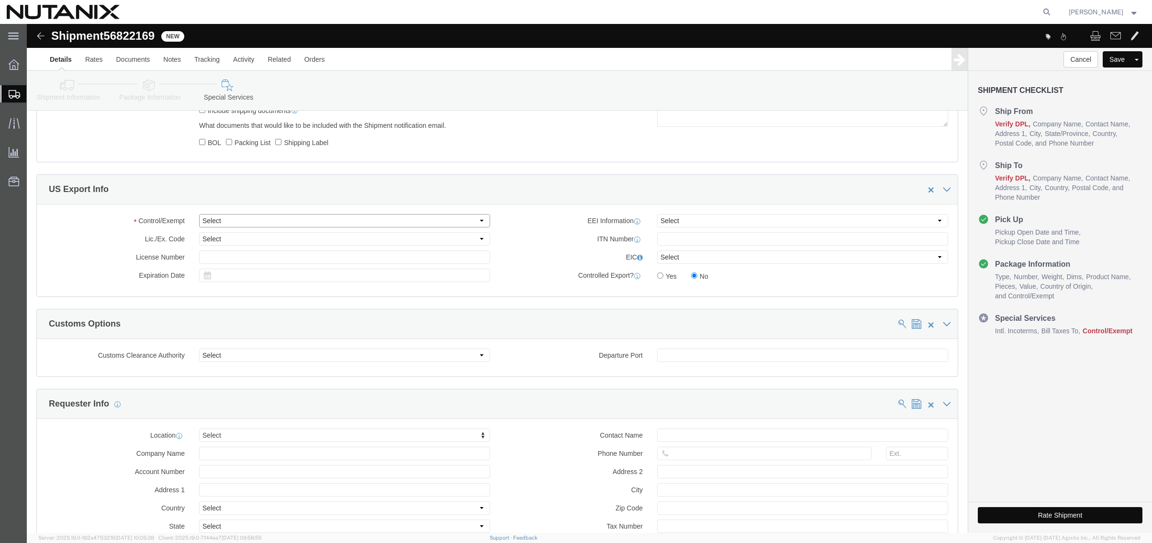
click select "Select ATF BIS DEA EPA FDA FTR ITAR OFAC Other (OPA)"
select select "FTR"
click select "Select ATF BIS DEA EPA FDA FTR ITAR OFAC Other (OPA)"
click select "Select 30.2(d)(2) 30.36 30.37(a) 30.37(f) 30.37(g) 30.37(h) 30.37(i) 30.37(j) 3…"
select select "30.37(a)"
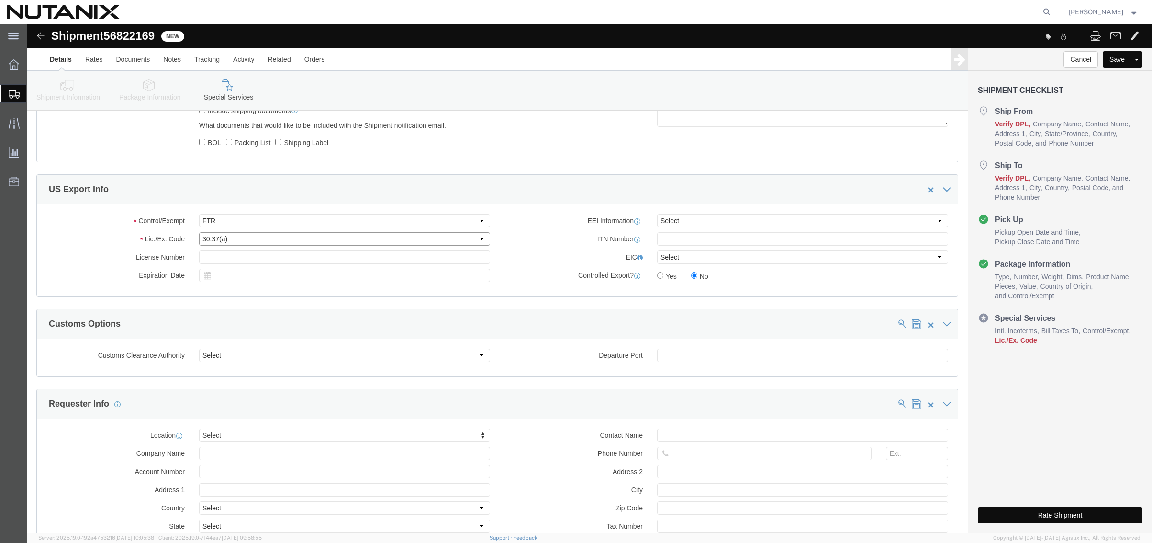
click select "Select 30.2(d)(2) 30.36 30.37(a) 30.37(f) 30.37(g) 30.37(h) 30.37(i) 30.37(j) 3…"
click button "Rate Shipment"
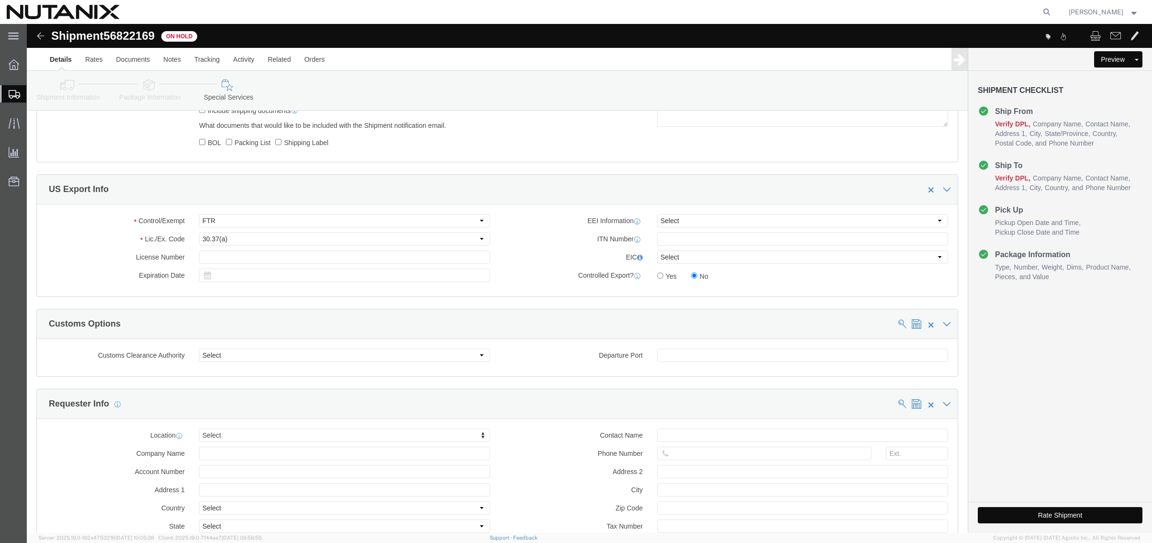
click button "Rate Shipment"
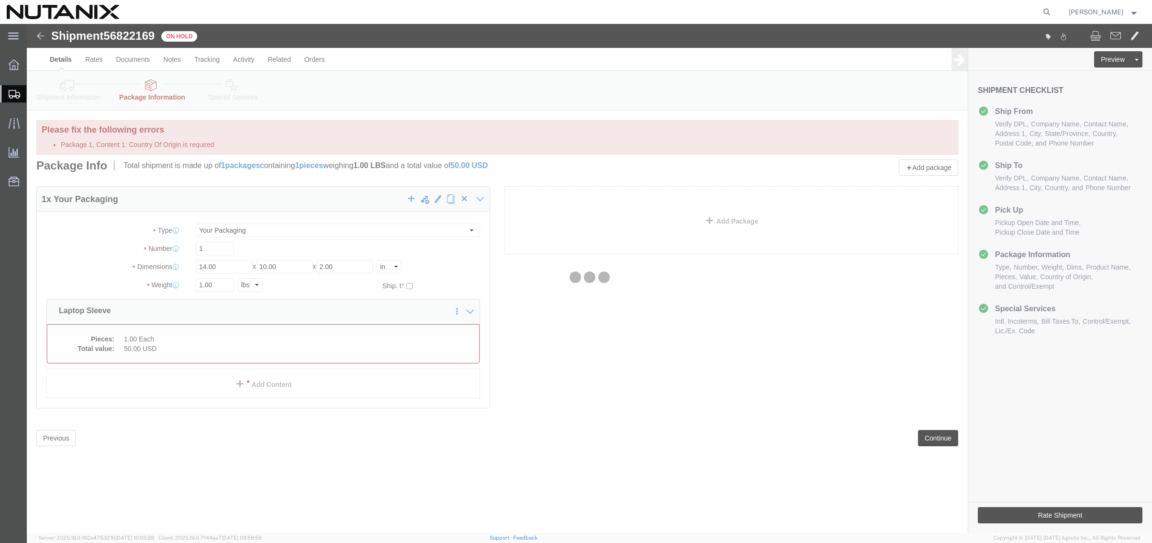
scroll to position [0, 0]
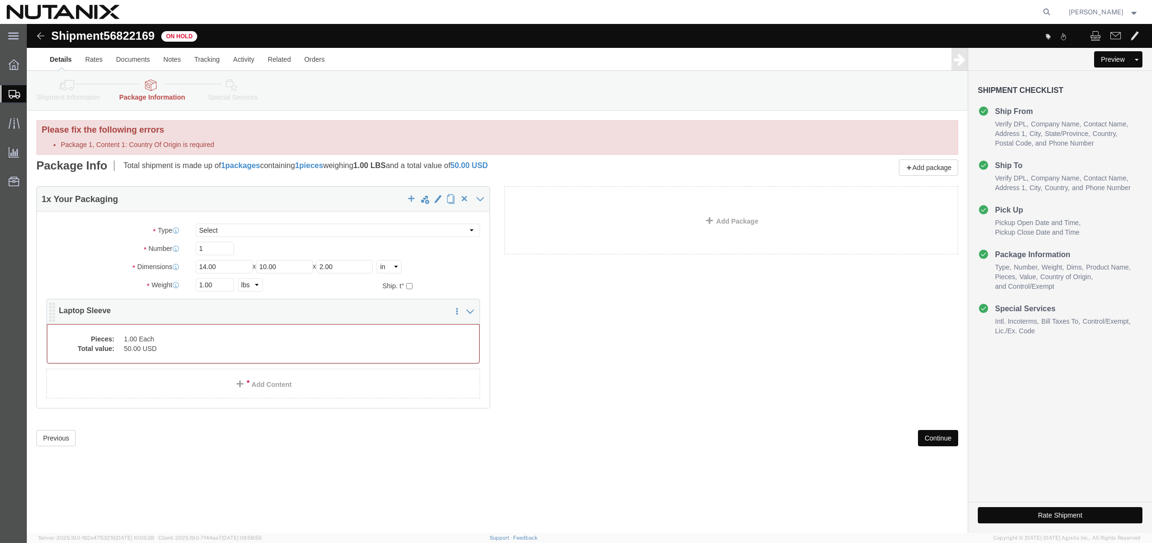
click dd "50.00 USD"
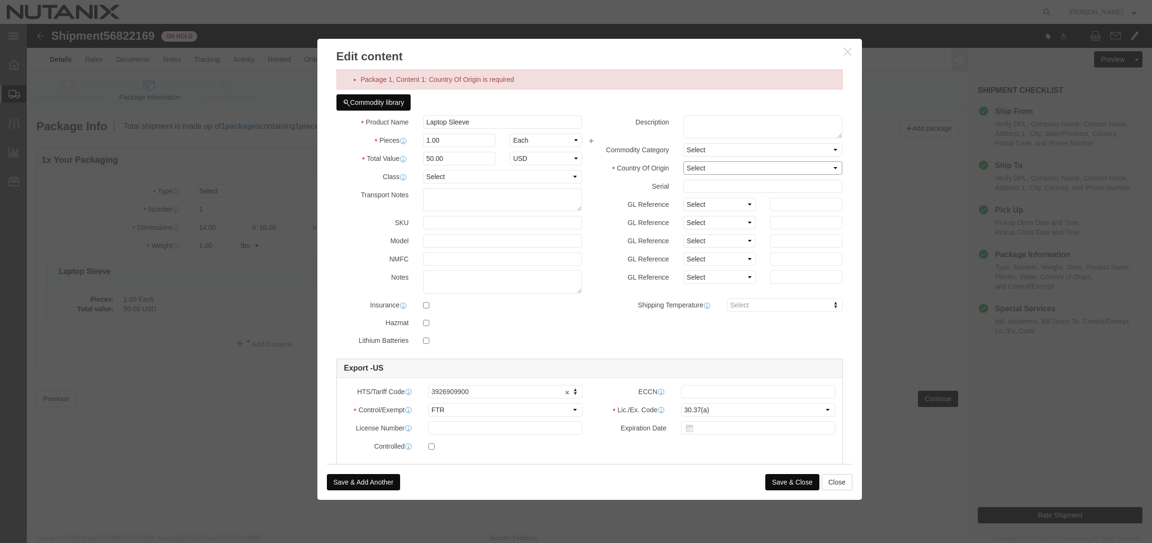
click select "Select [GEOGRAPHIC_DATA] [GEOGRAPHIC_DATA] [GEOGRAPHIC_DATA] [GEOGRAPHIC_DATA] …"
select select "CN"
click button "Save & Close"
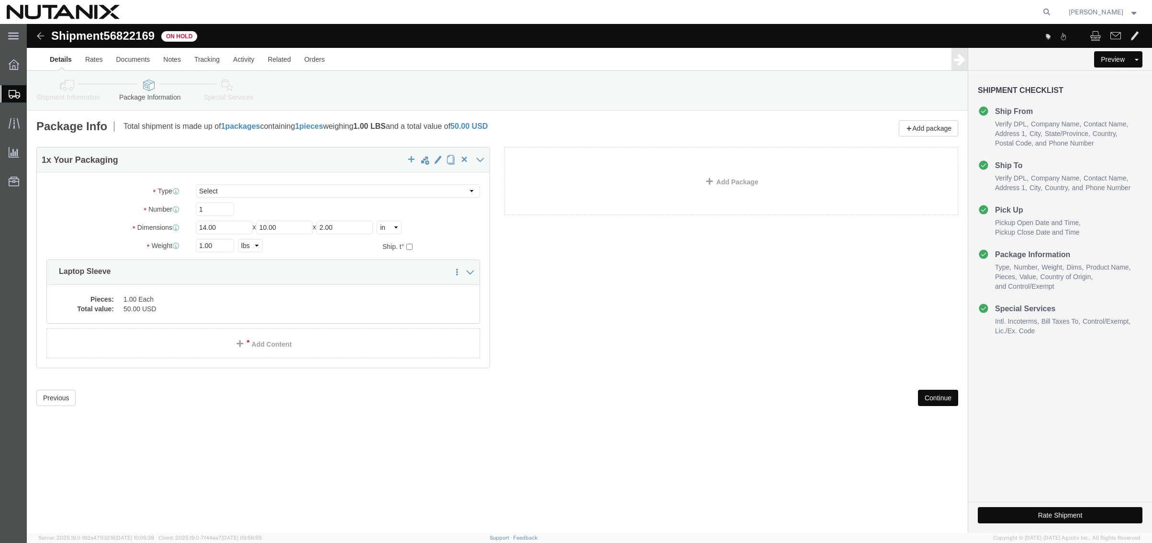
click div "Shipment 56822169 On Hold Details Rates Documents Notes Tracking Activity Relat…"
click button "Continue"
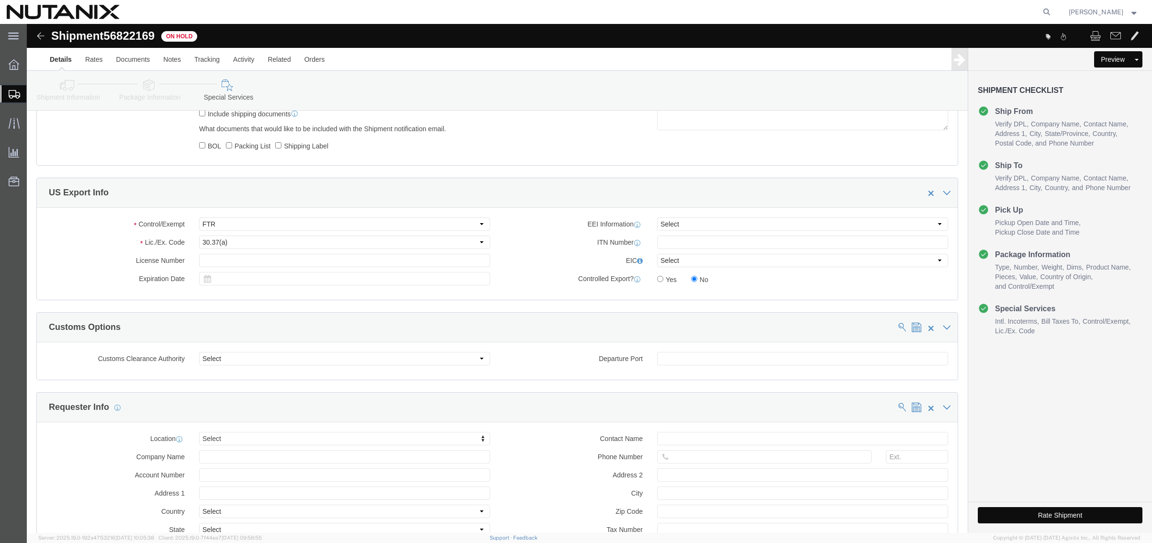
scroll to position [718, 0]
click button "Rate Shipment"
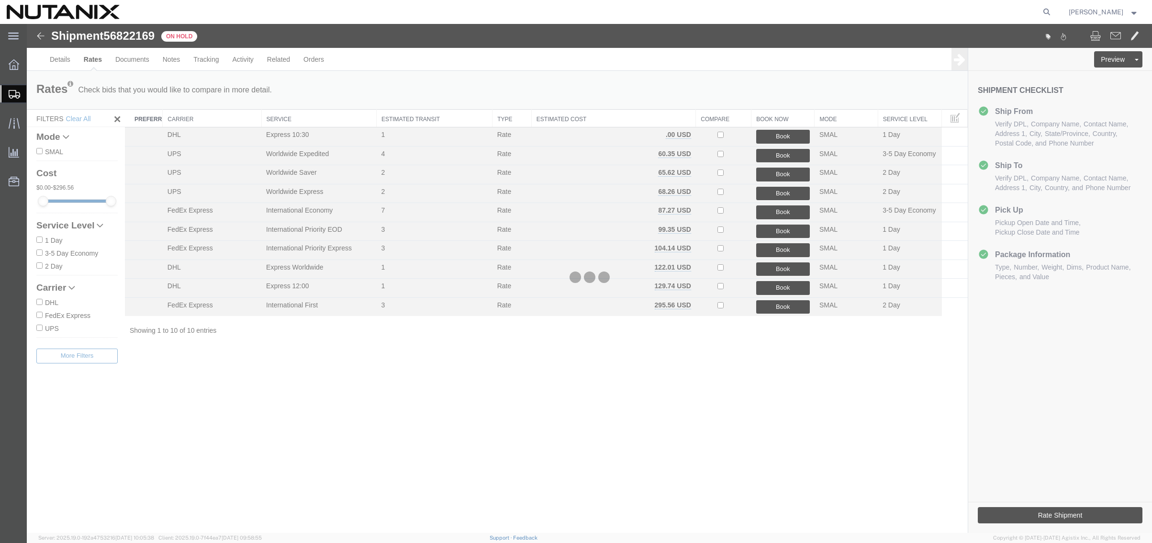
scroll to position [0, 0]
